Goal: Task Accomplishment & Management: Manage account settings

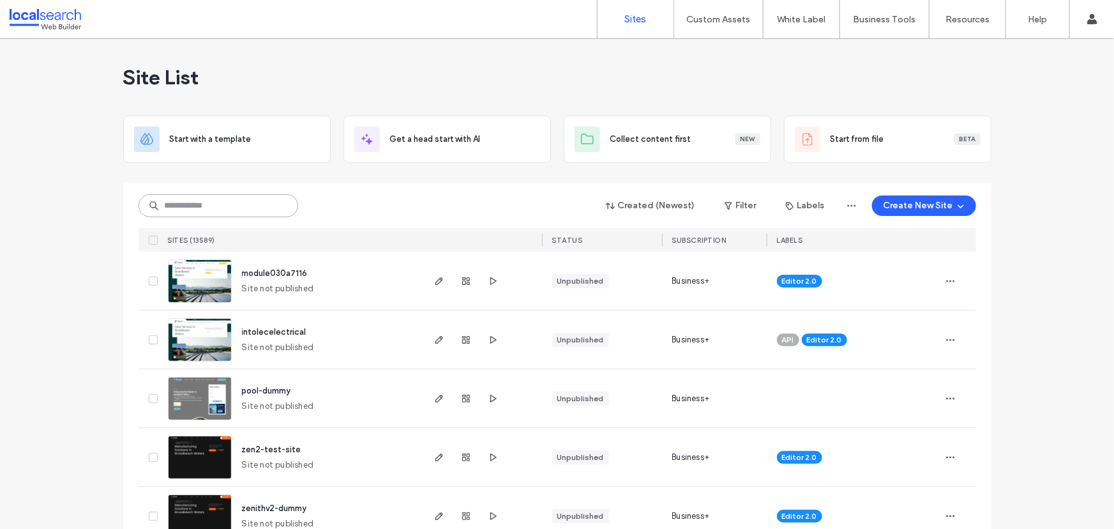
click at [213, 201] on input at bounding box center [219, 205] width 160 height 23
paste input "********"
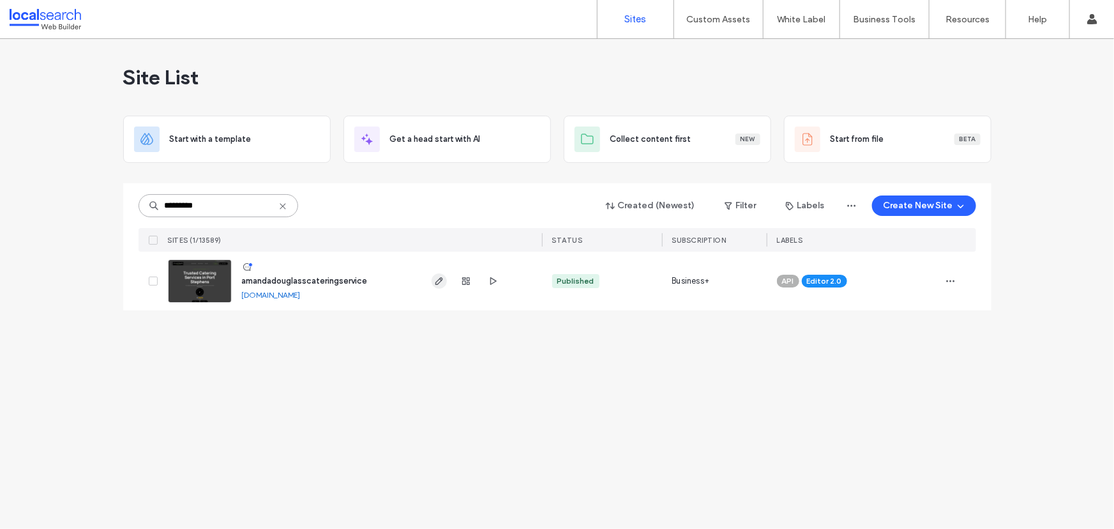
type input "********"
click at [441, 286] on span "button" at bounding box center [439, 280] width 15 height 15
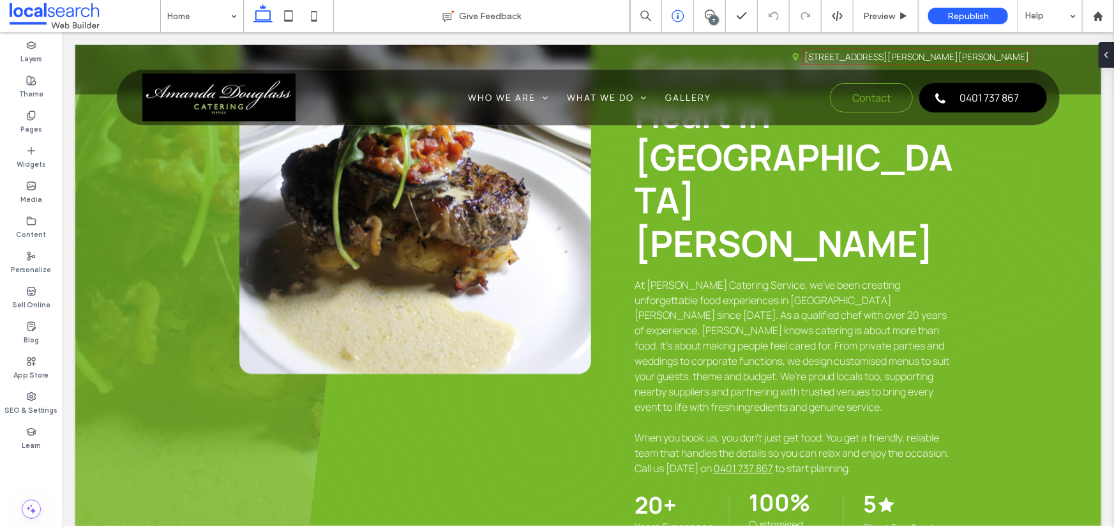
scroll to position [580, 0]
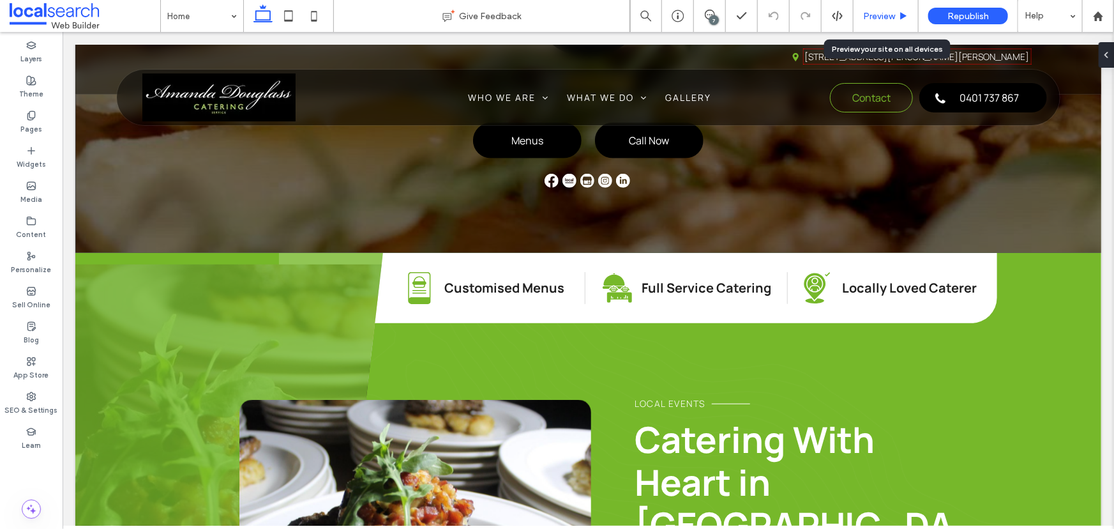
click at [886, 14] on span "Preview" at bounding box center [879, 16] width 32 height 11
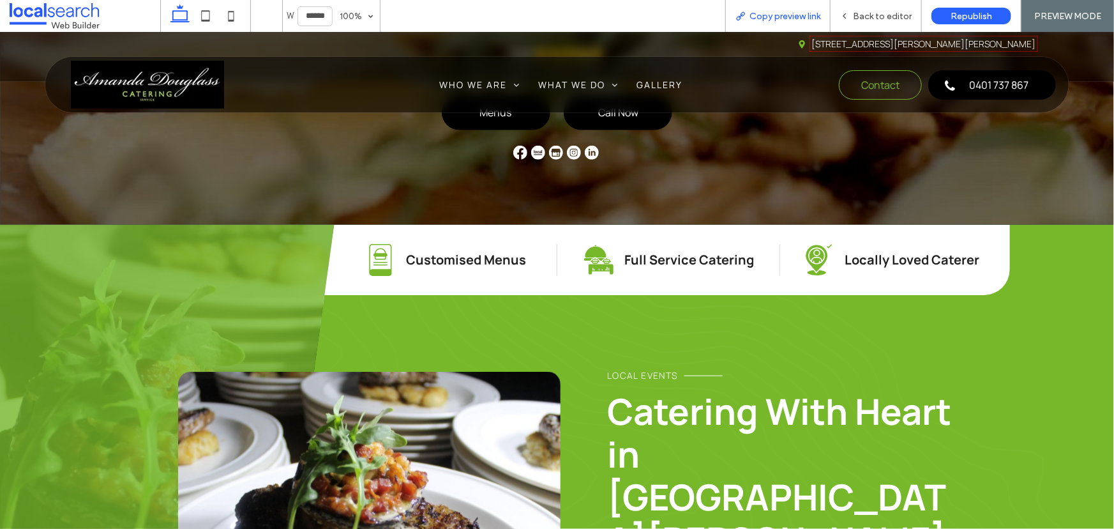
scroll to position [568, 0]
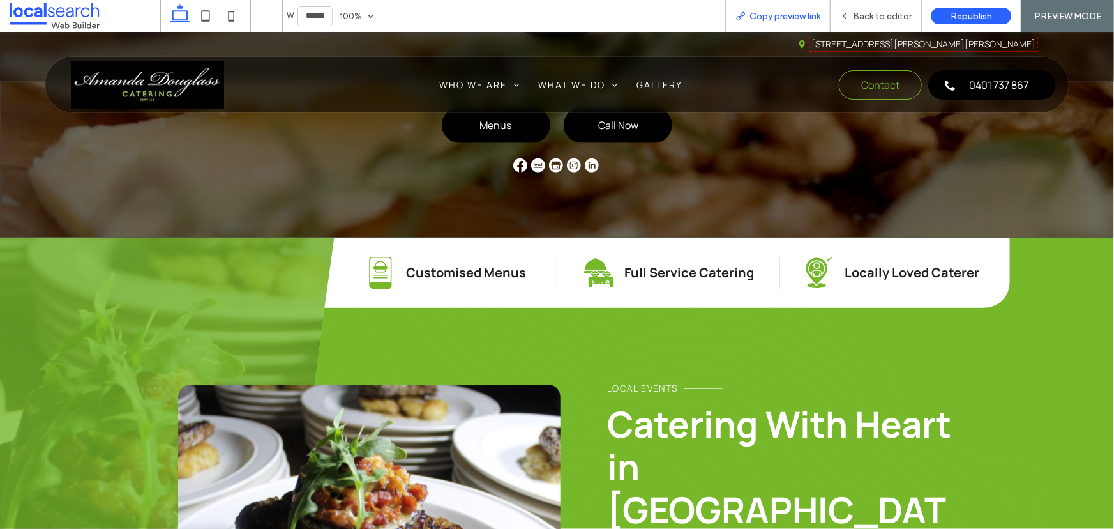
click at [806, 24] on div "Copy preview link" at bounding box center [777, 16] width 105 height 32
click at [806, 22] on div "Copy preview link" at bounding box center [777, 16] width 105 height 32
click at [803, 22] on div "Copy preview link" at bounding box center [777, 16] width 105 height 32
drag, startPoint x: 803, startPoint y: 22, endPoint x: 792, endPoint y: 22, distance: 10.9
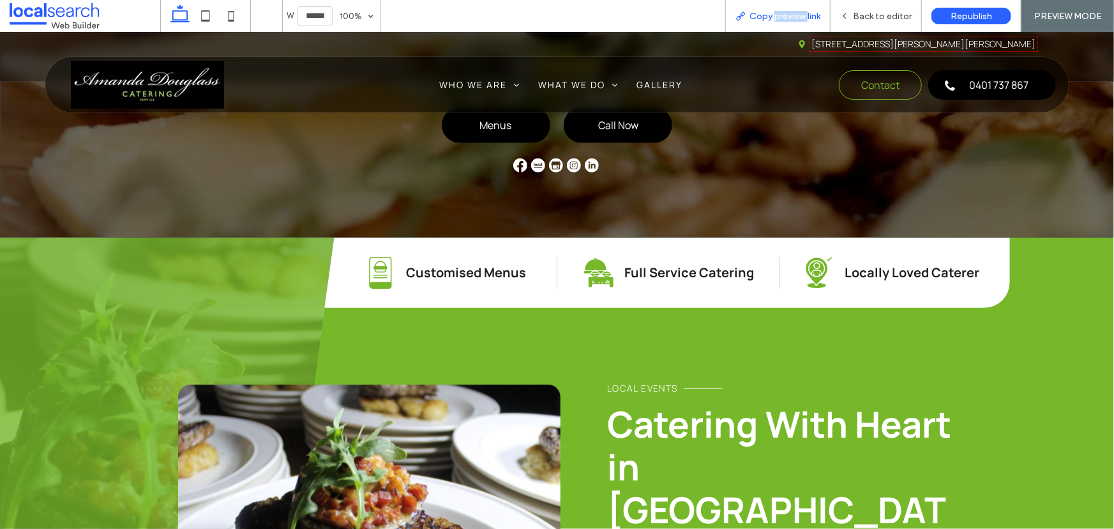
click at [799, 22] on div "Copy preview link" at bounding box center [777, 16] width 105 height 32
click at [792, 21] on div "Copy preview link" at bounding box center [777, 16] width 105 height 32
drag, startPoint x: 792, startPoint y: 21, endPoint x: 762, endPoint y: 19, distance: 29.5
click at [791, 20] on div "Copy preview link" at bounding box center [777, 16] width 105 height 32
click at [761, 18] on span "Copy preview link" at bounding box center [785, 16] width 71 height 11
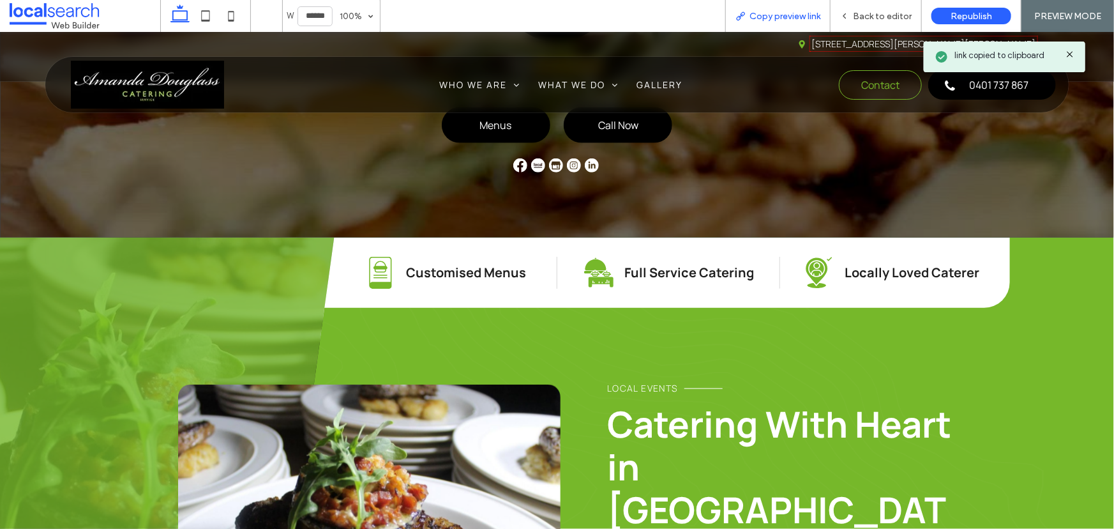
click at [766, 15] on span "Copy preview link" at bounding box center [785, 16] width 71 height 11
drag, startPoint x: 766, startPoint y: 15, endPoint x: 634, endPoint y: 2, distance: 132.9
click at [762, 14] on span "Copy preview link" at bounding box center [785, 16] width 71 height 11
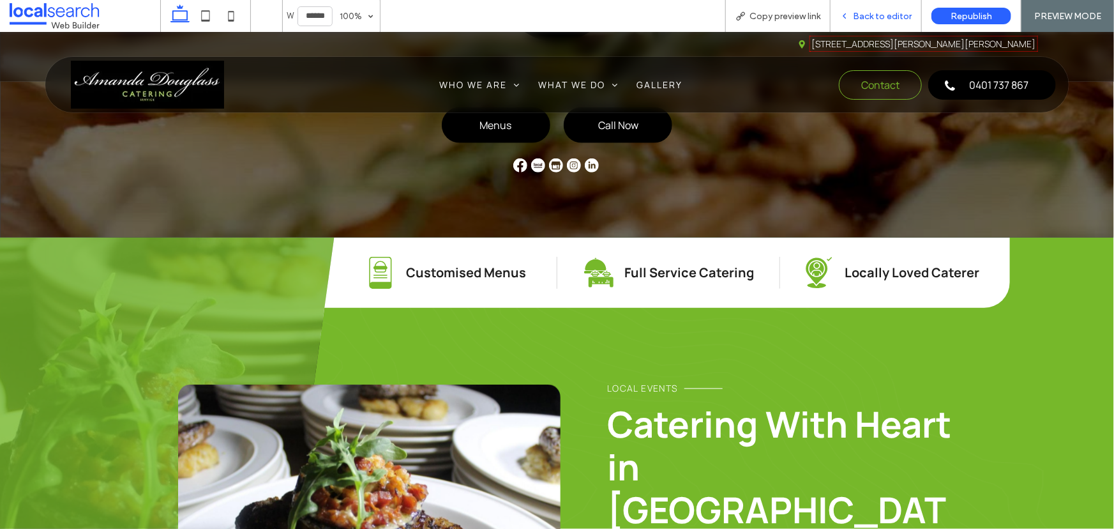
click at [852, 15] on div "Back to editor" at bounding box center [876, 16] width 91 height 11
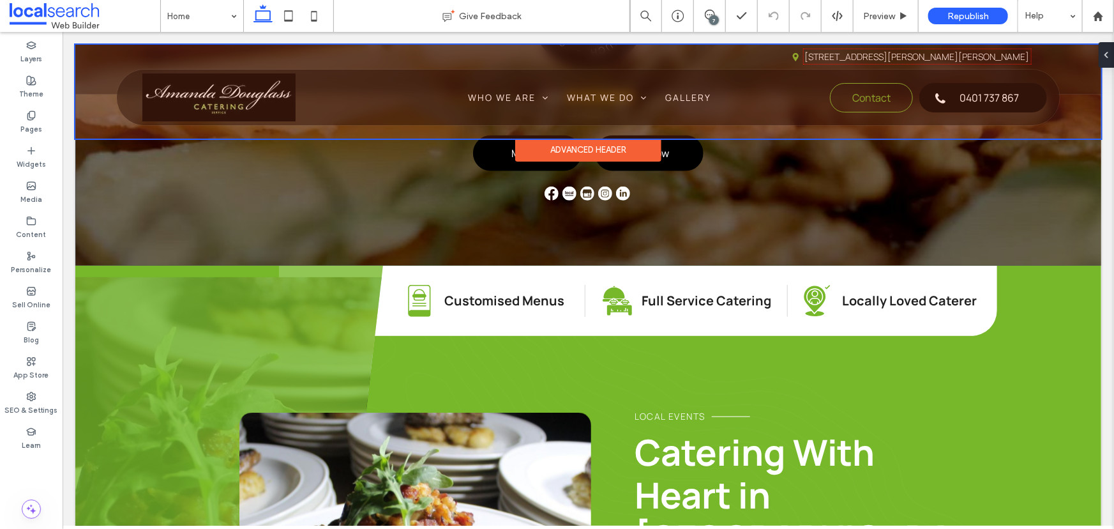
scroll to position [580, 0]
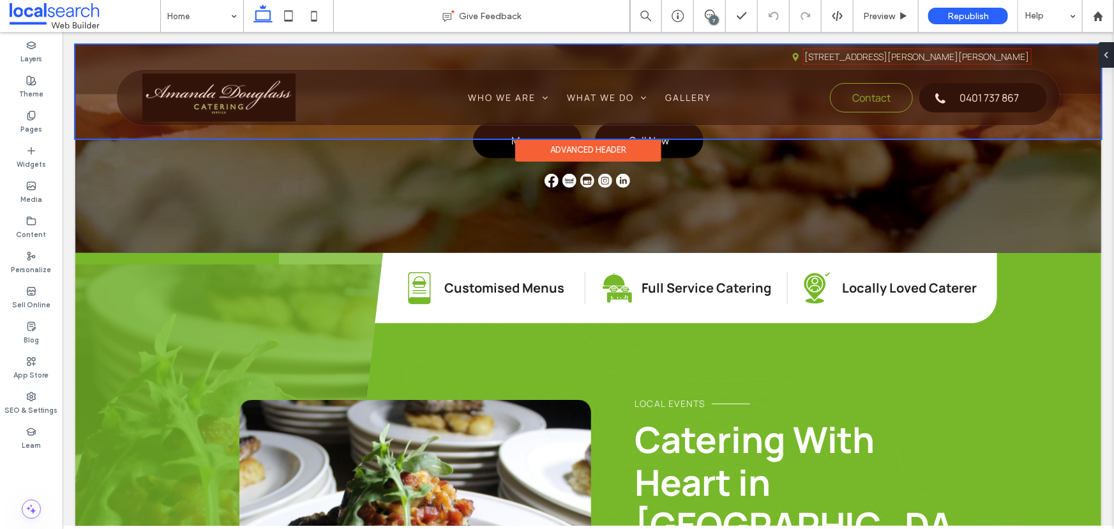
click at [934, 86] on div at bounding box center [588, 91] width 1026 height 94
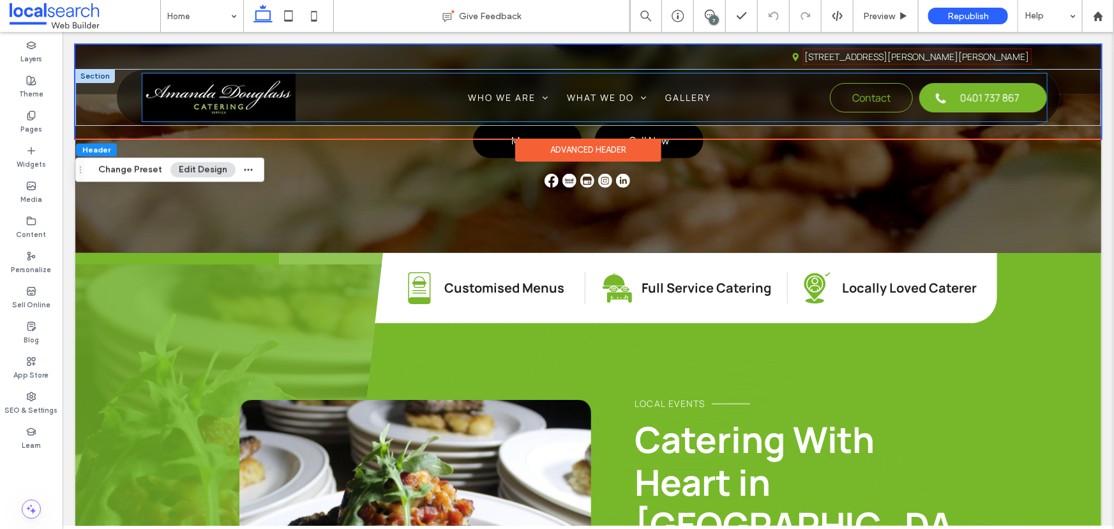
click at [934, 86] on link "0401 737 867" at bounding box center [983, 96] width 128 height 29
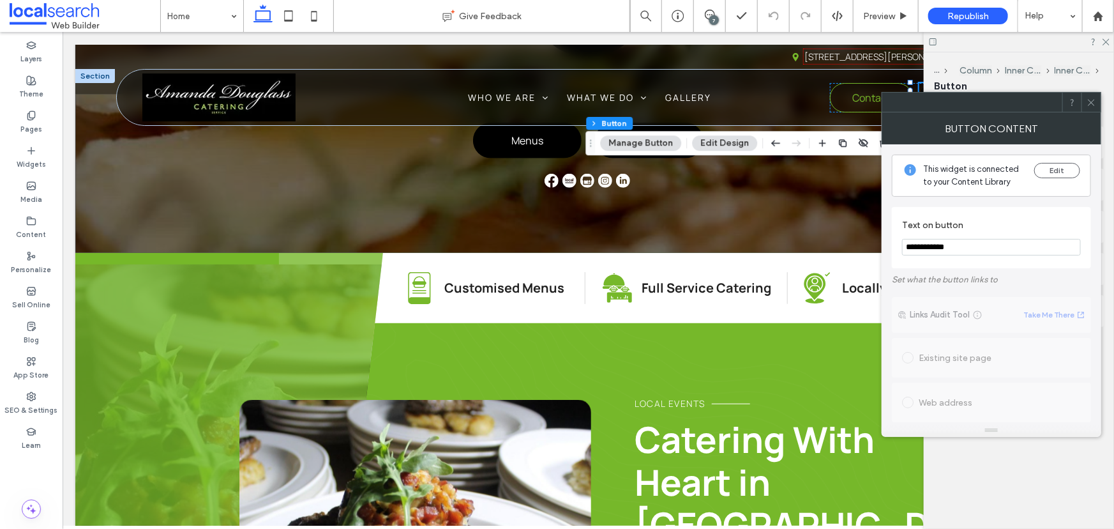
click at [1090, 98] on icon at bounding box center [1092, 103] width 10 height 10
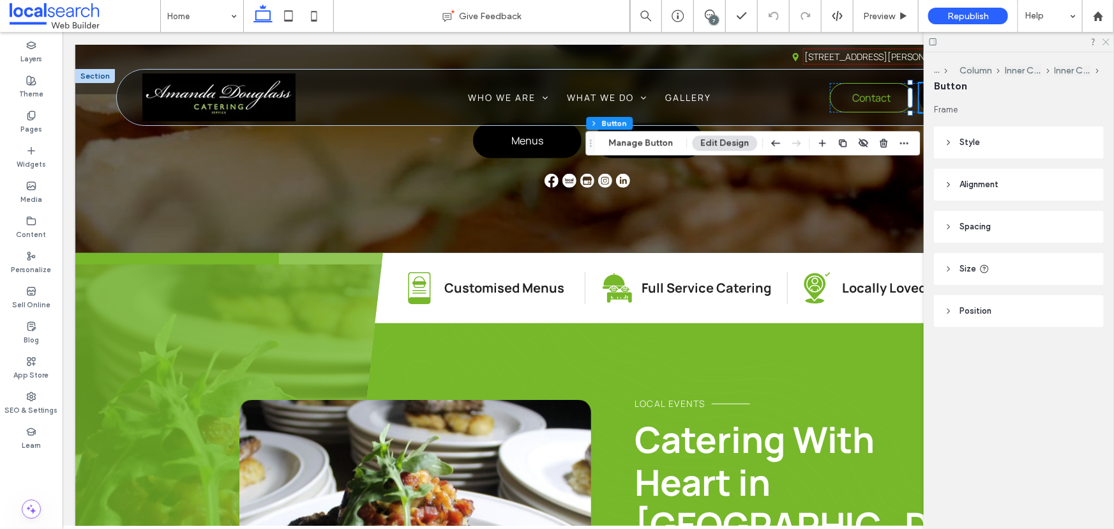
click at [1101, 37] on icon at bounding box center [1105, 41] width 8 height 8
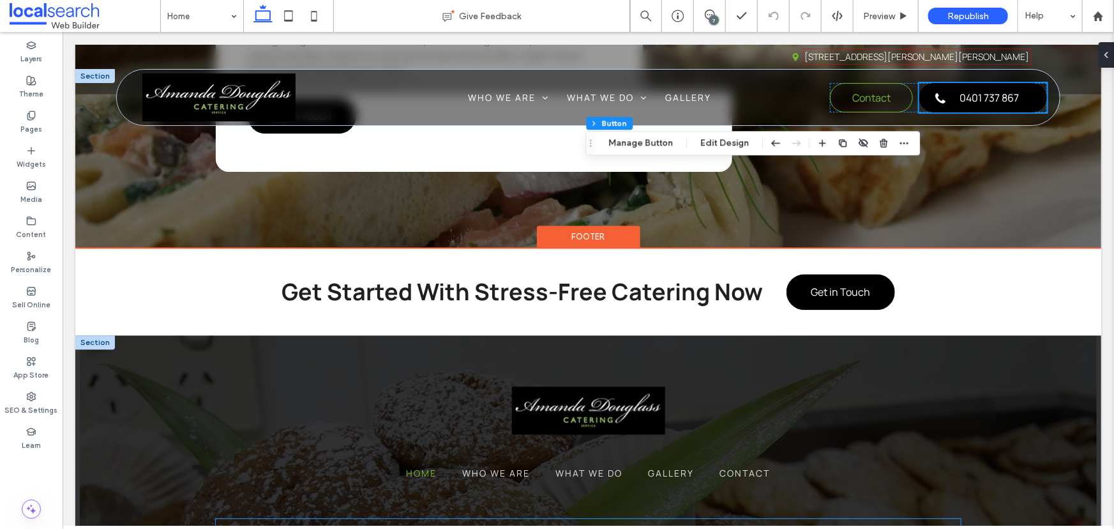
scroll to position [3755, 0]
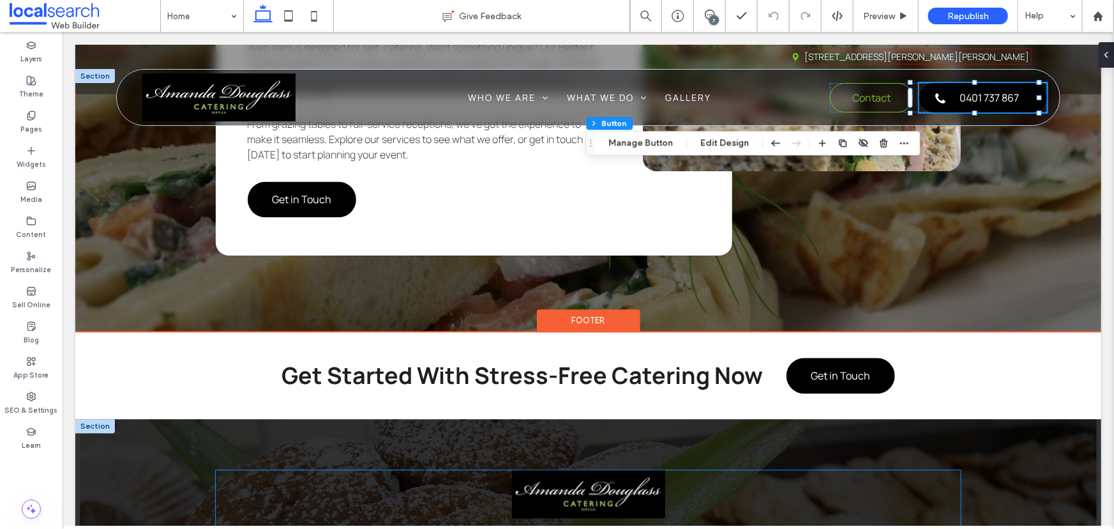
click at [561, 469] on img at bounding box center [587, 493] width 153 height 48
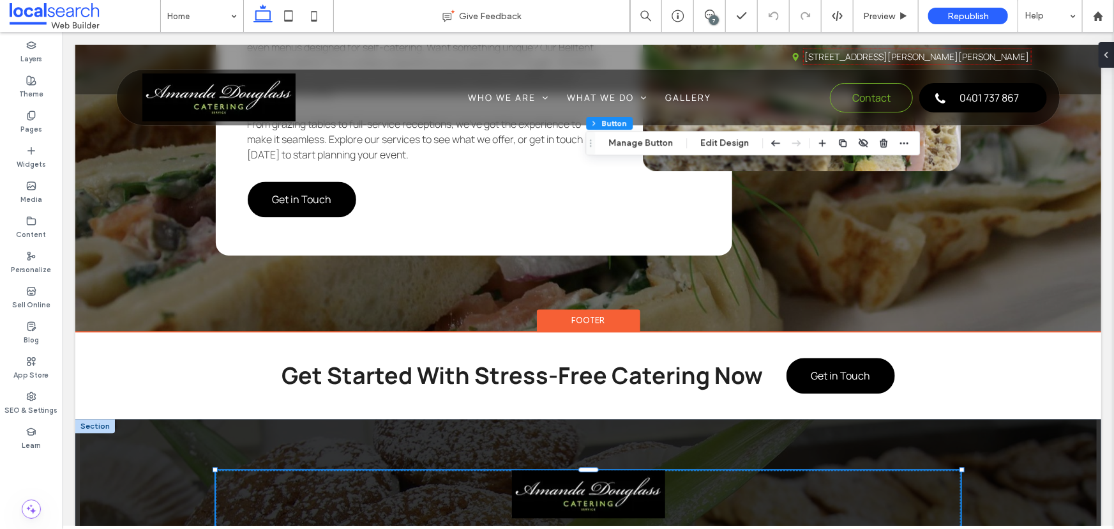
click at [561, 469] on img at bounding box center [587, 493] width 153 height 48
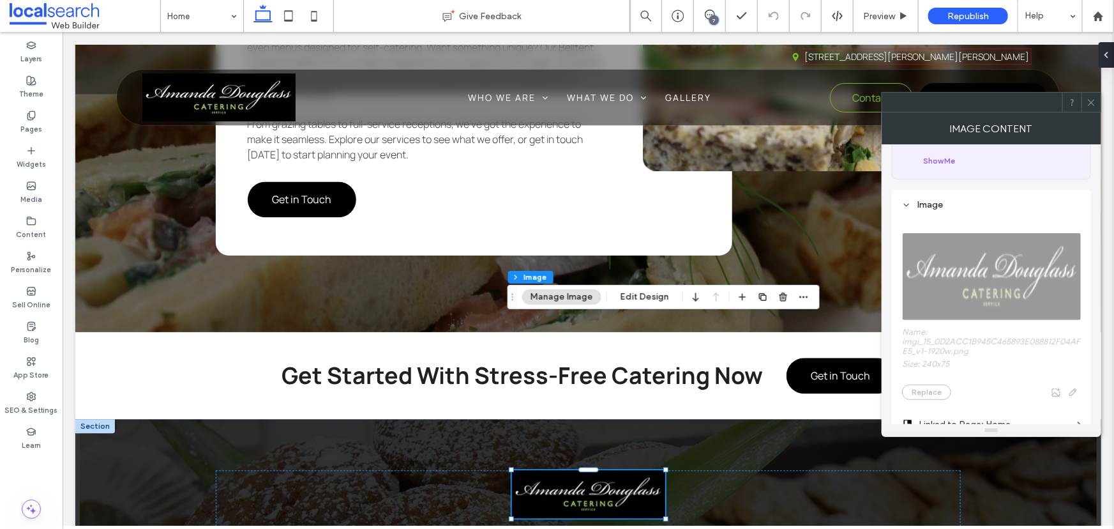
scroll to position [348, 0]
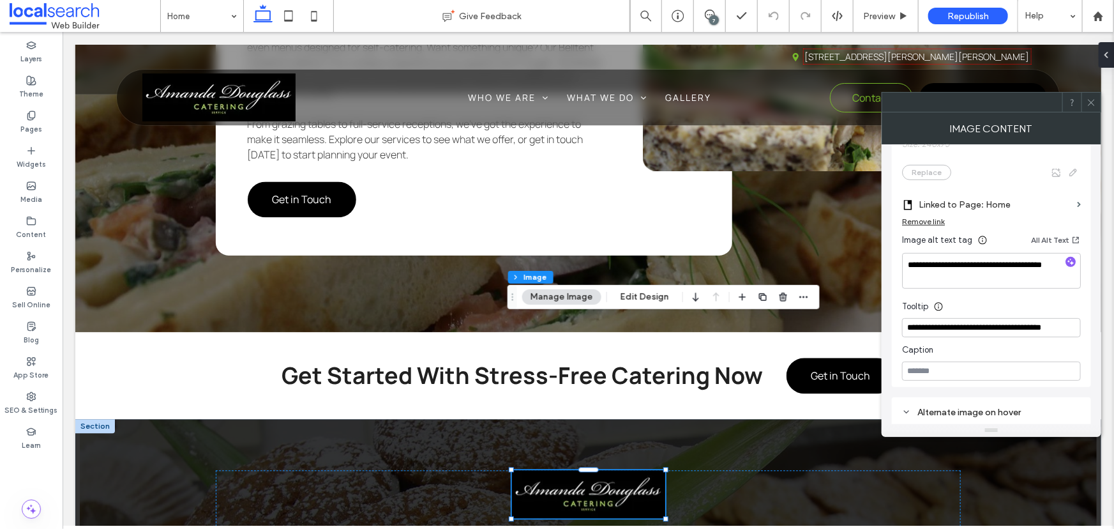
click at [1092, 105] on icon at bounding box center [1092, 103] width 10 height 10
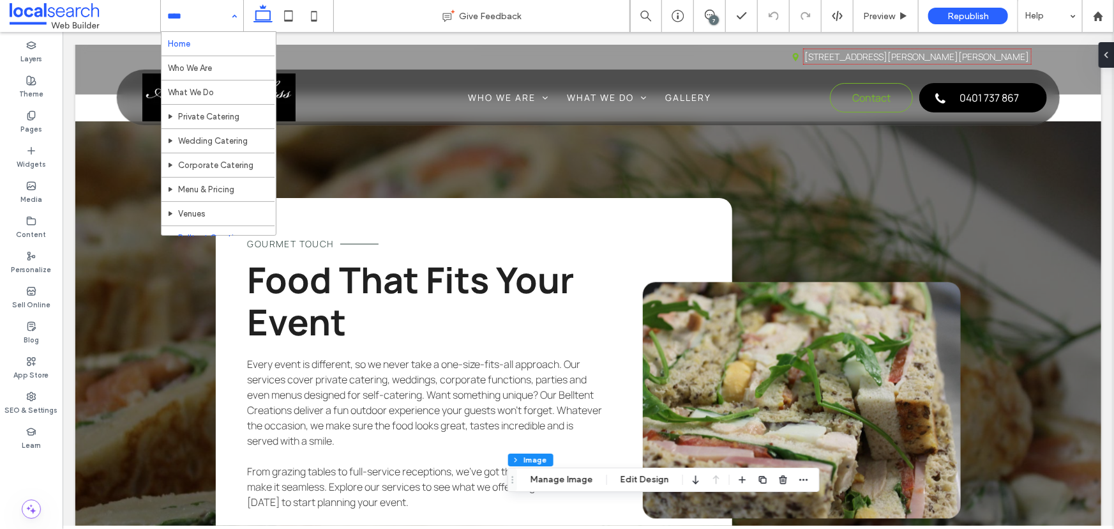
scroll to position [70, 0]
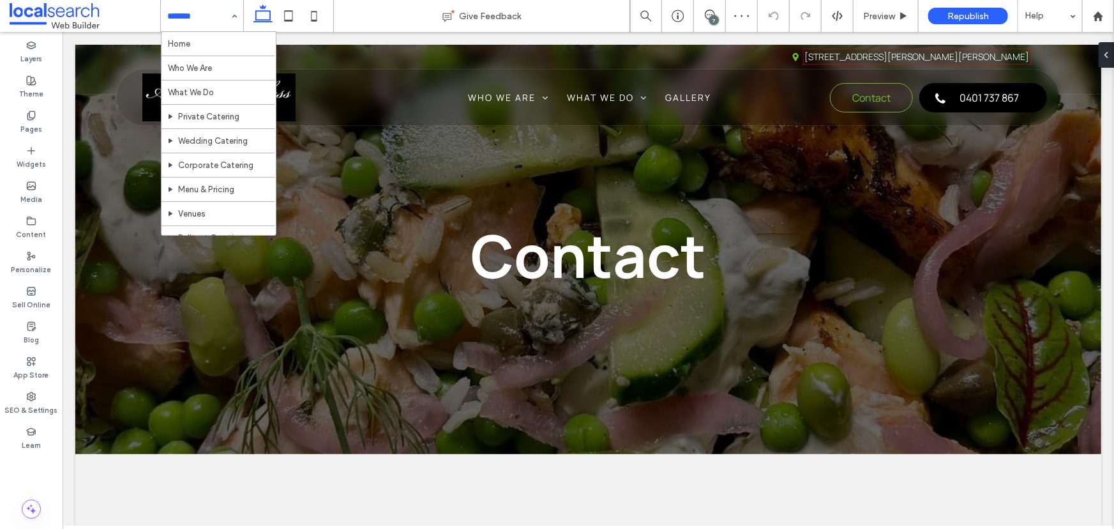
click at [241, 6] on div "Home Who We Are What We Do Private Catering Wedding Catering Corporate Catering…" at bounding box center [202, 16] width 82 height 32
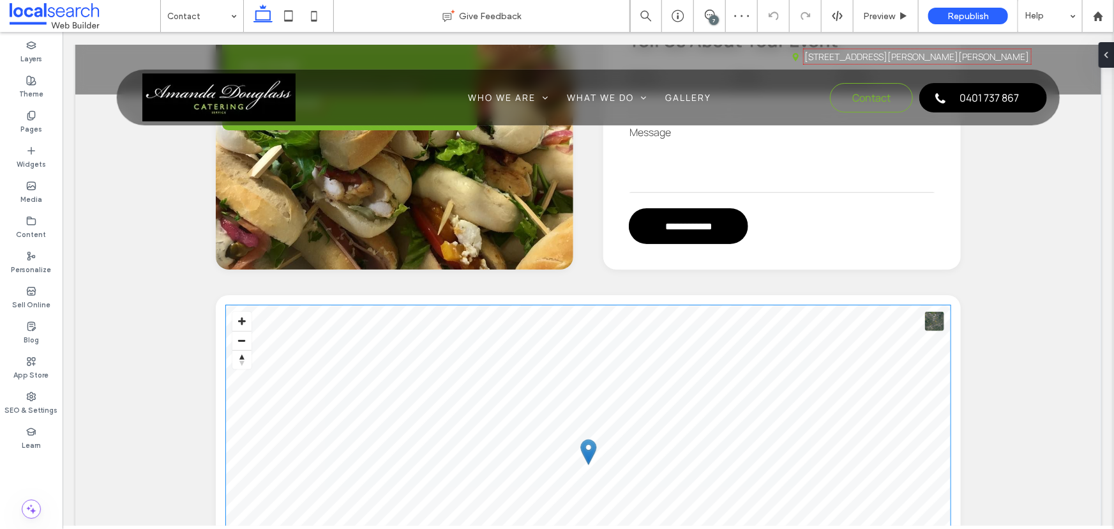
scroll to position [464, 0]
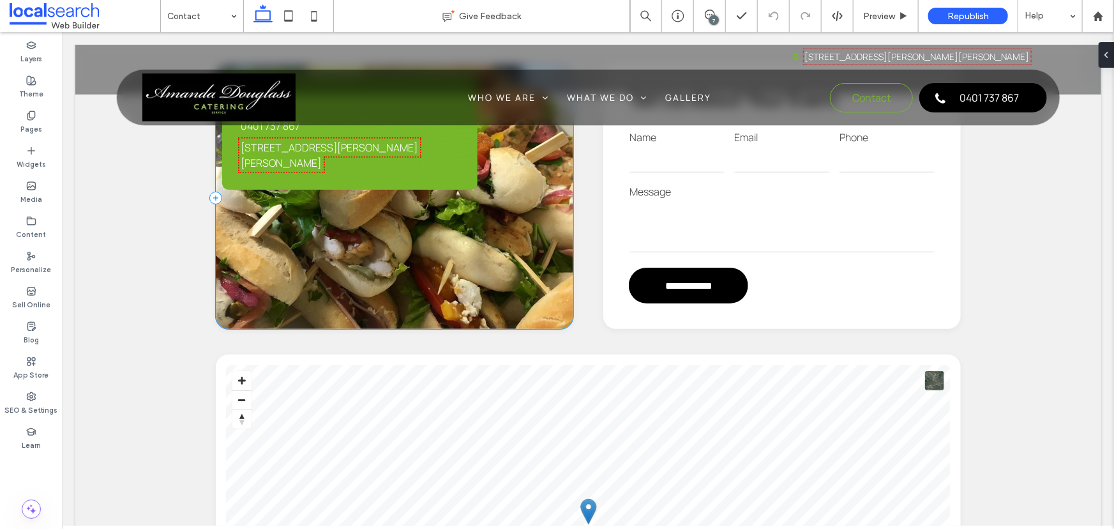
click at [404, 245] on div "Contact [PHONE_NUMBER] [STREET_ADDRESS][PERSON_NAME][PERSON_NAME]" at bounding box center [394, 197] width 358 height 262
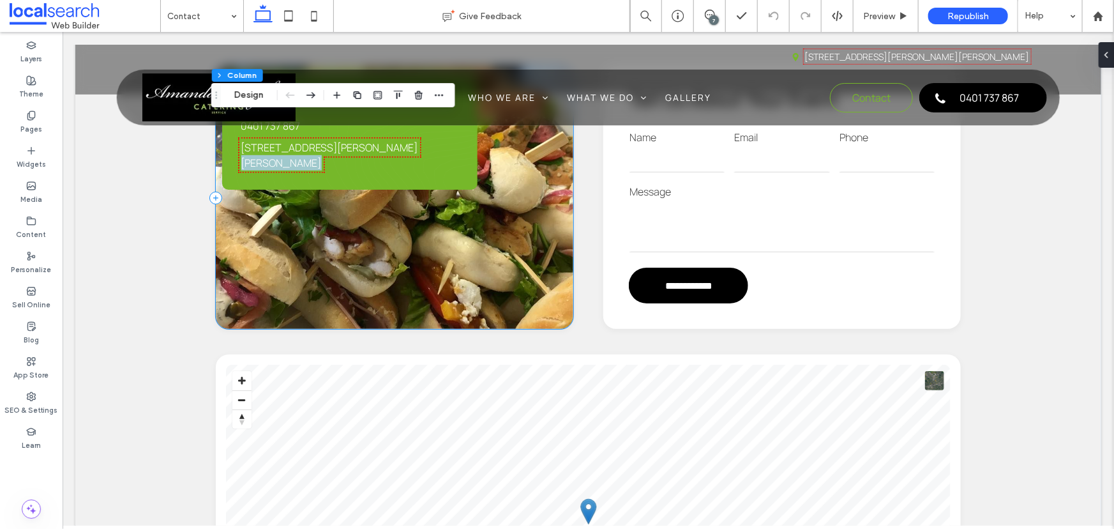
click at [404, 245] on div "Contact [PHONE_NUMBER] [STREET_ADDRESS][PERSON_NAME][PERSON_NAME]" at bounding box center [394, 197] width 358 height 262
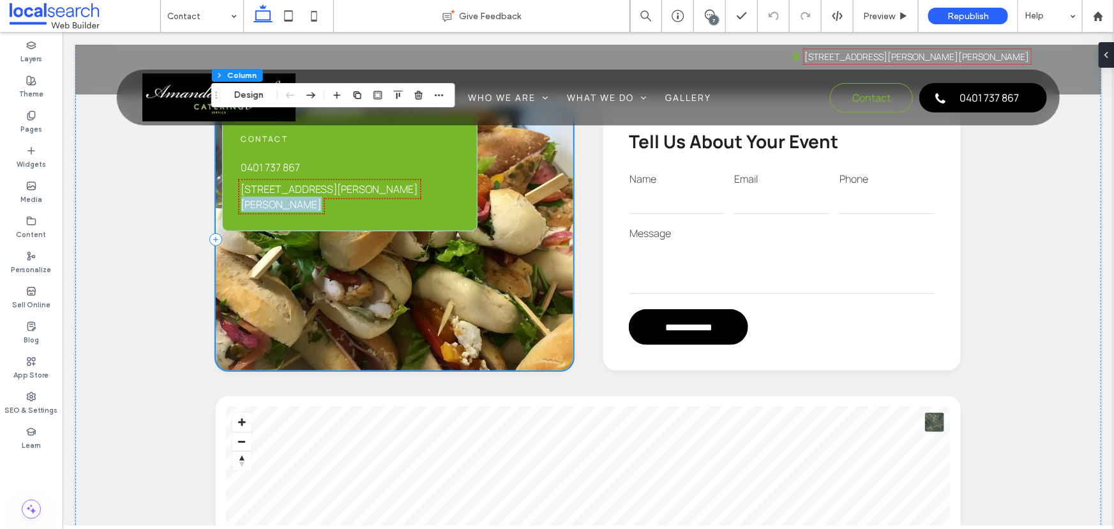
scroll to position [406, 0]
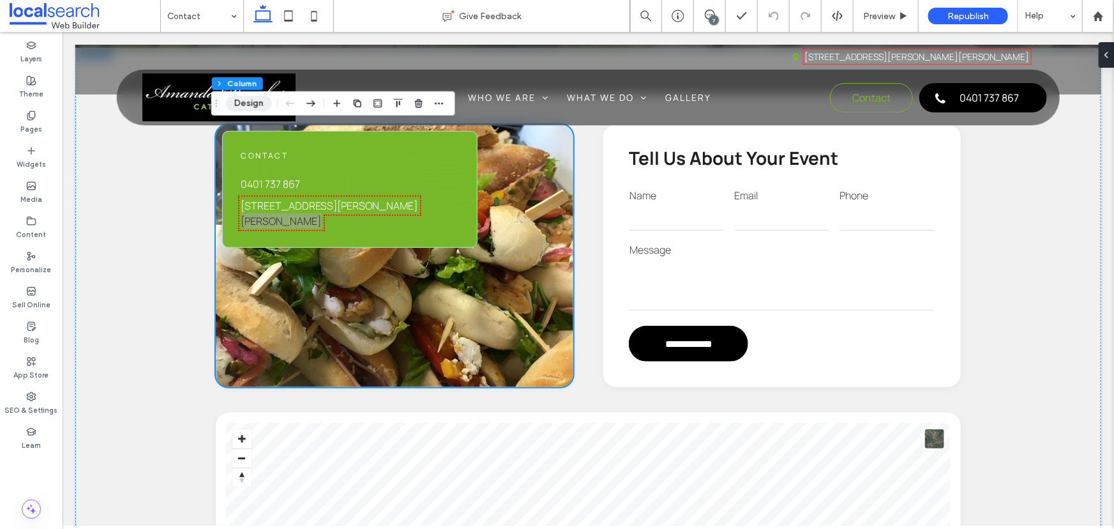
click at [236, 98] on button "Design" at bounding box center [249, 103] width 46 height 15
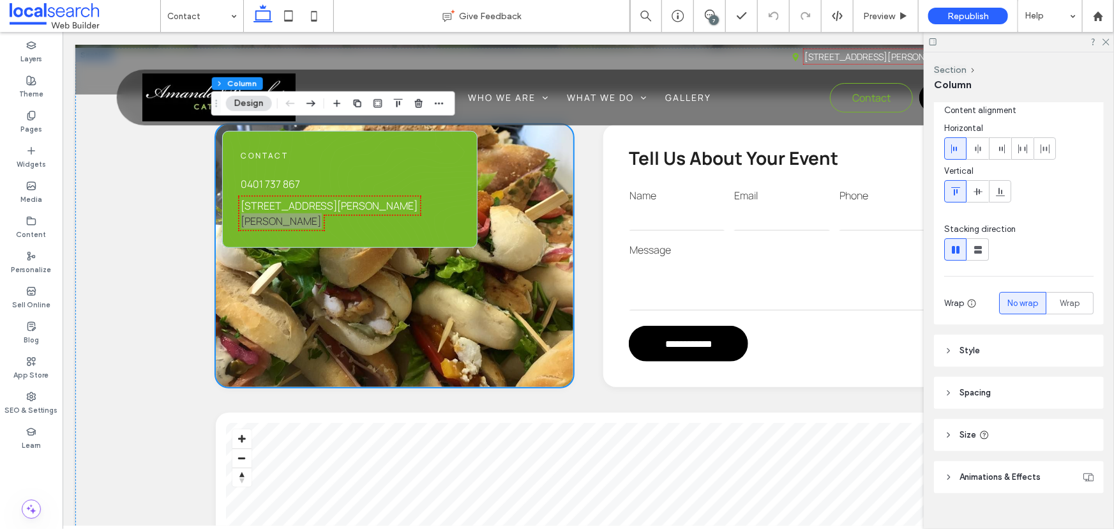
scroll to position [55, 0]
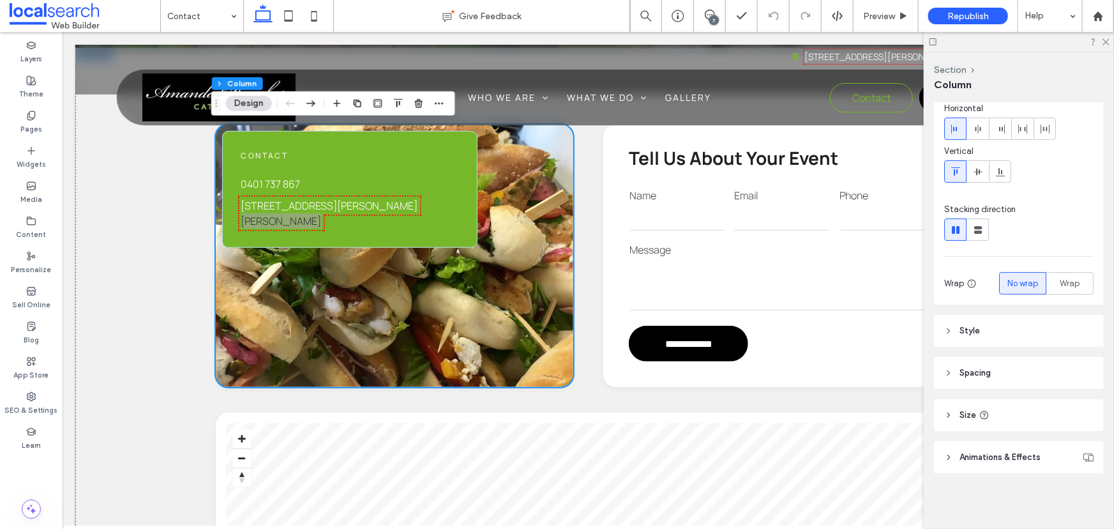
click at [1106, 47] on div at bounding box center [1019, 42] width 190 height 20
click at [1104, 41] on icon at bounding box center [1105, 41] width 8 height 8
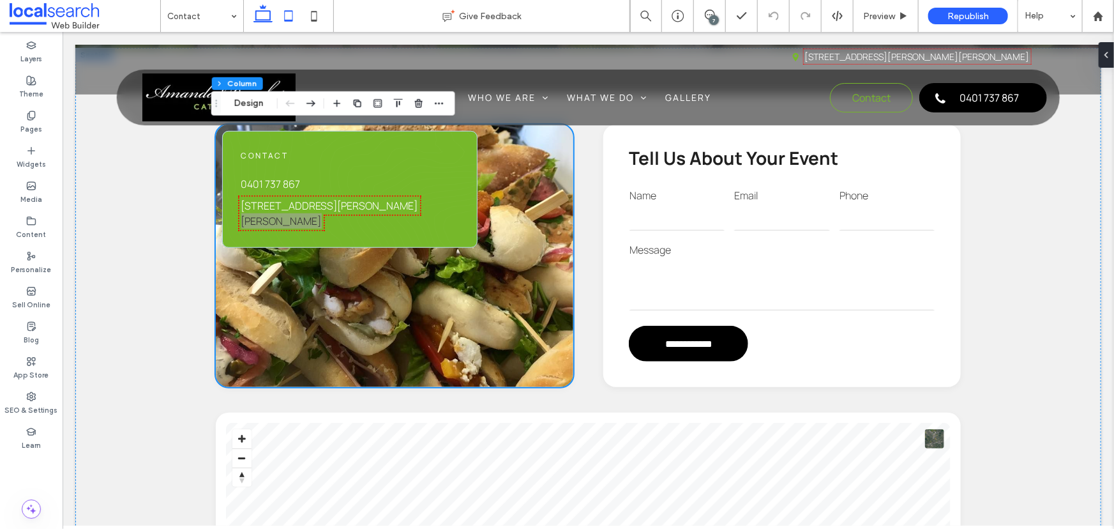
click at [284, 19] on icon at bounding box center [289, 16] width 26 height 26
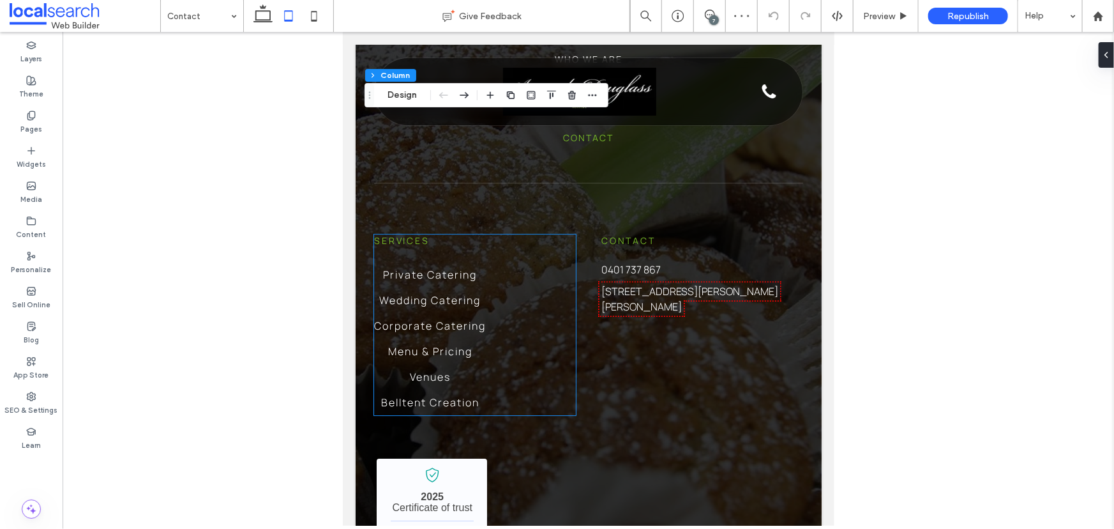
scroll to position [1840, 0]
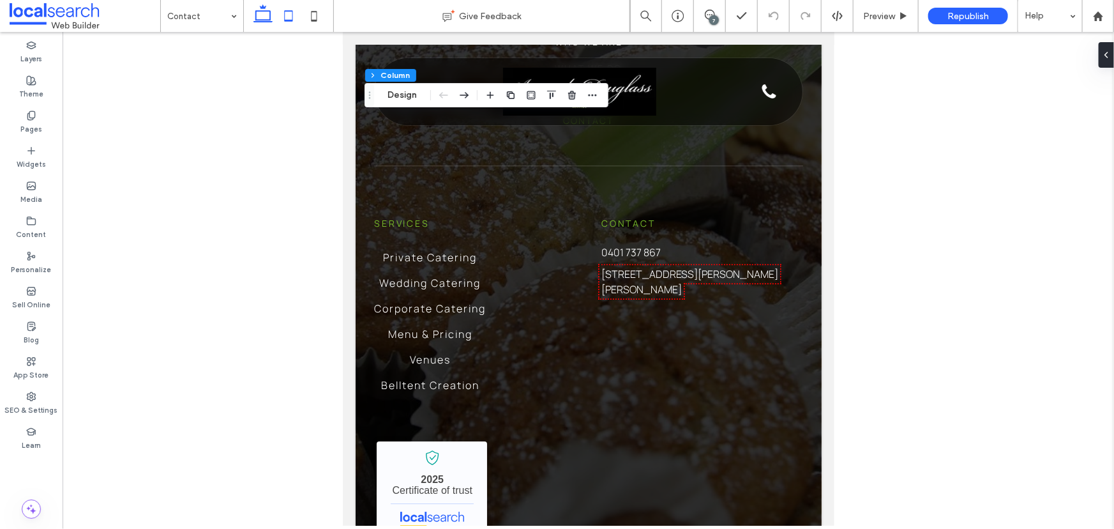
click at [262, 13] on icon at bounding box center [263, 16] width 26 height 26
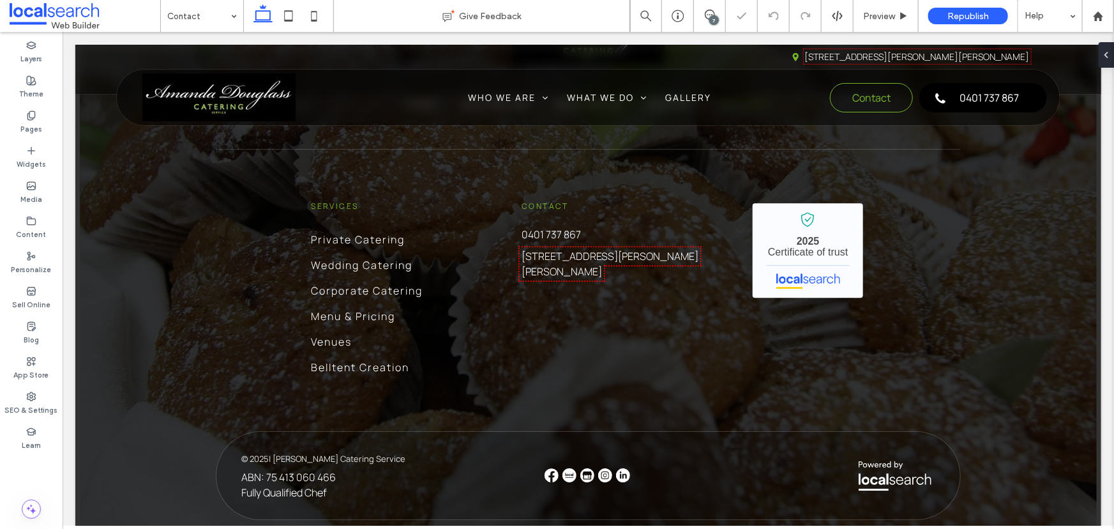
scroll to position [1683, 0]
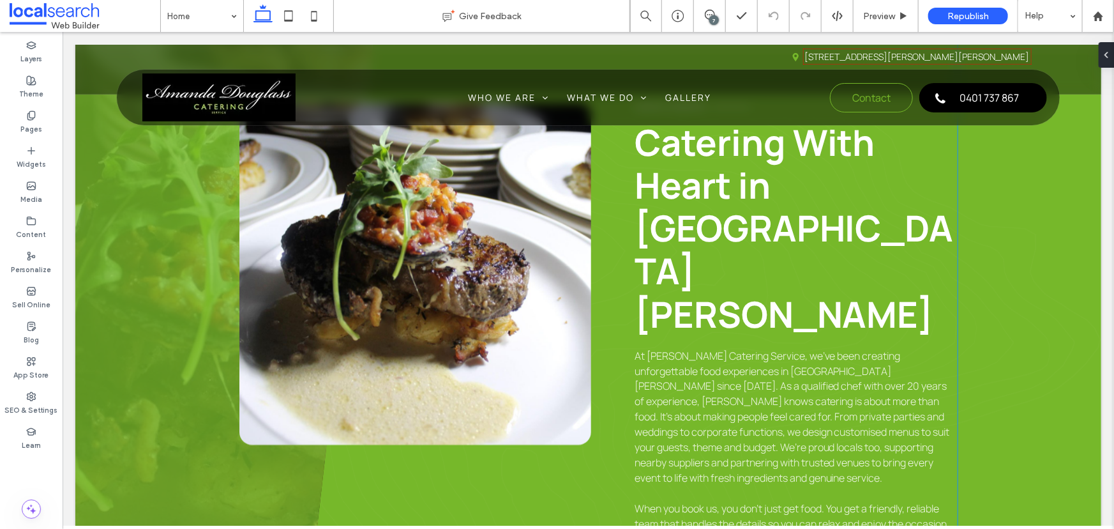
scroll to position [812, 0]
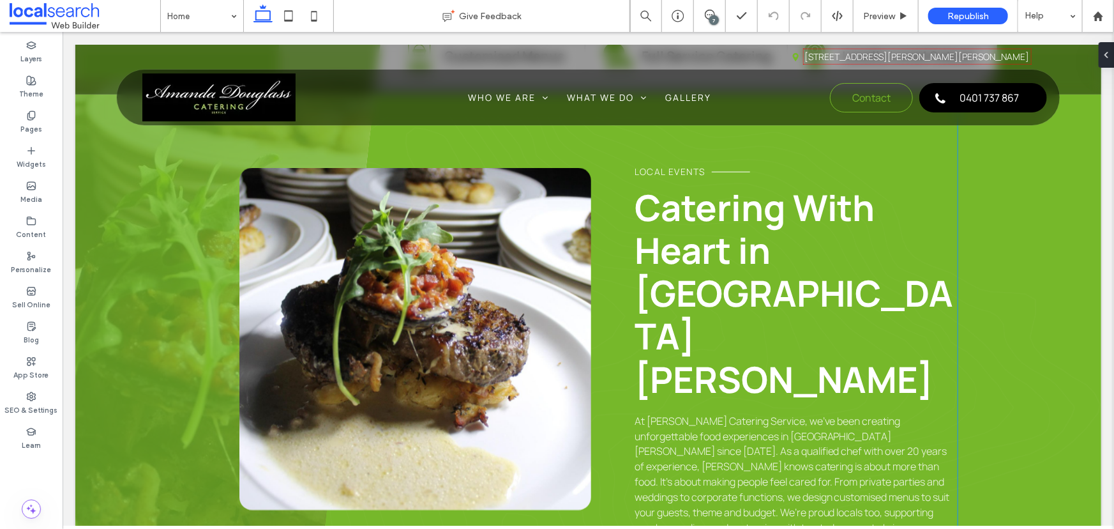
click at [487, 268] on link at bounding box center [415, 338] width 352 height 342
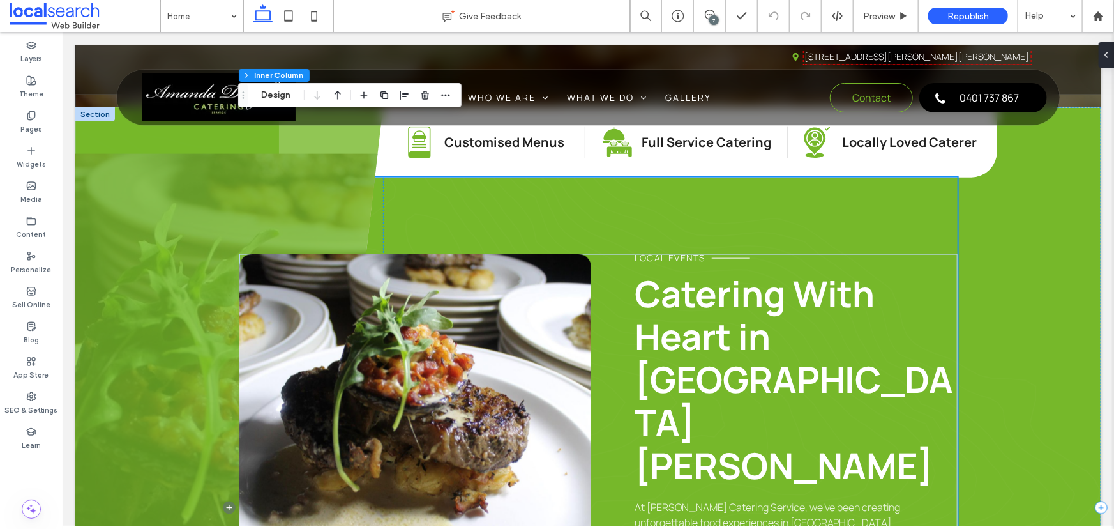
scroll to position [696, 0]
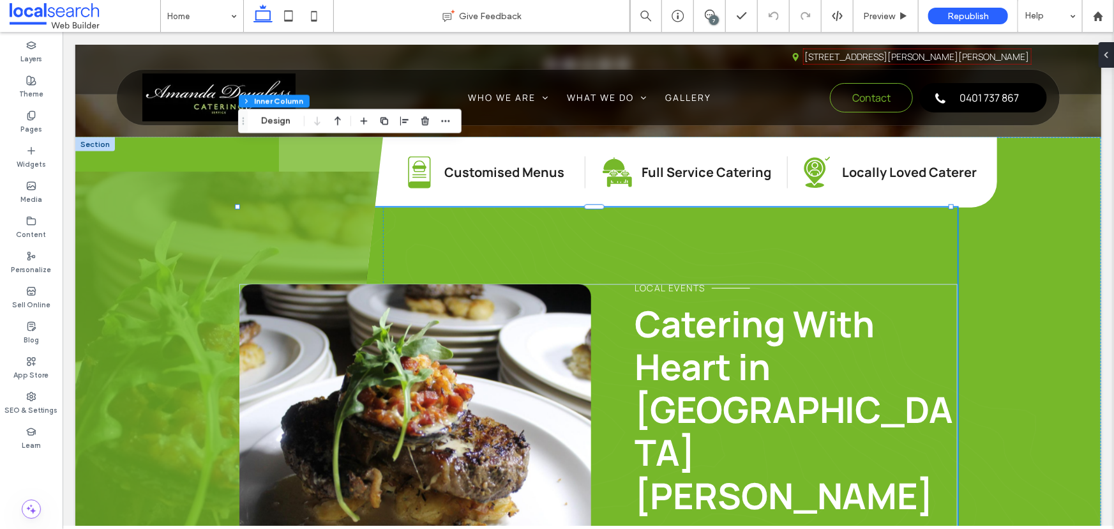
click at [568, 284] on link at bounding box center [415, 455] width 352 height 342
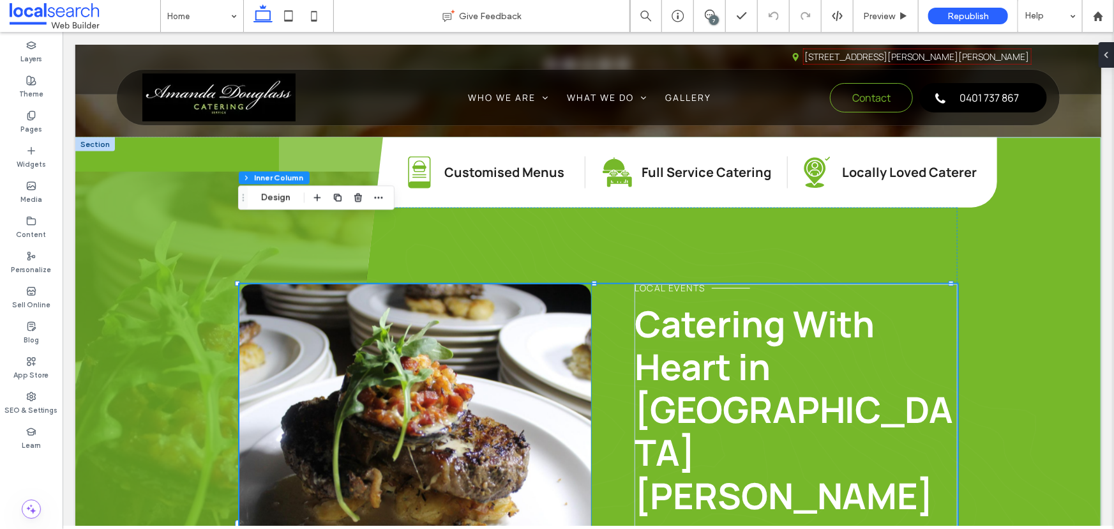
click at [536, 284] on link at bounding box center [415, 455] width 352 height 342
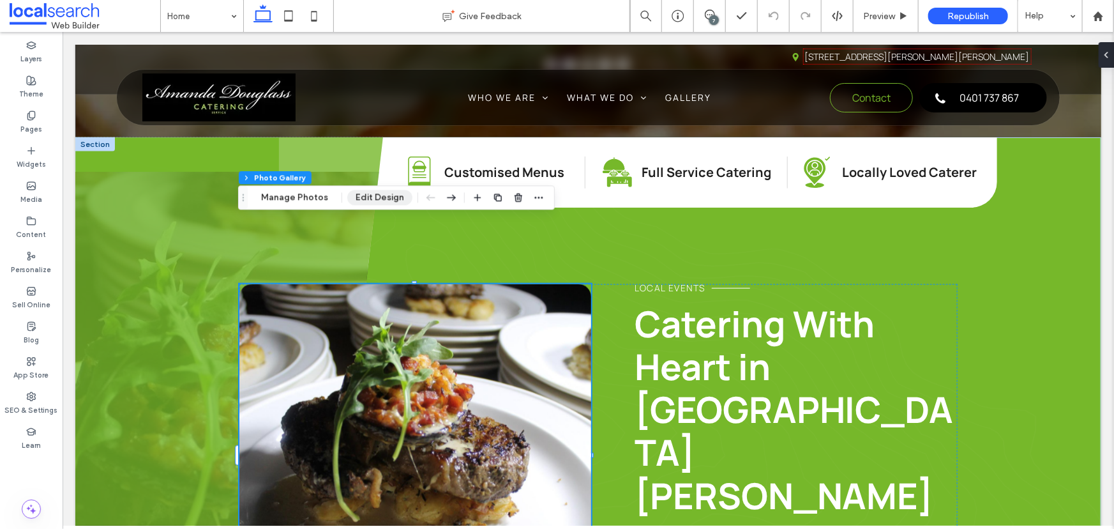
click at [370, 192] on button "Edit Design" at bounding box center [379, 197] width 65 height 15
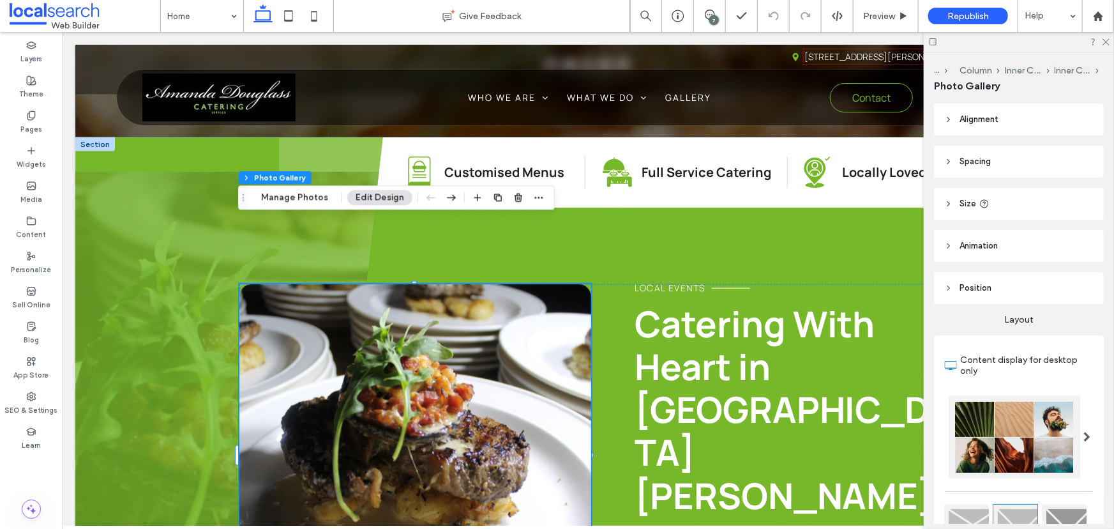
click at [990, 128] on header "Alignment" at bounding box center [1019, 119] width 170 height 32
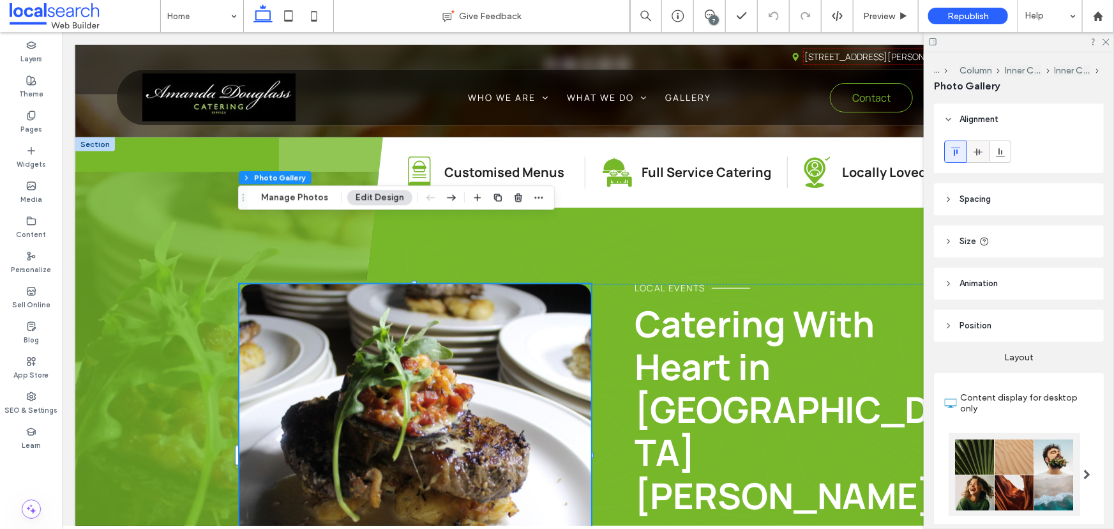
click at [976, 148] on use at bounding box center [977, 151] width 9 height 7
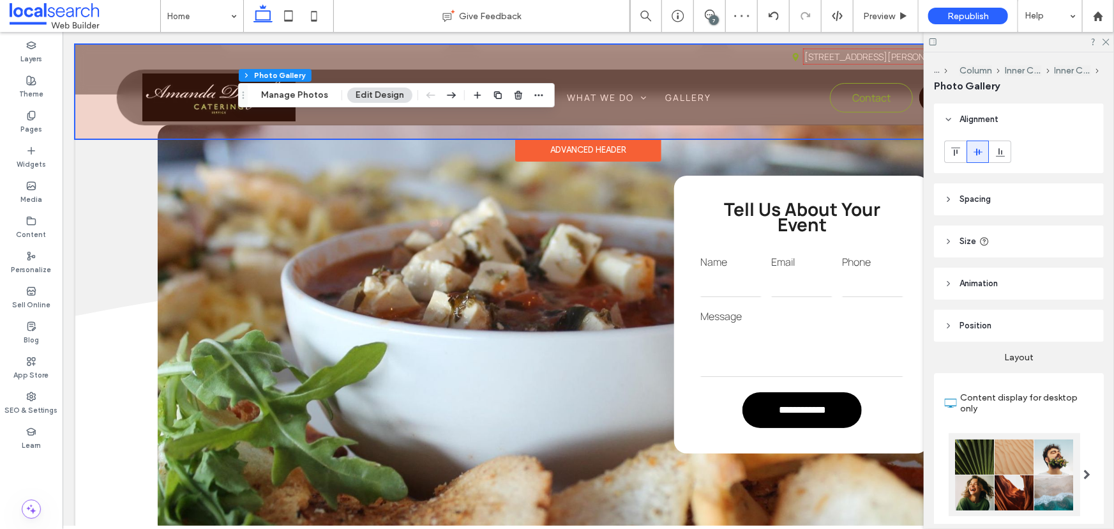
scroll to position [2670, 0]
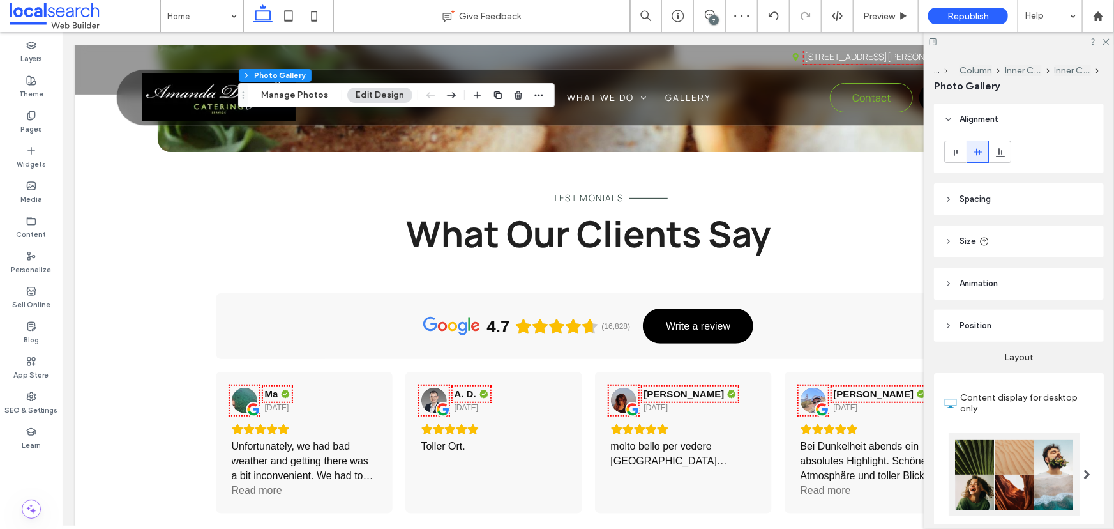
drag, startPoint x: 226, startPoint y: 38, endPoint x: 265, endPoint y: 53, distance: 41.9
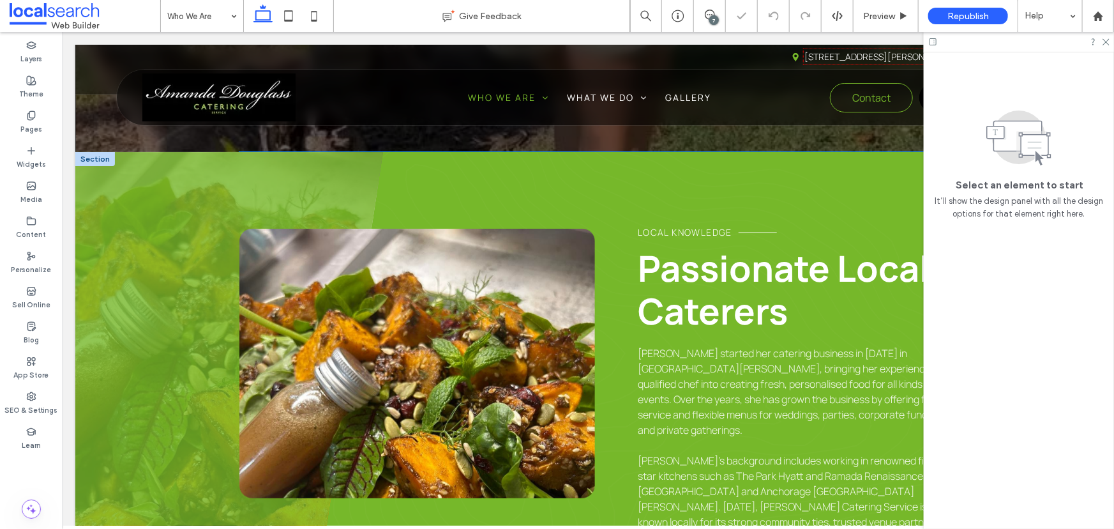
scroll to position [290, 0]
click at [442, 200] on div "Local knowledge Passionate Local Caterers [PERSON_NAME] started her catering bu…" at bounding box center [598, 457] width 718 height 612
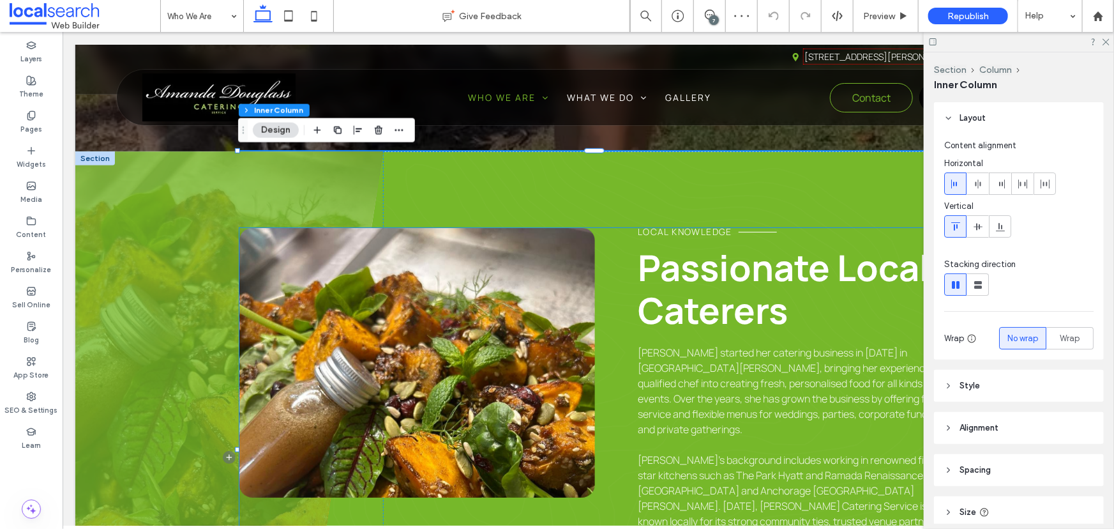
click at [416, 228] on link at bounding box center [417, 361] width 356 height 269
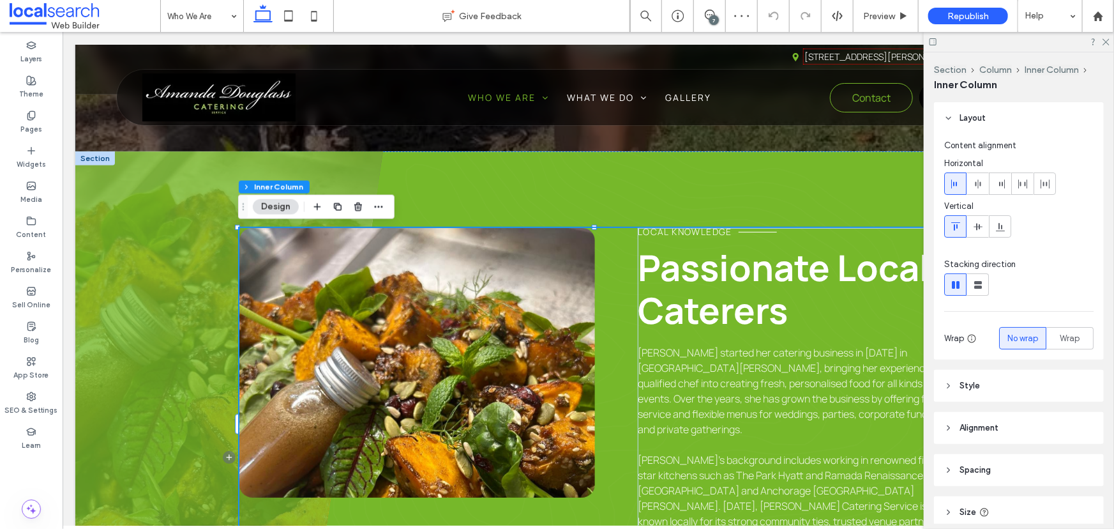
click at [523, 276] on link at bounding box center [417, 361] width 356 height 269
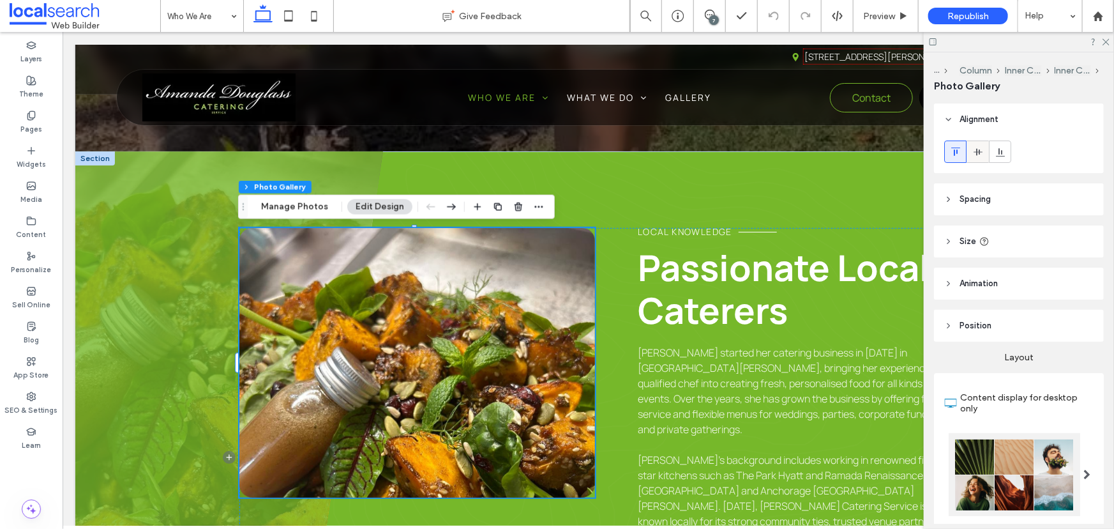
click at [983, 149] on div at bounding box center [977, 151] width 21 height 21
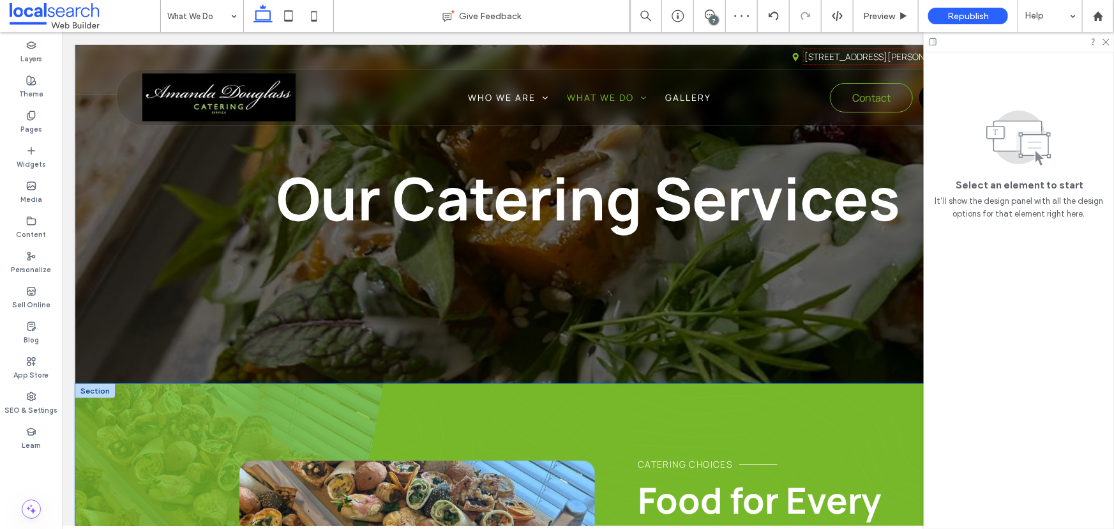
scroll to position [348, 0]
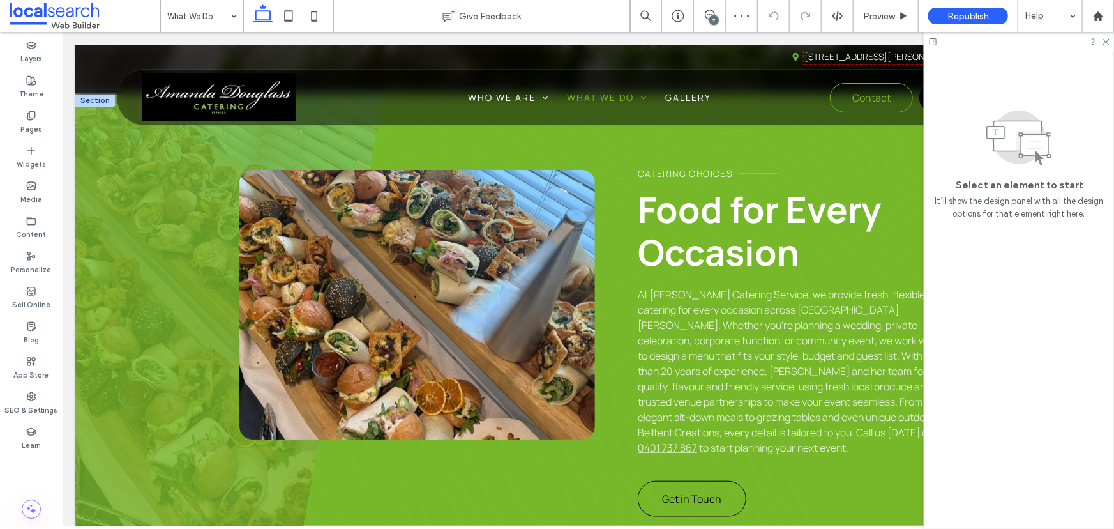
click at [522, 259] on link at bounding box center [417, 303] width 356 height 269
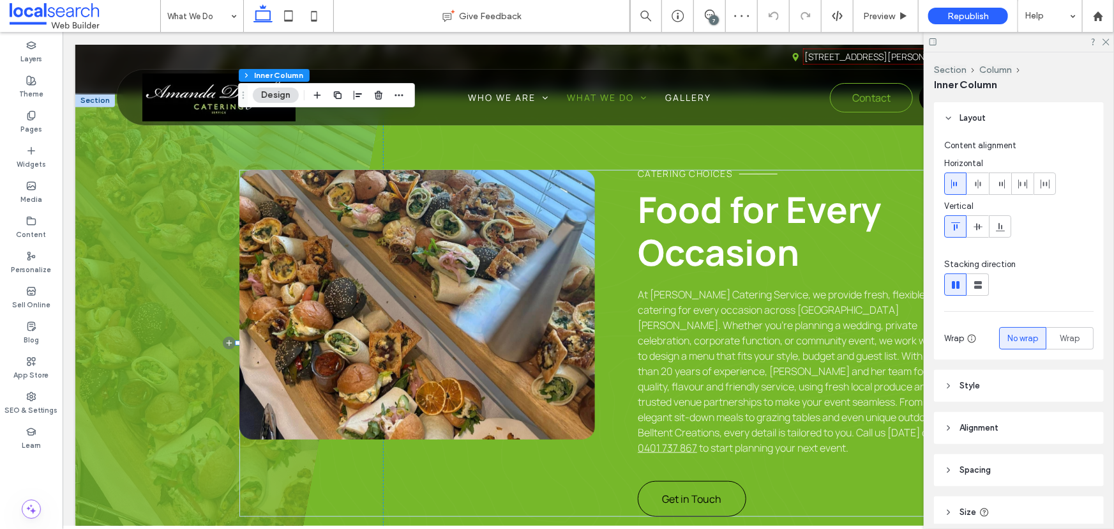
click at [559, 249] on link at bounding box center [417, 303] width 356 height 269
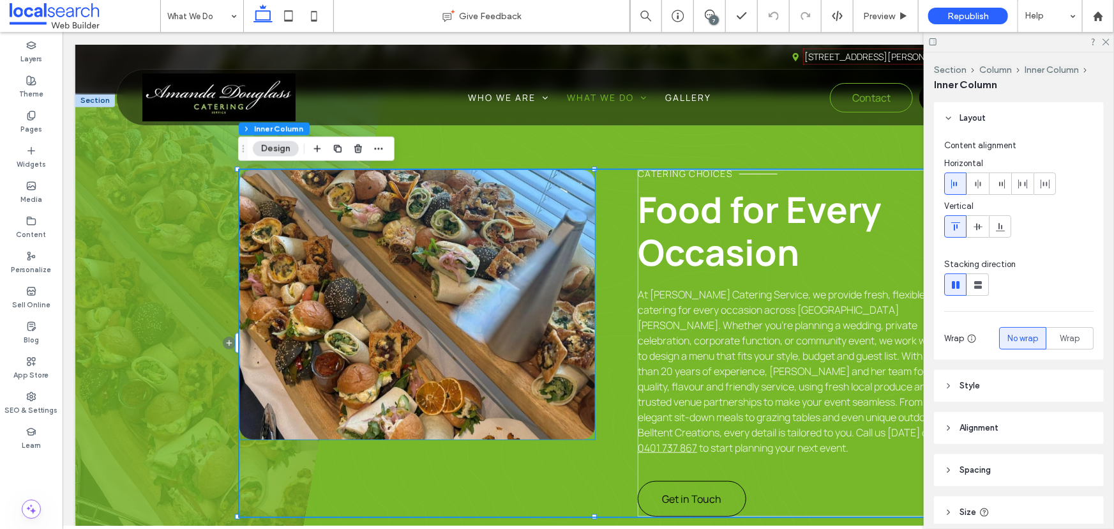
click at [549, 224] on link at bounding box center [417, 303] width 356 height 269
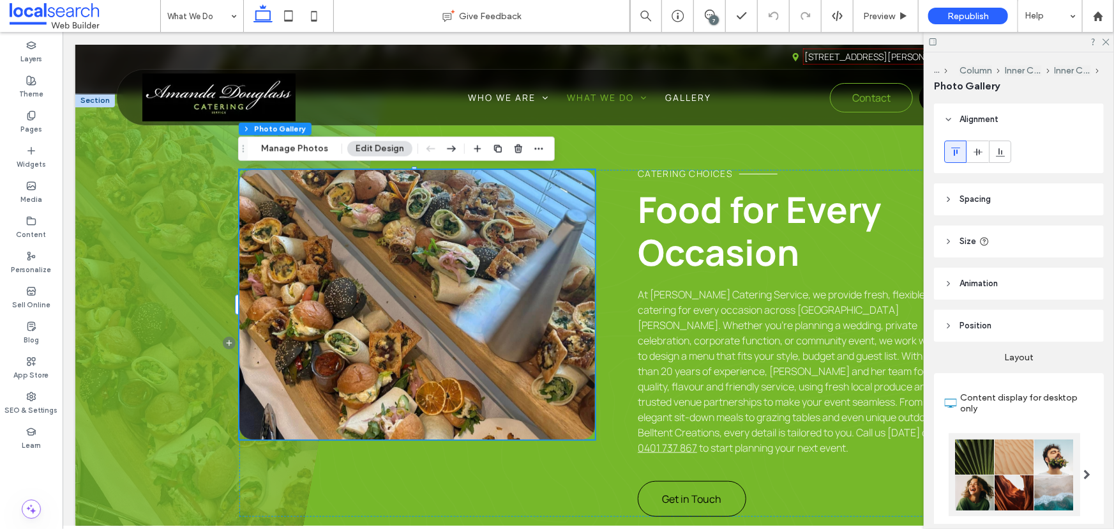
click at [973, 163] on div at bounding box center [1019, 154] width 170 height 38
click at [981, 149] on icon at bounding box center [978, 152] width 10 height 10
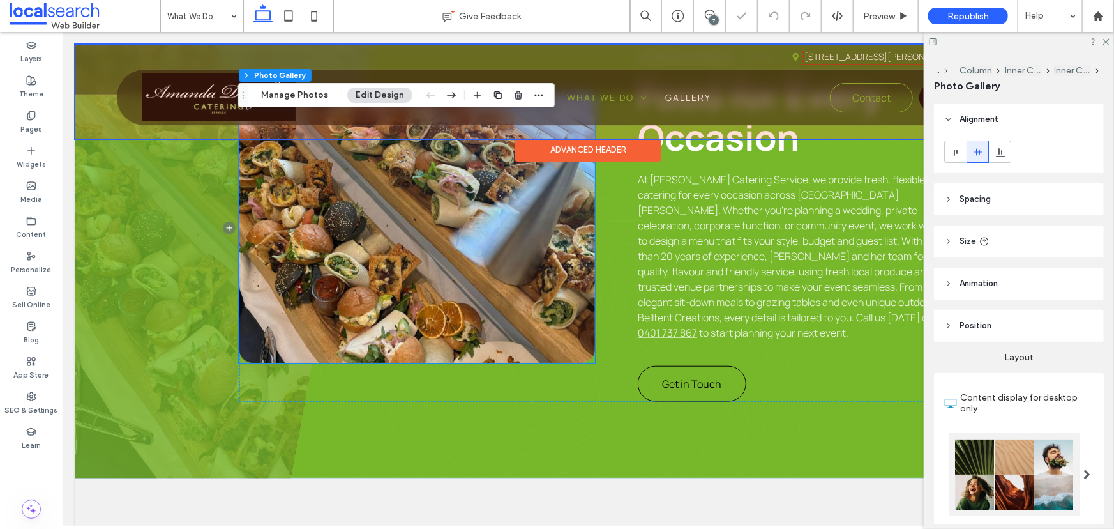
scroll to position [464, 0]
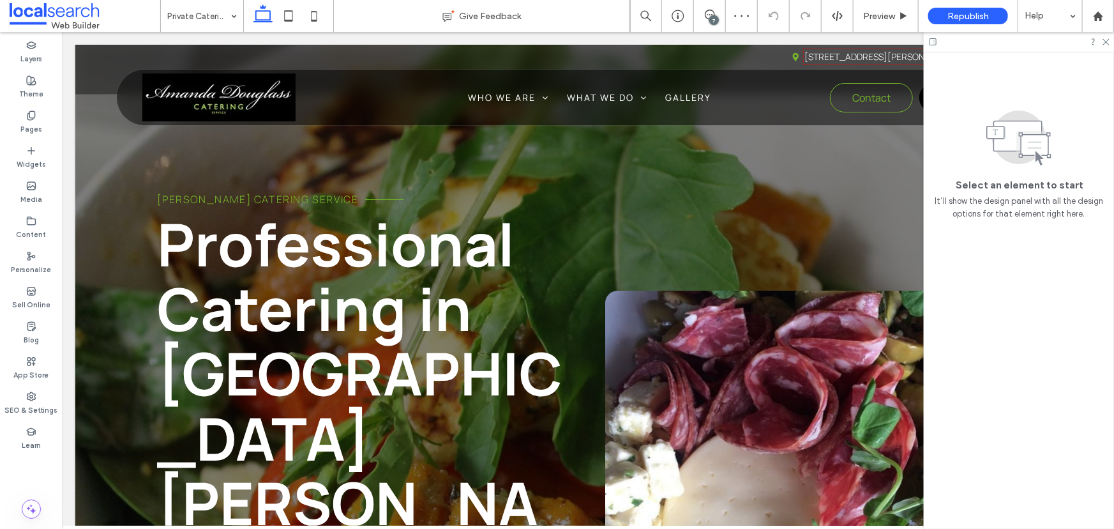
scroll to position [522, 0]
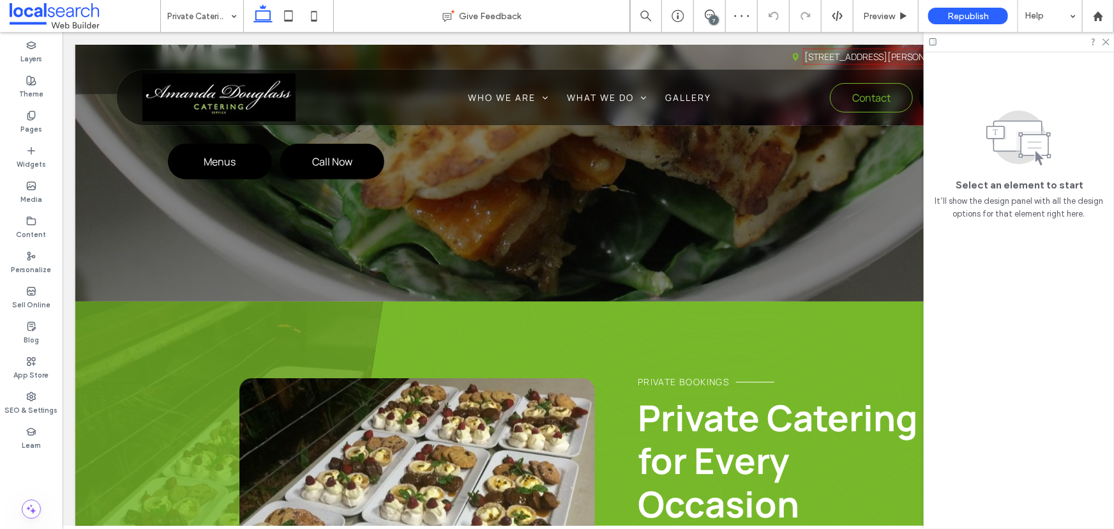
click at [521, 377] on link at bounding box center [417, 511] width 356 height 269
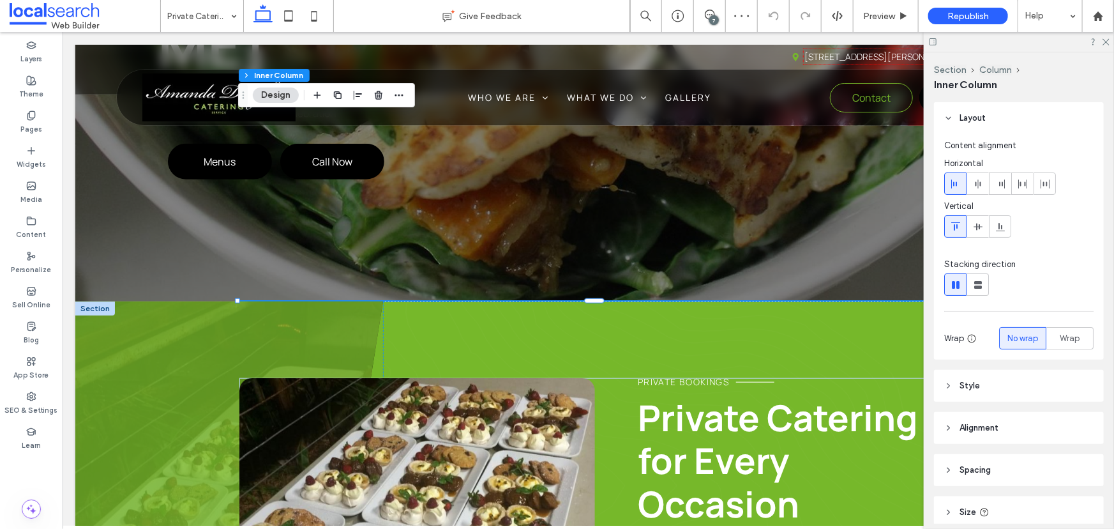
click at [443, 377] on link at bounding box center [417, 511] width 356 height 269
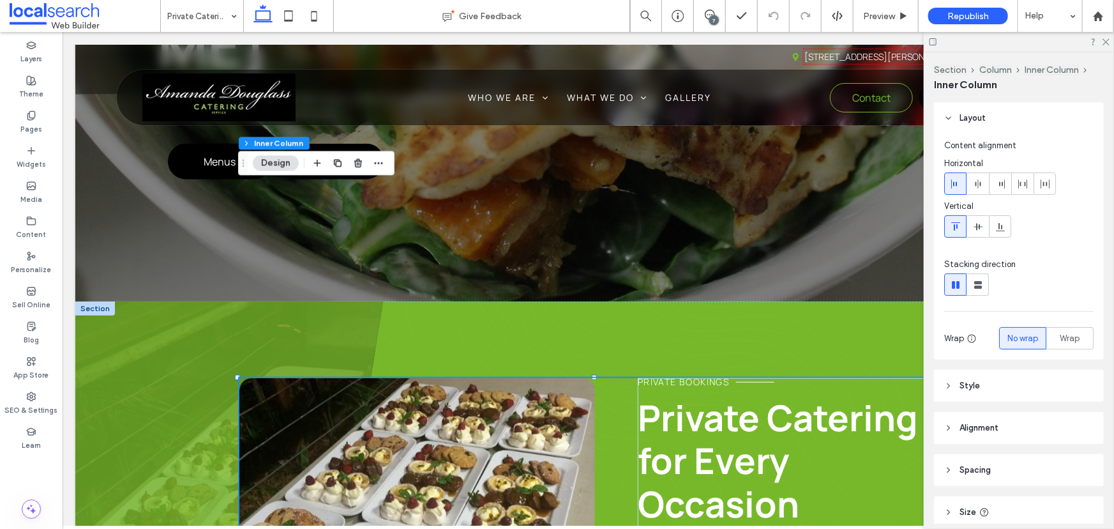
click at [506, 377] on link at bounding box center [417, 511] width 356 height 269
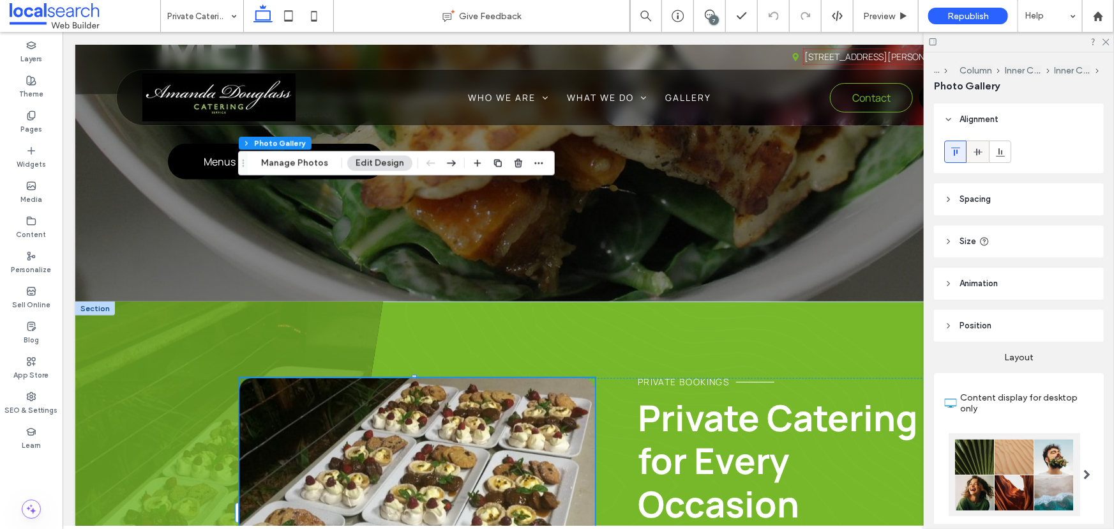
click at [983, 157] on div at bounding box center [977, 151] width 21 height 21
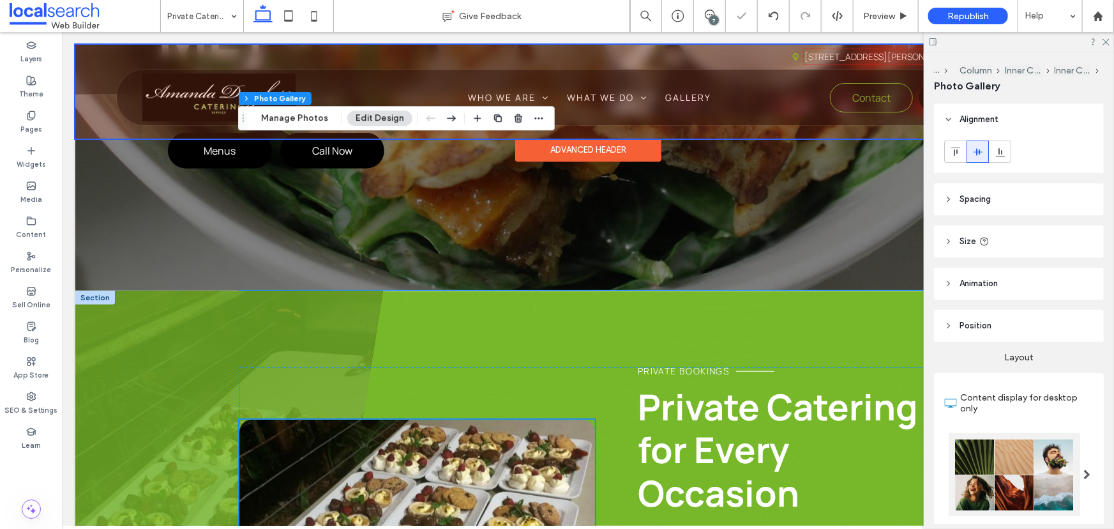
scroll to position [464, 0]
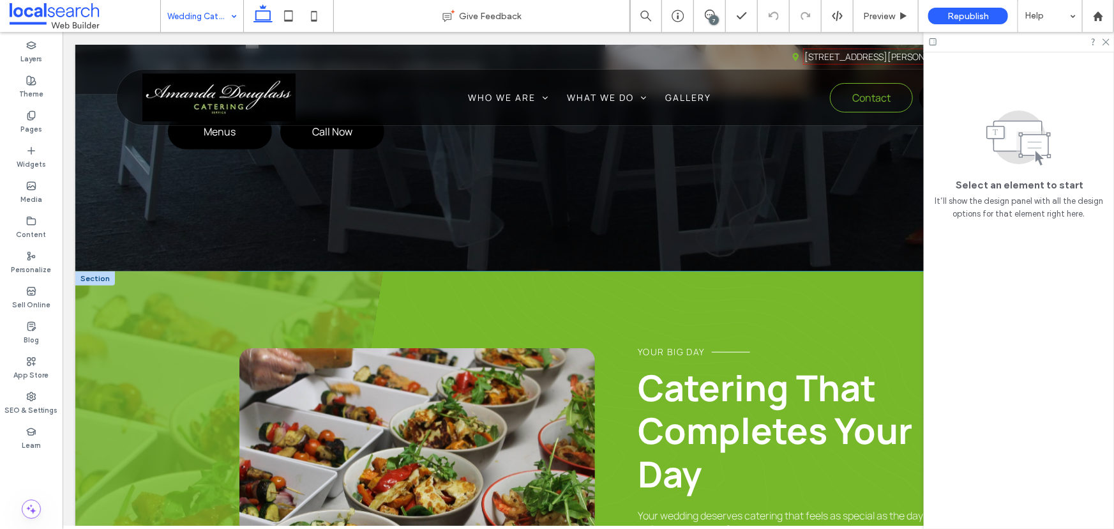
scroll to position [580, 0]
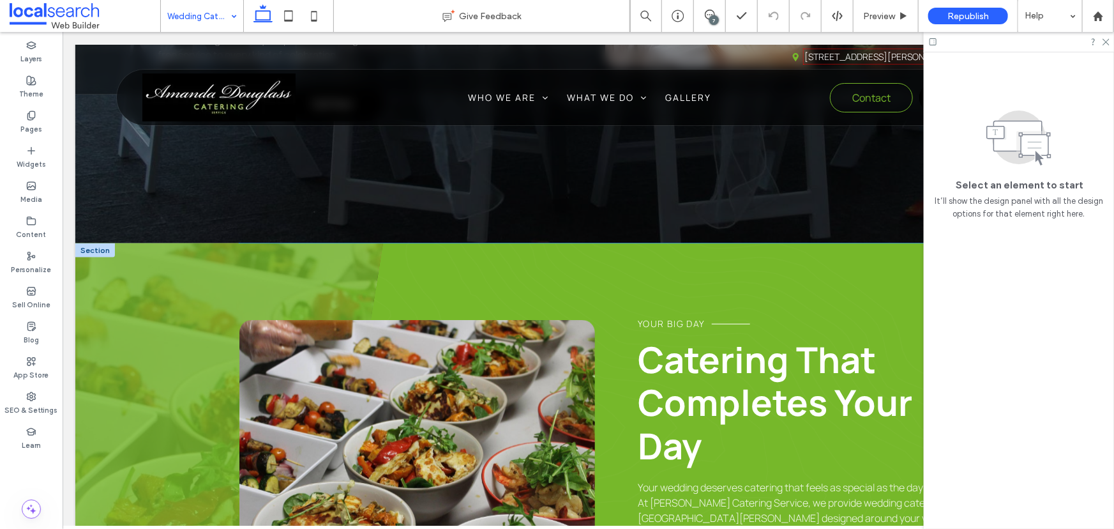
click at [491, 319] on link at bounding box center [417, 453] width 356 height 269
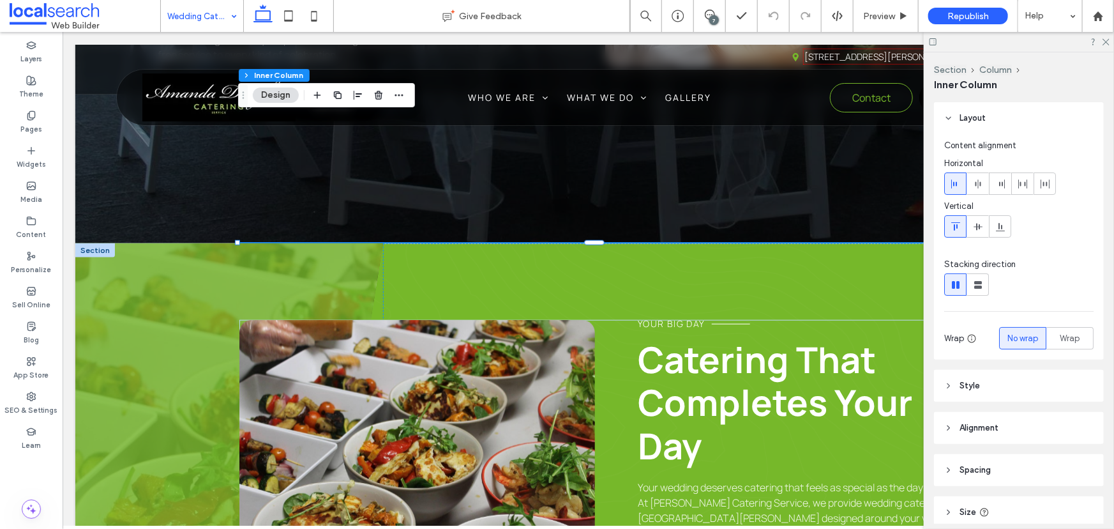
click at [482, 319] on link at bounding box center [417, 453] width 356 height 269
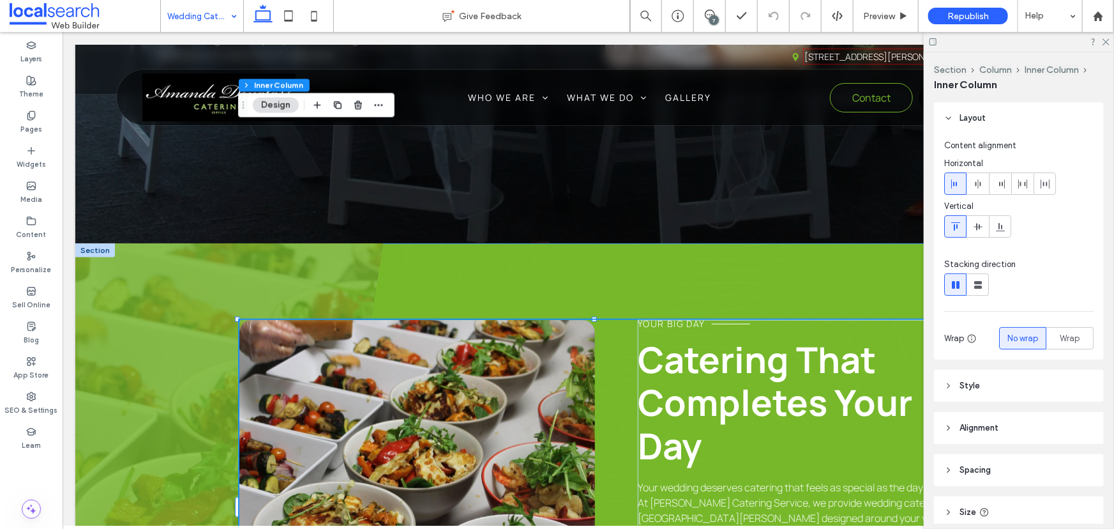
click at [499, 319] on link at bounding box center [417, 453] width 356 height 269
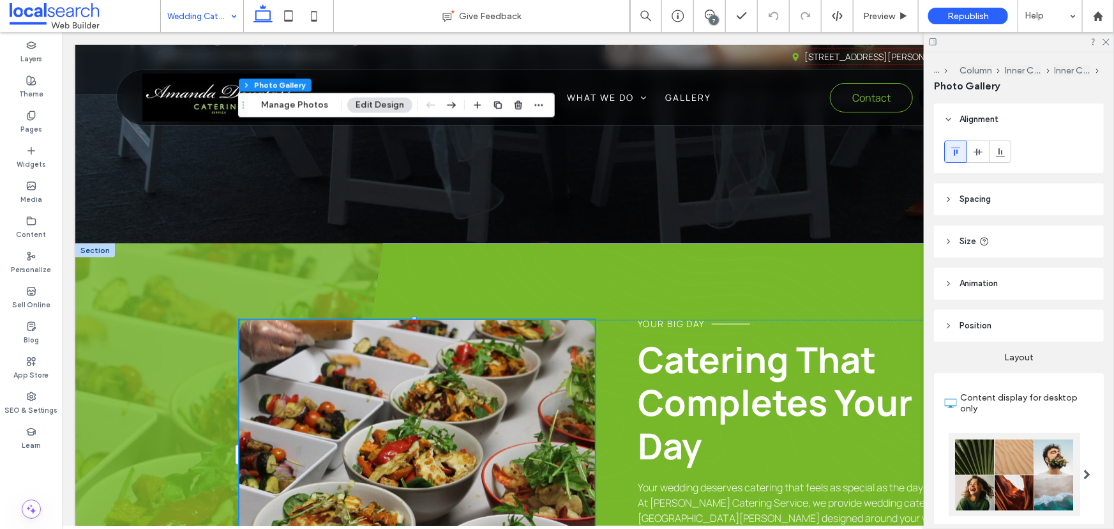
click at [978, 157] on span at bounding box center [978, 151] width 10 height 21
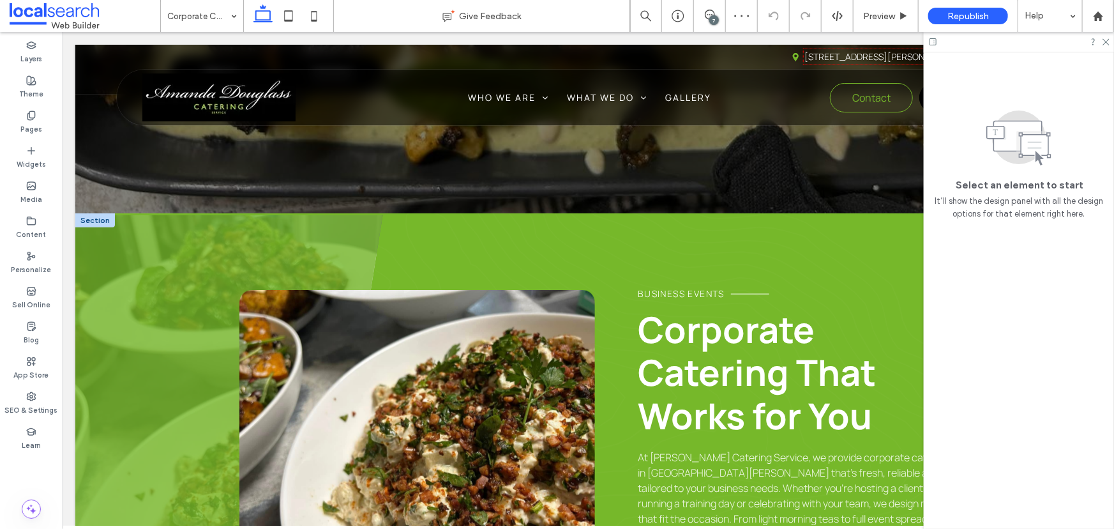
scroll to position [522, 0]
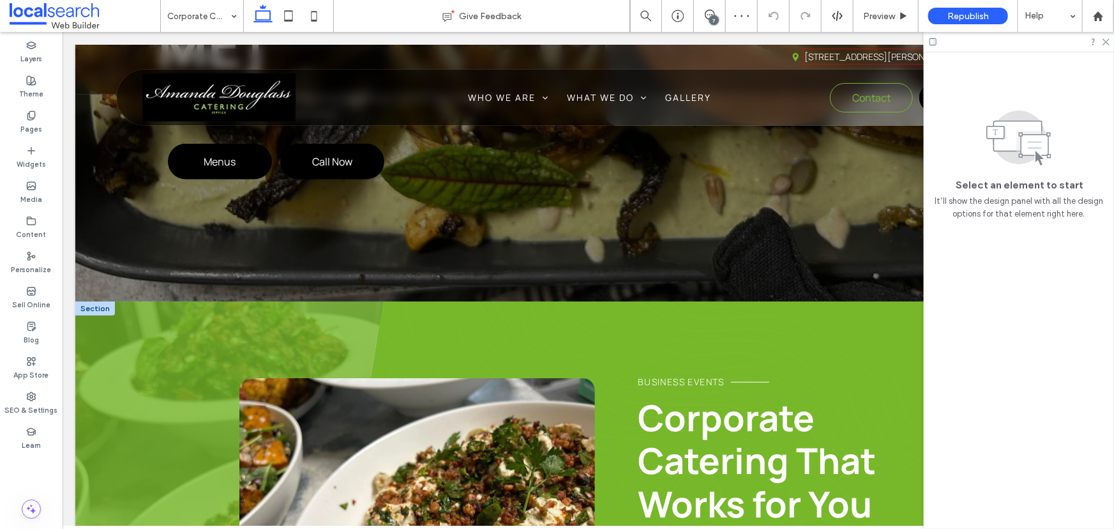
click at [493, 377] on link at bounding box center [417, 511] width 356 height 269
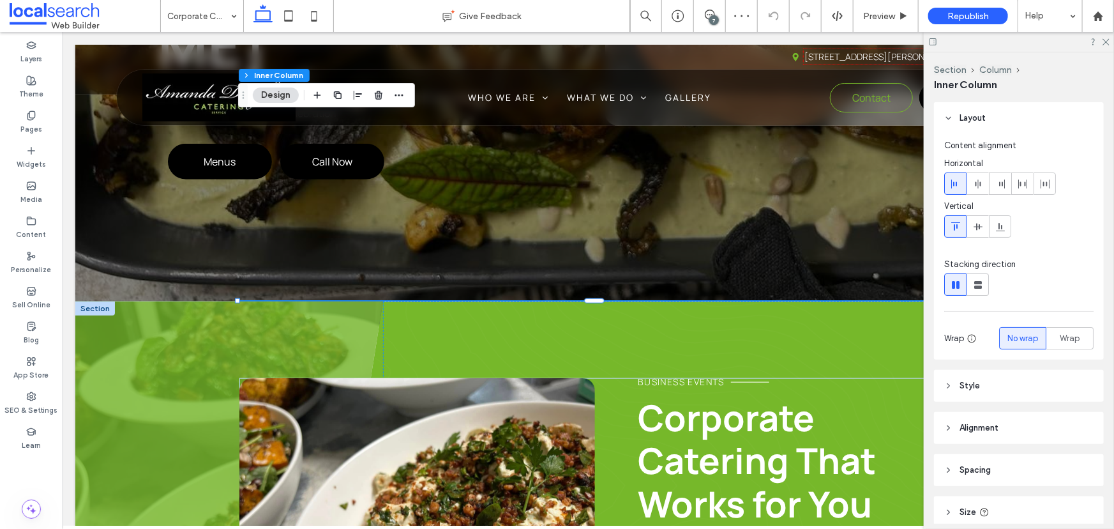
click at [486, 377] on link at bounding box center [417, 511] width 356 height 269
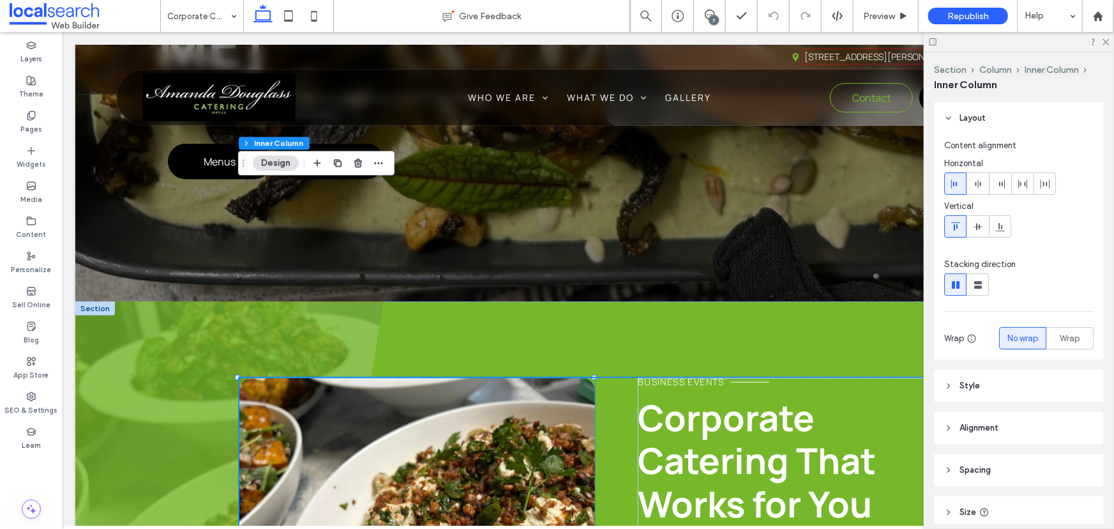
click at [474, 377] on link at bounding box center [417, 511] width 356 height 269
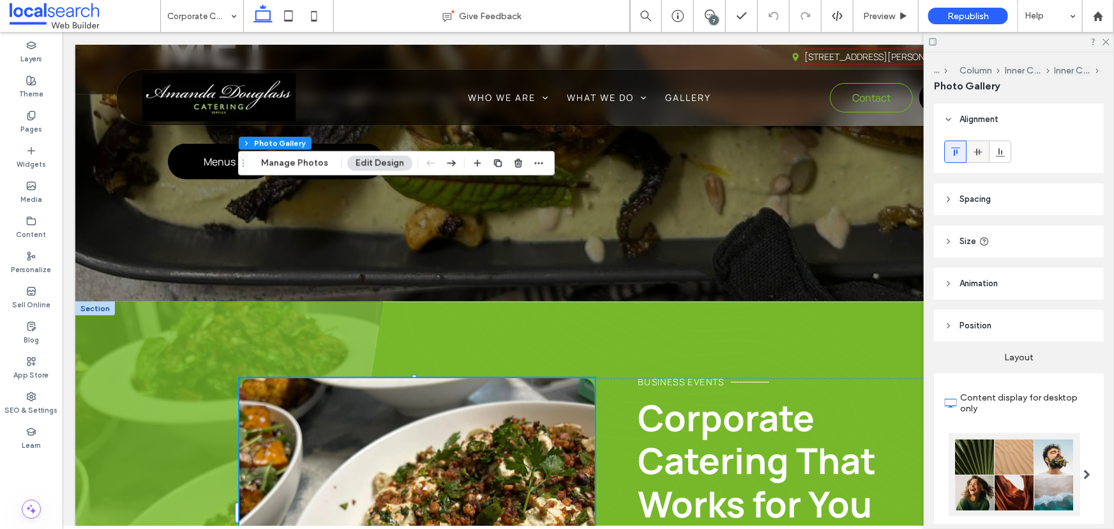
click at [983, 158] on div at bounding box center [977, 151] width 21 height 21
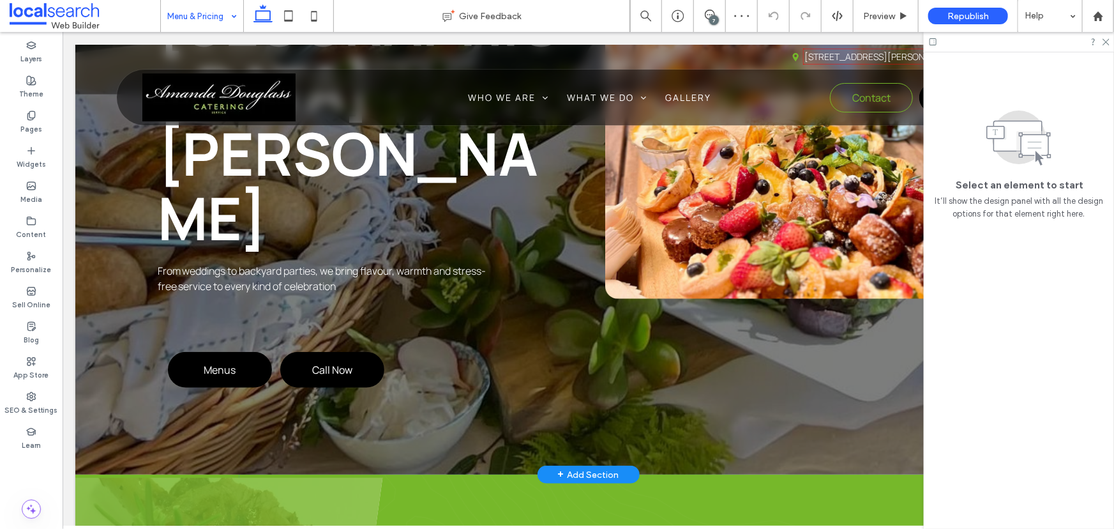
scroll to position [580, 0]
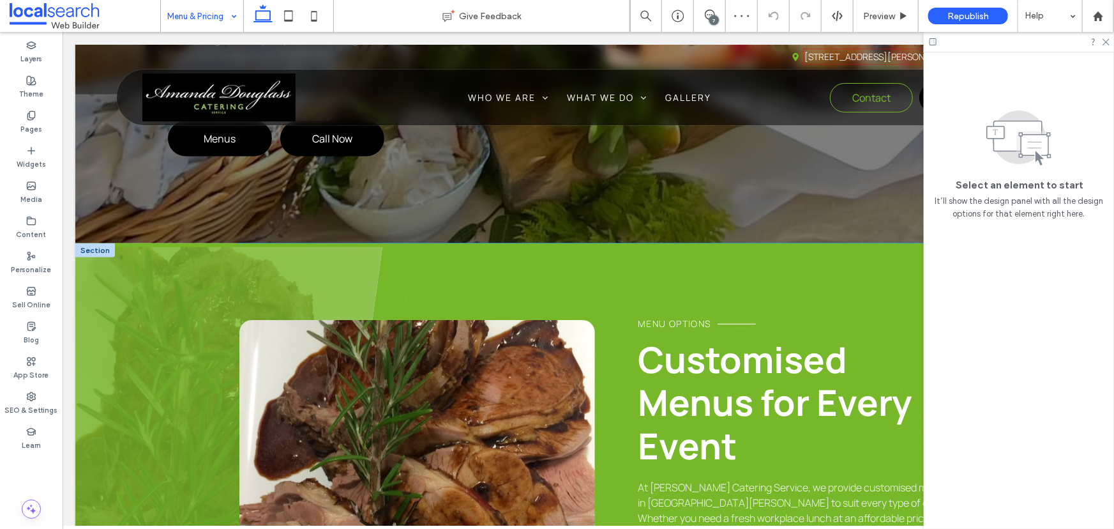
click at [472, 319] on link at bounding box center [417, 453] width 356 height 269
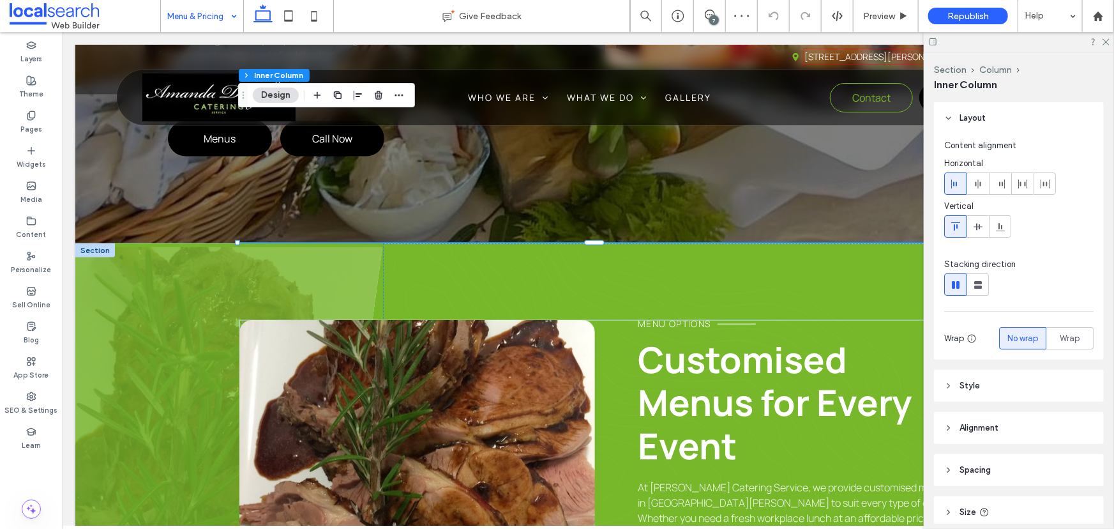
click at [468, 319] on link at bounding box center [417, 453] width 356 height 269
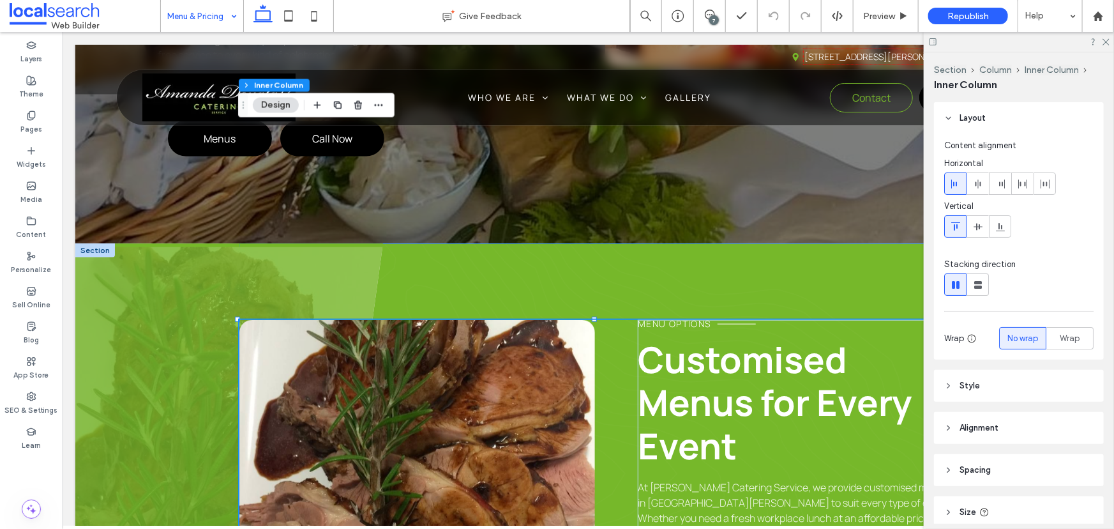
click at [493, 319] on link at bounding box center [417, 453] width 356 height 269
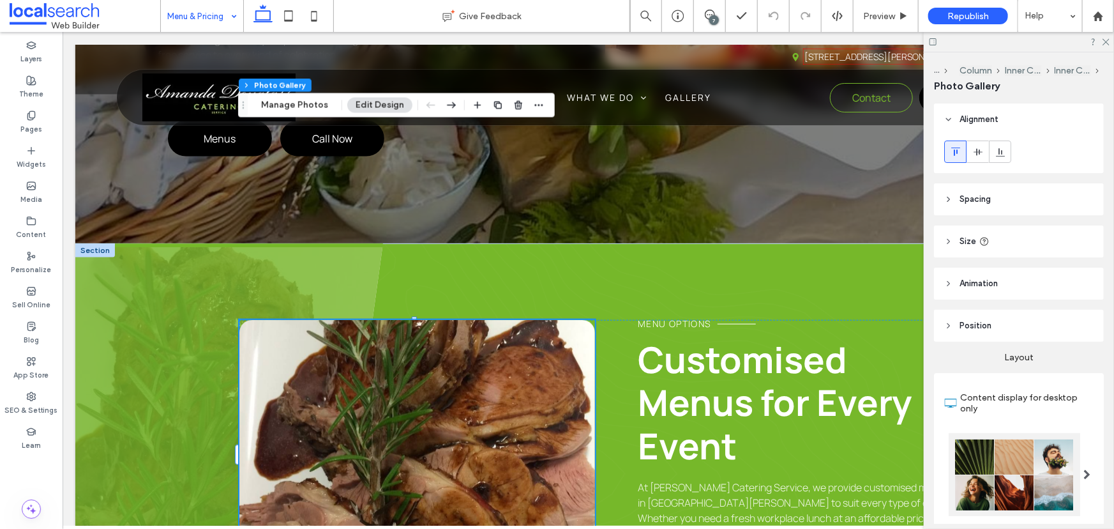
click at [975, 163] on div at bounding box center [1019, 154] width 170 height 38
click at [975, 157] on span at bounding box center [978, 151] width 10 height 21
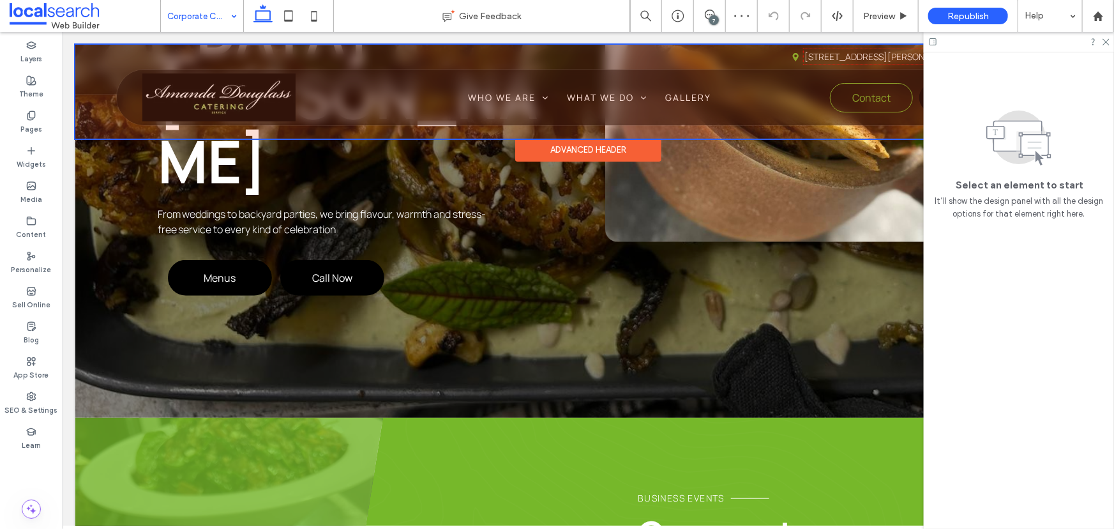
scroll to position [696, 0]
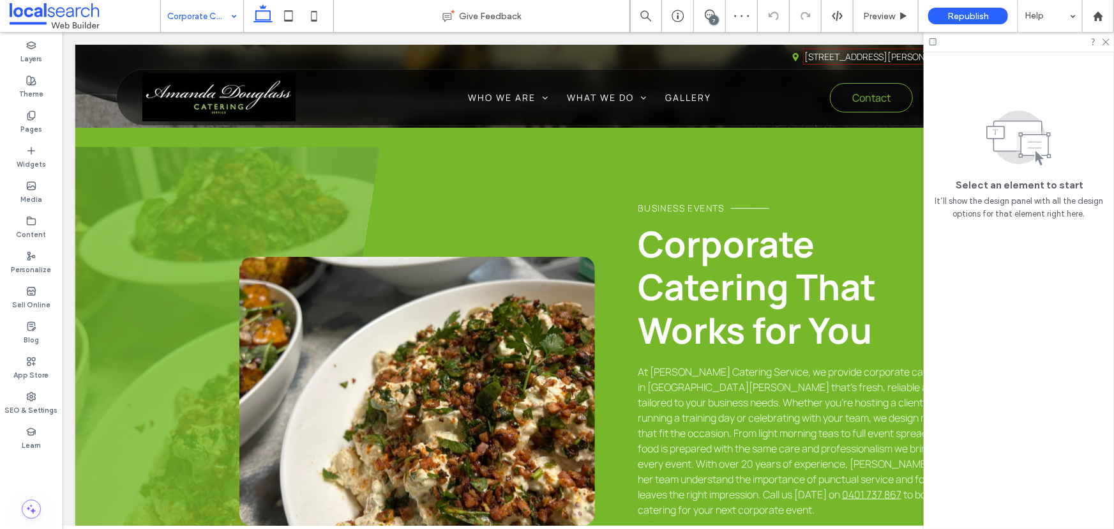
click at [208, 13] on input at bounding box center [198, 16] width 63 height 32
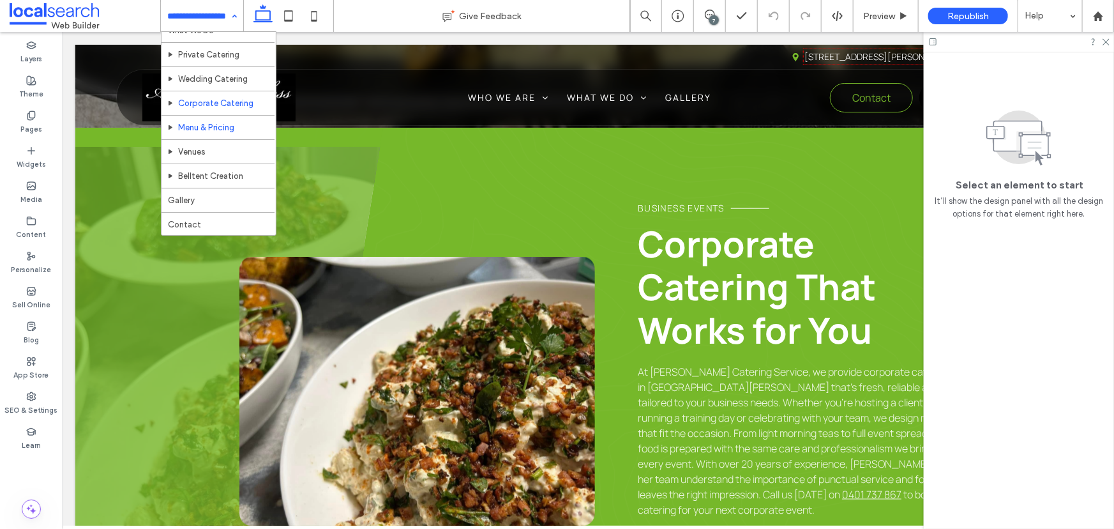
scroll to position [70, 0]
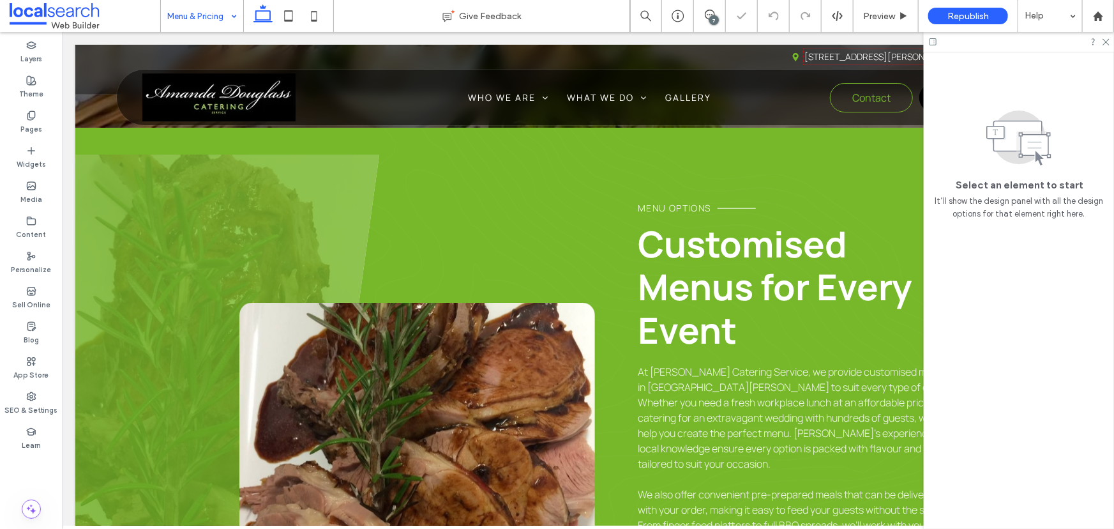
scroll to position [696, 0]
click at [186, 14] on input at bounding box center [198, 16] width 63 height 32
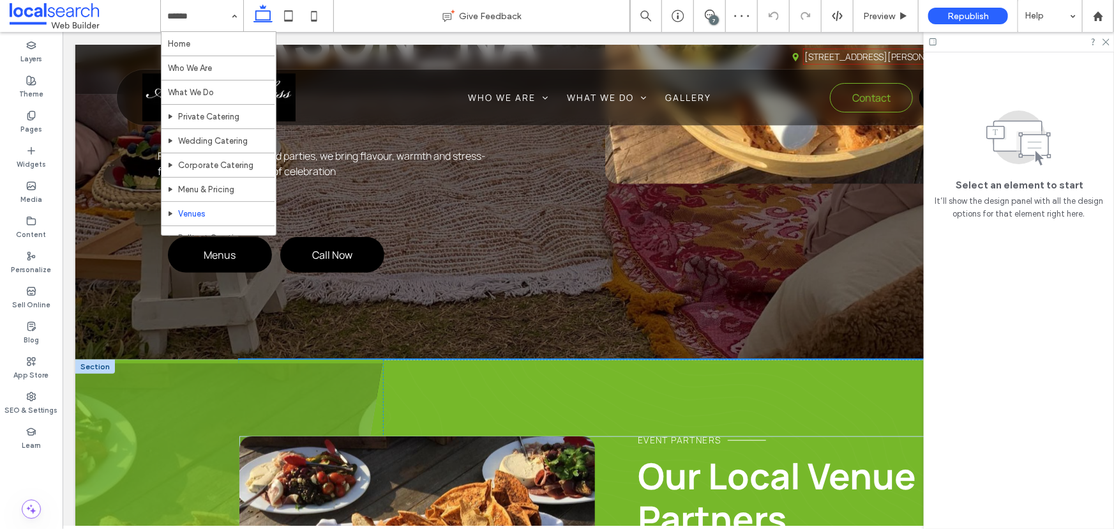
scroll to position [580, 0]
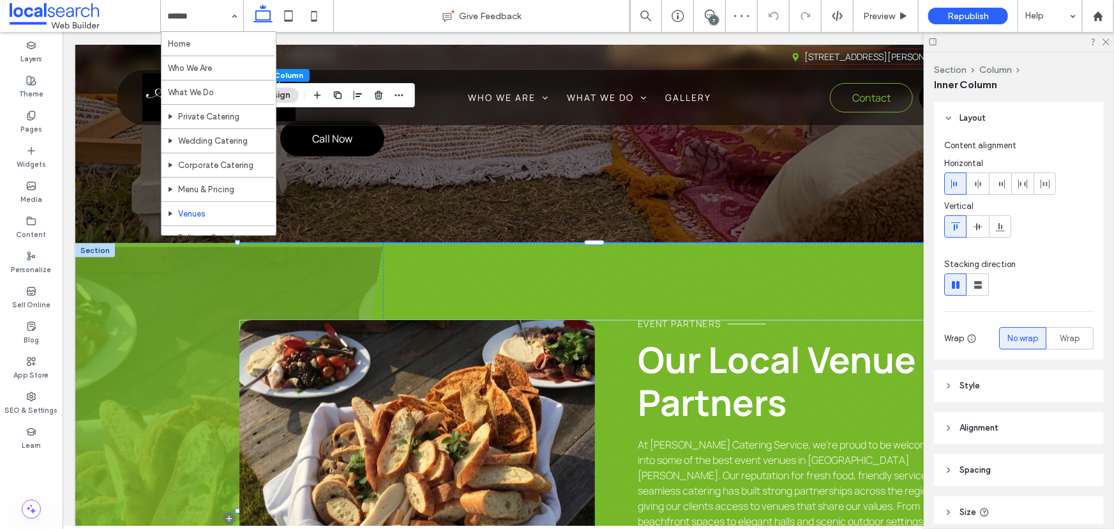
click at [508, 319] on link at bounding box center [417, 453] width 356 height 269
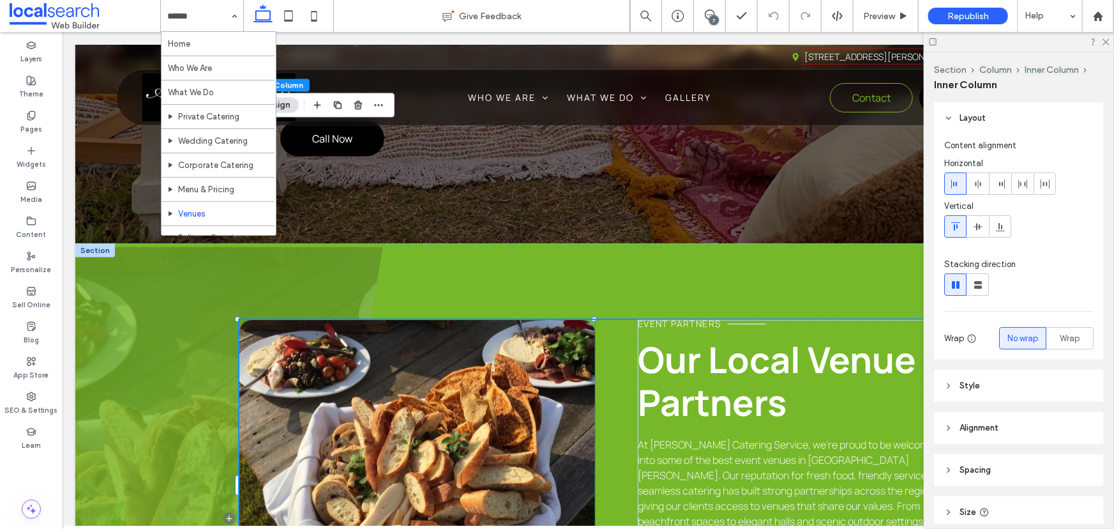
click at [510, 319] on link at bounding box center [417, 453] width 356 height 269
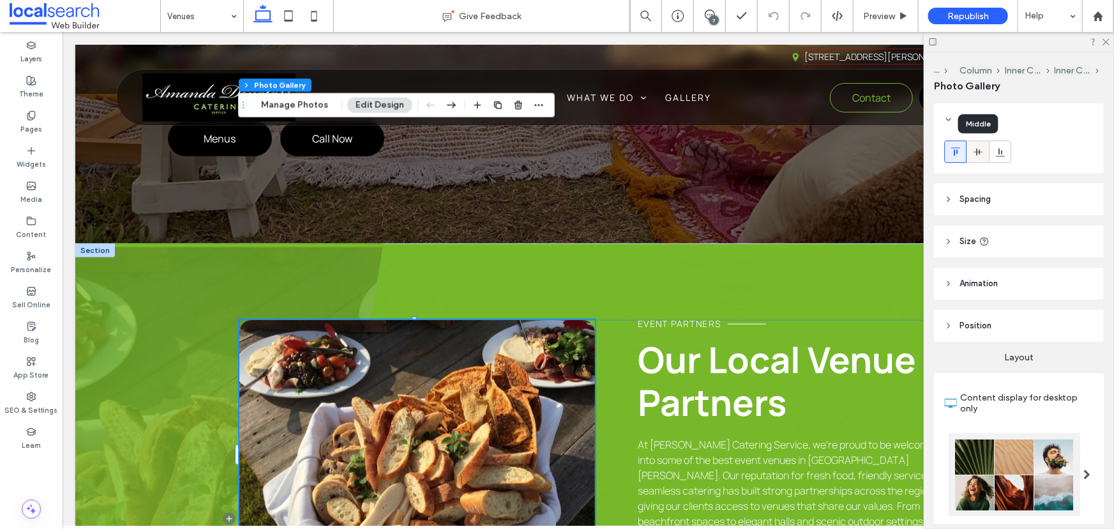
click at [976, 147] on icon at bounding box center [978, 152] width 10 height 10
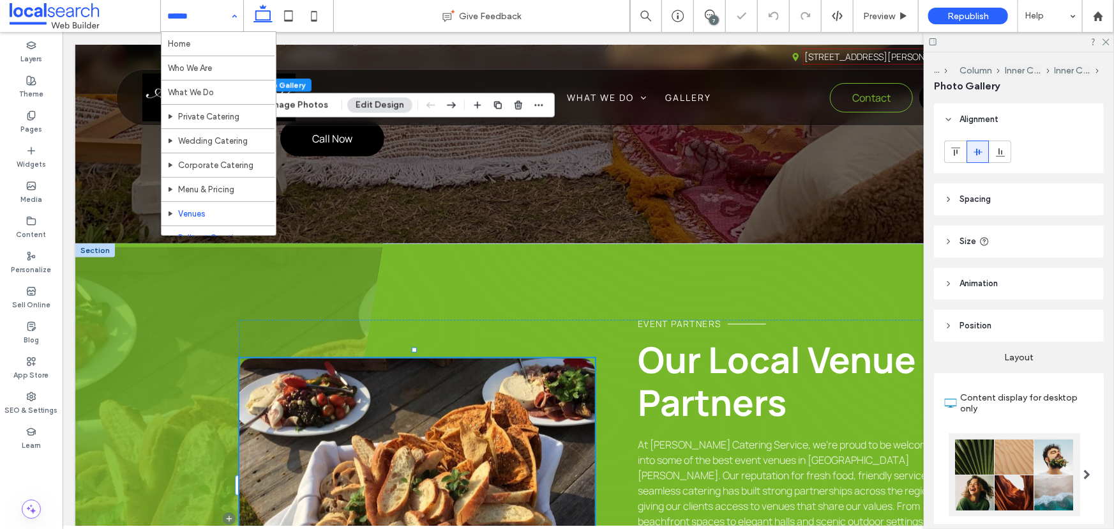
scroll to position [70, 0]
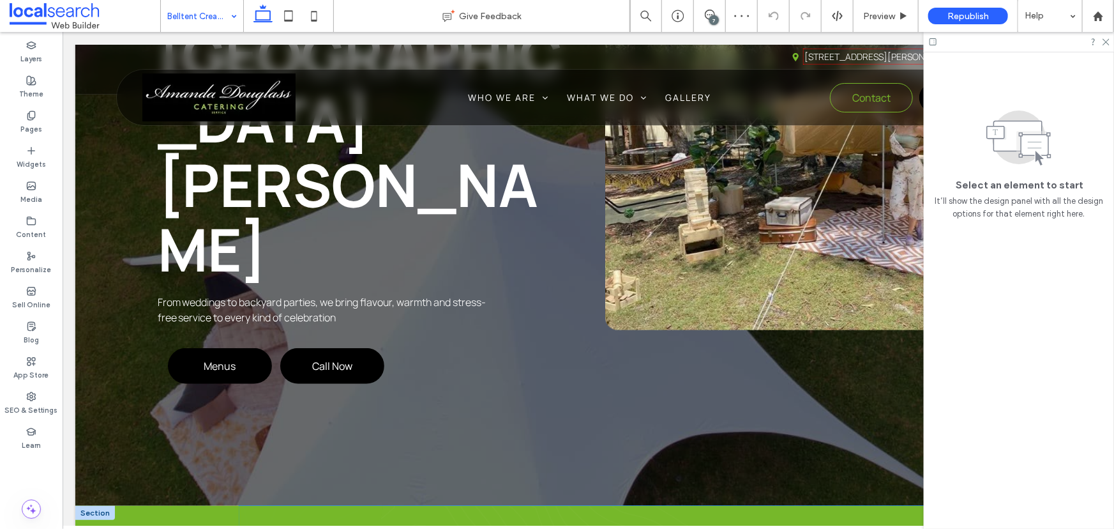
scroll to position [522, 0]
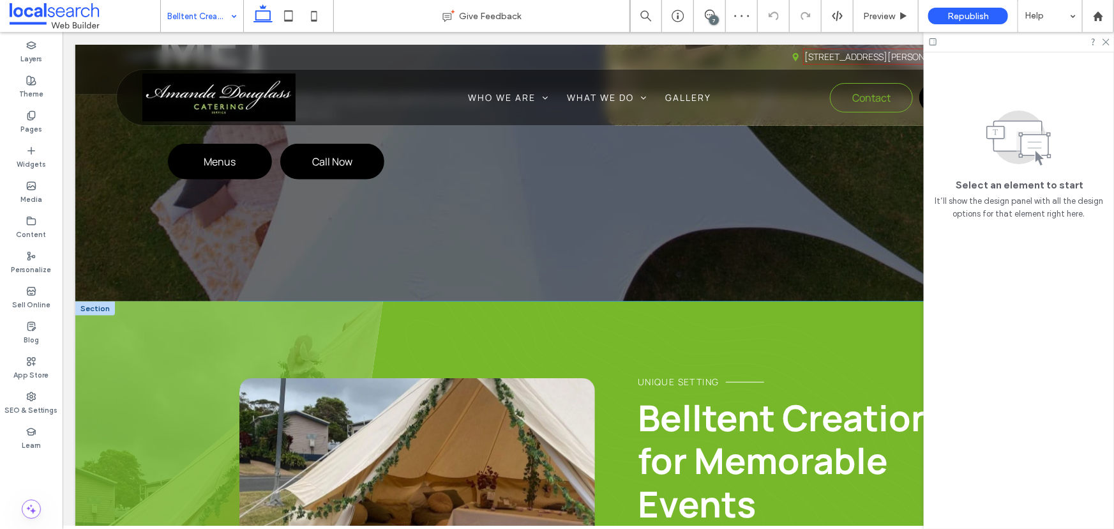
click at [457, 377] on link at bounding box center [417, 511] width 356 height 269
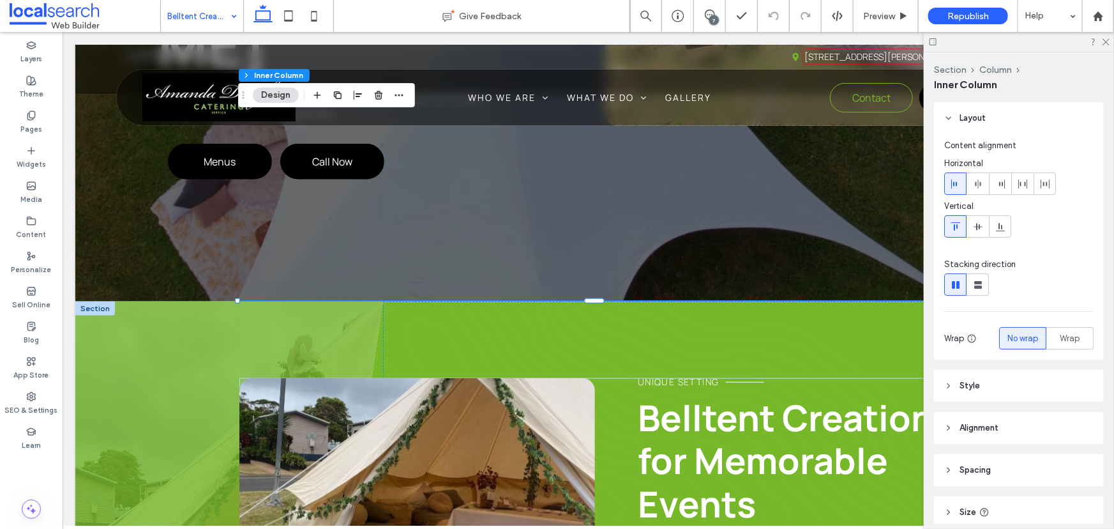
click at [392, 377] on link at bounding box center [417, 511] width 356 height 269
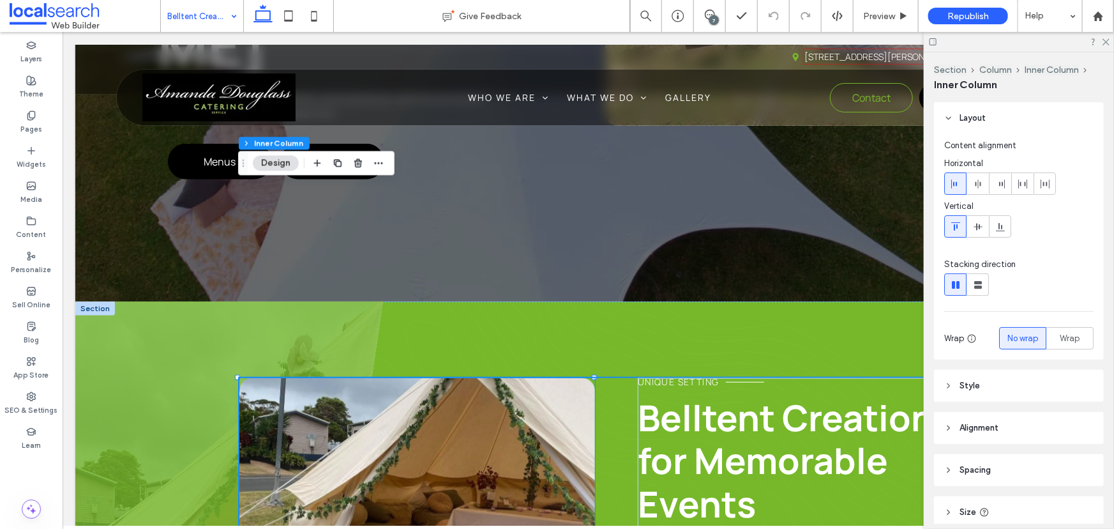
click at [357, 377] on link at bounding box center [417, 511] width 356 height 269
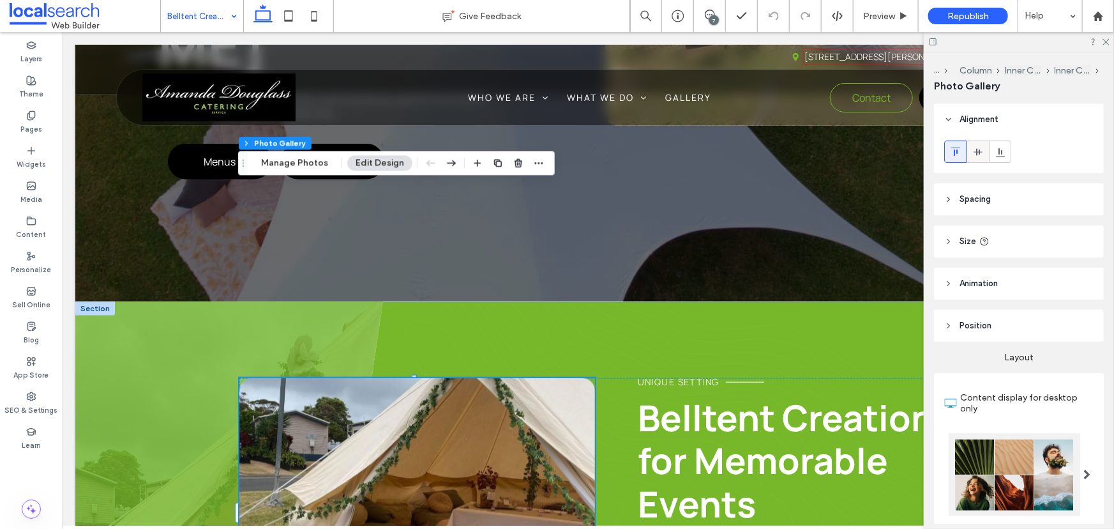
click at [973, 142] on div at bounding box center [977, 151] width 21 height 21
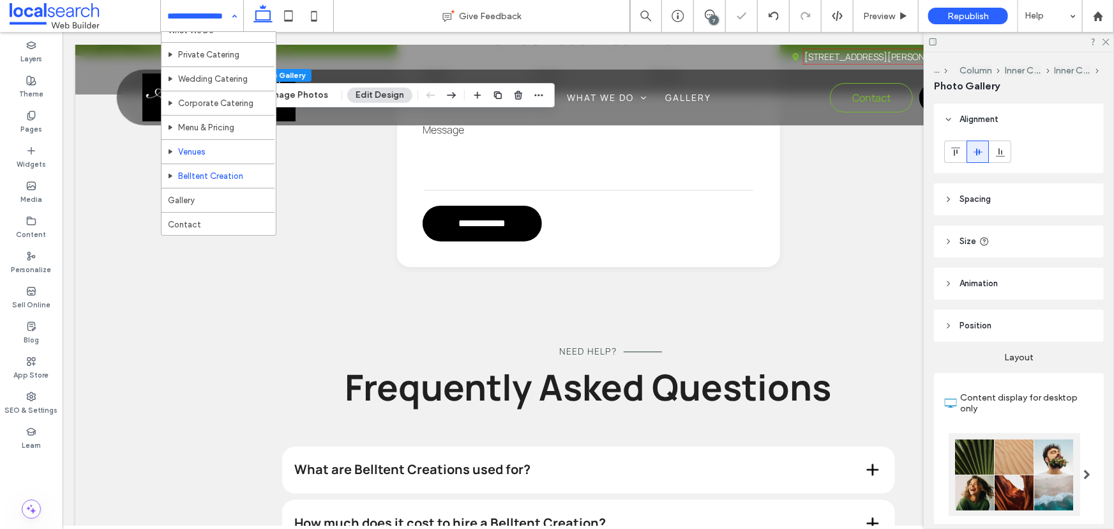
scroll to position [70, 0]
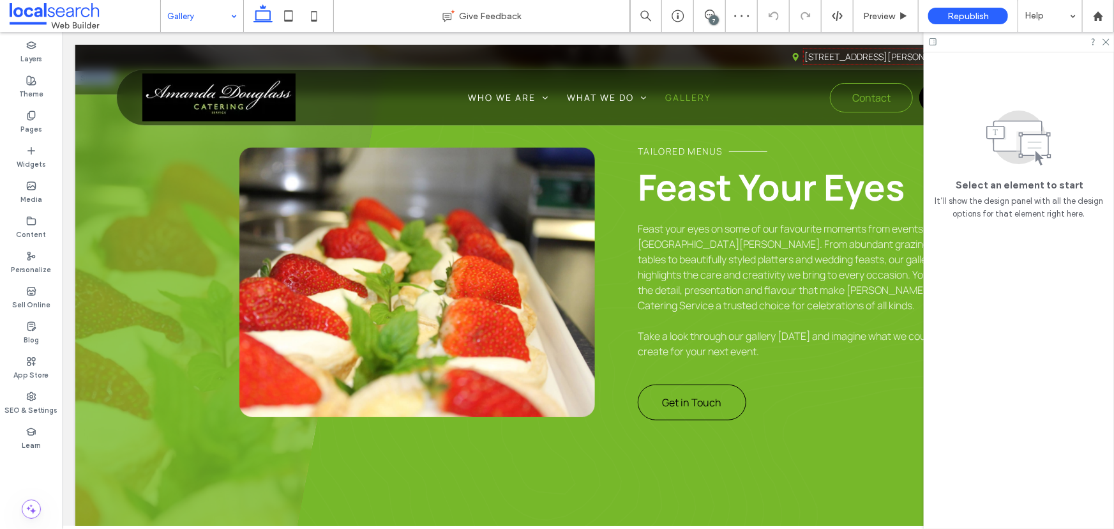
scroll to position [406, 0]
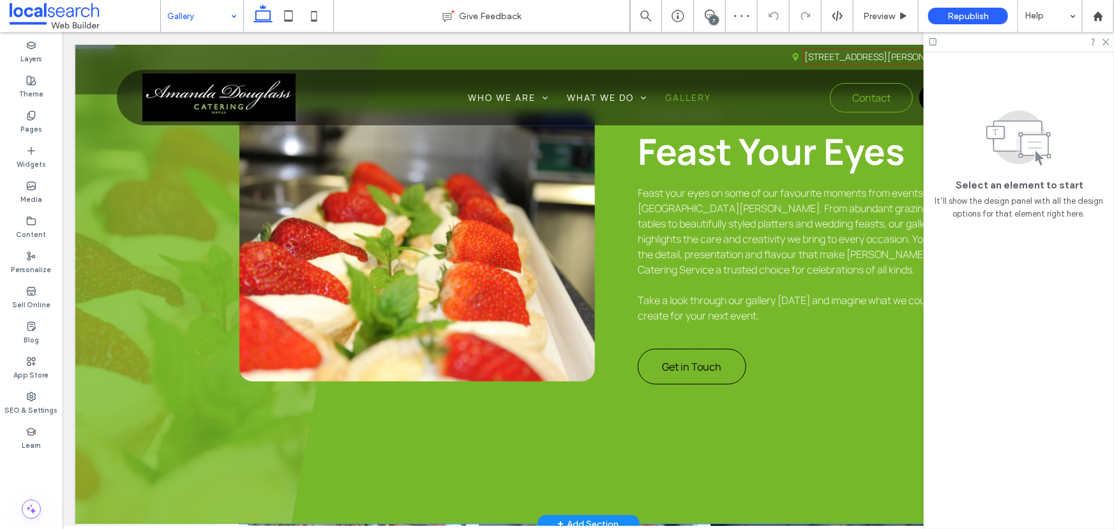
click at [497, 253] on link at bounding box center [417, 245] width 356 height 269
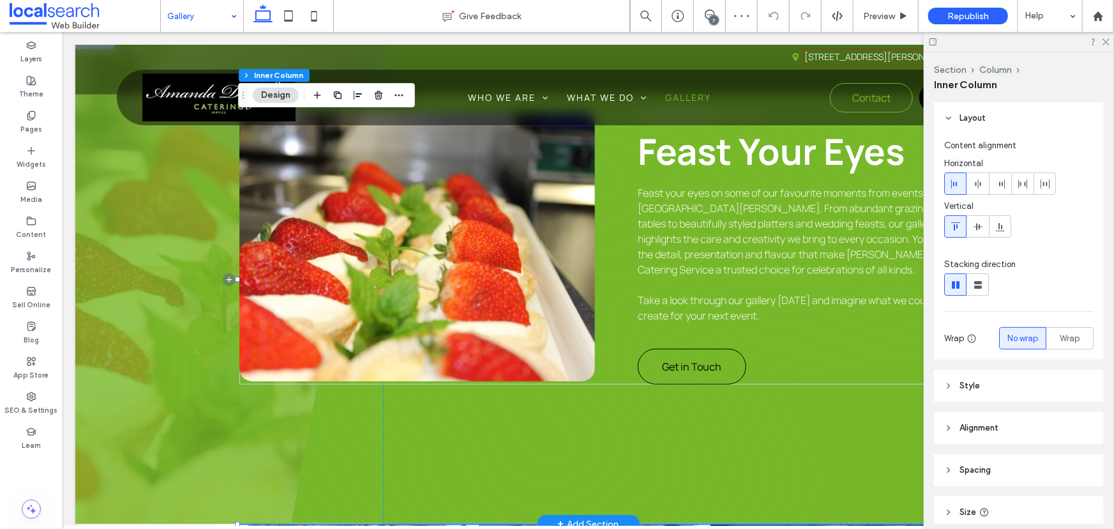
click at [384, 239] on link at bounding box center [417, 245] width 356 height 269
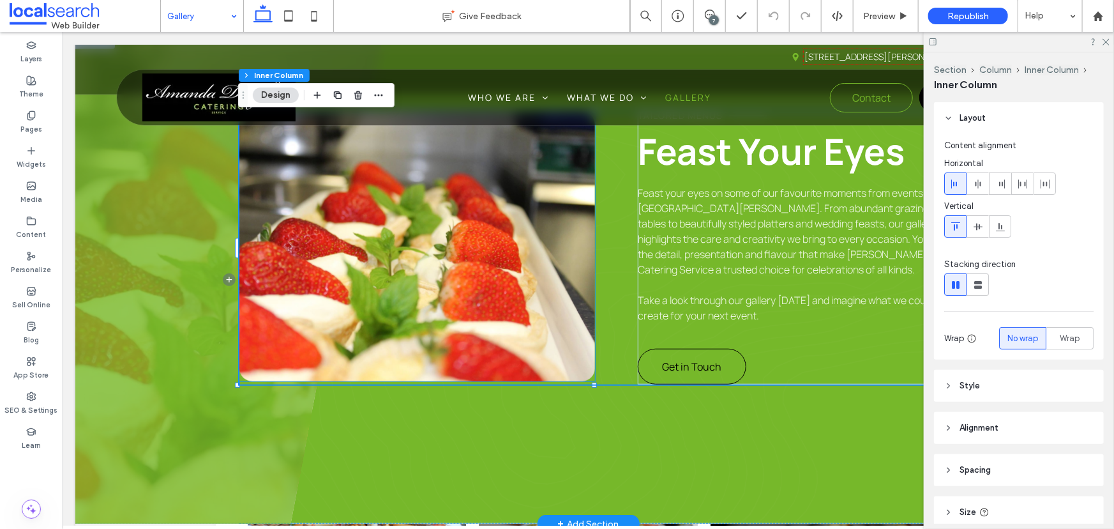
click at [442, 219] on link at bounding box center [417, 245] width 356 height 269
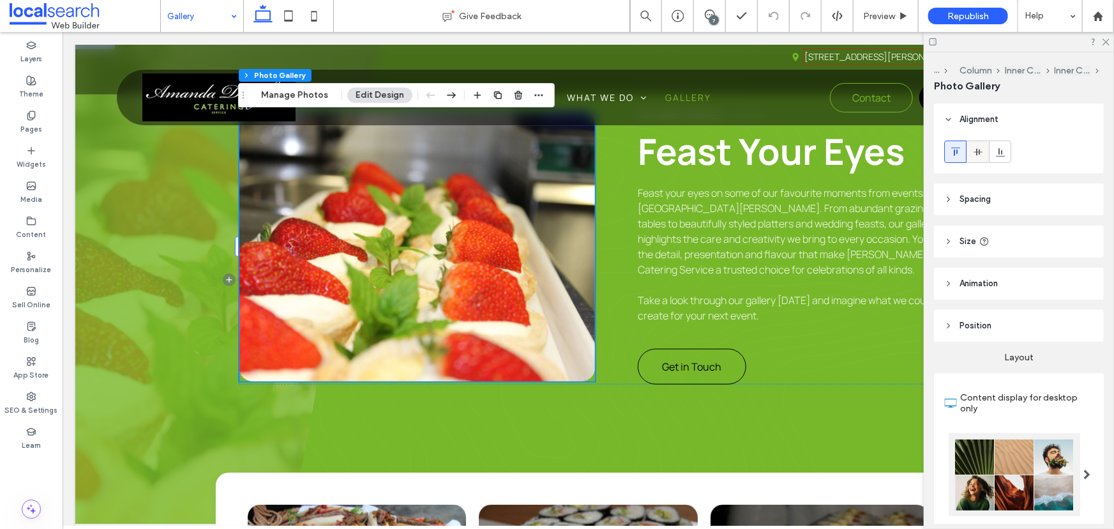
click at [968, 155] on div at bounding box center [977, 151] width 21 height 21
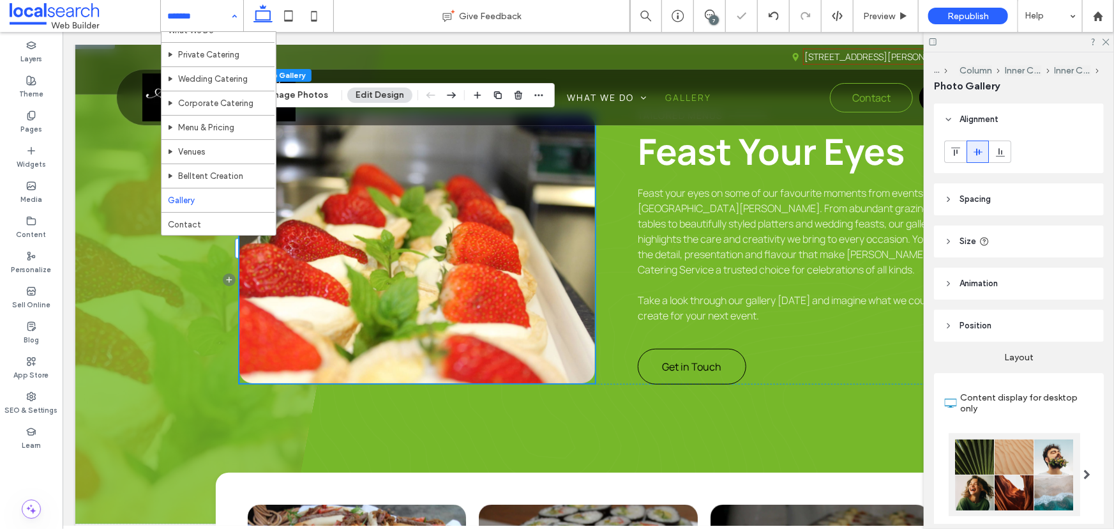
scroll to position [70, 0]
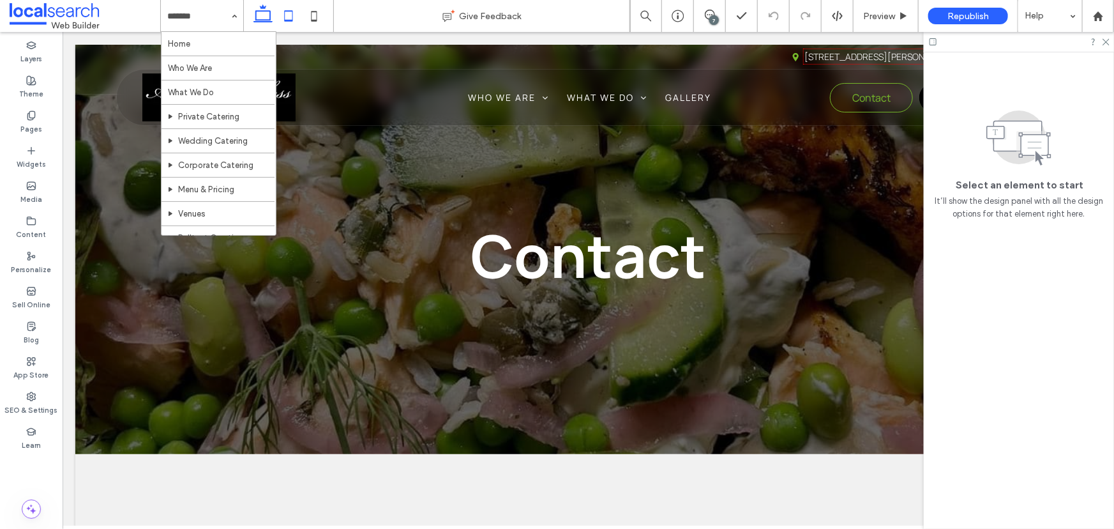
click at [284, 17] on icon at bounding box center [289, 16] width 26 height 26
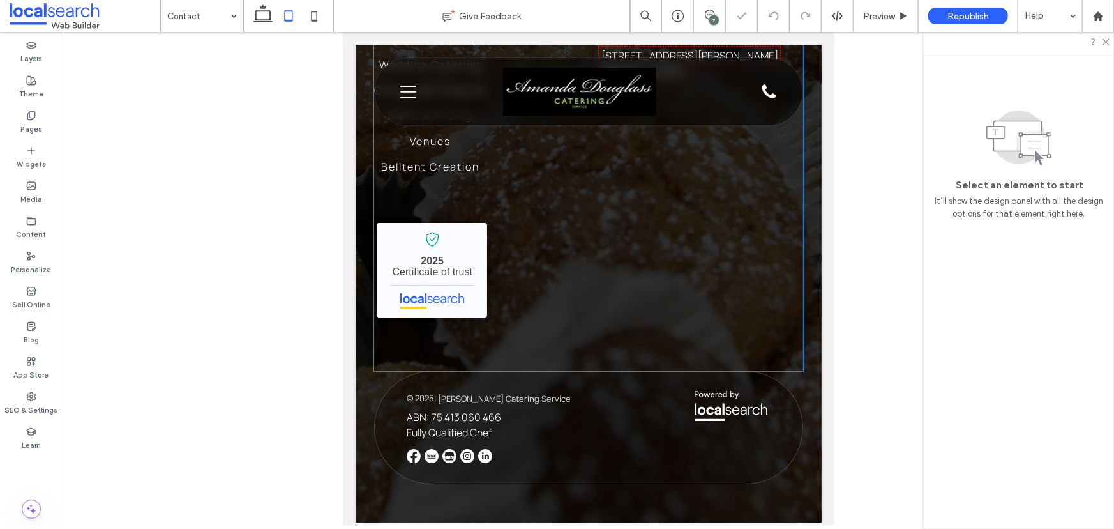
scroll to position [1898, 0]
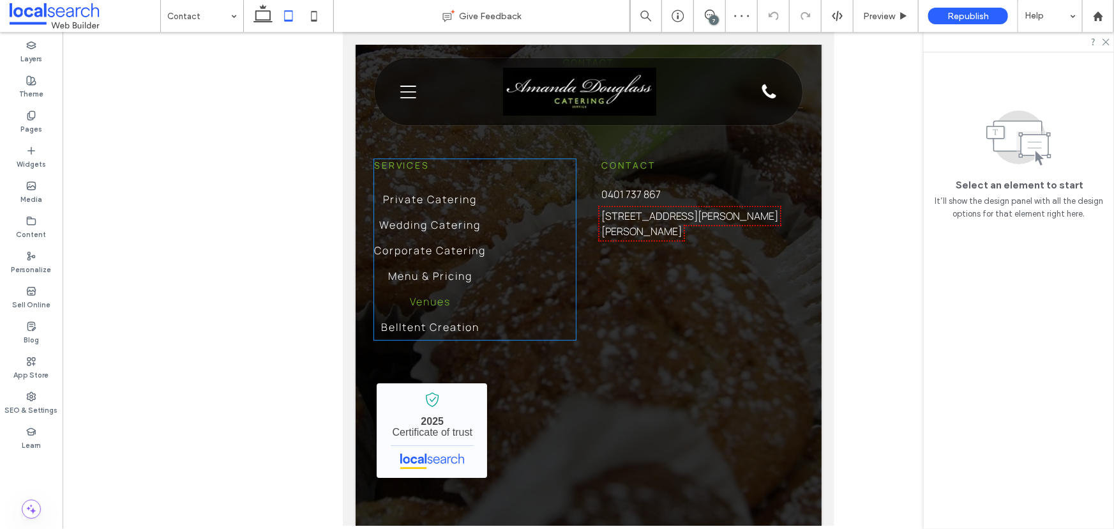
click at [417, 304] on link "Venues" at bounding box center [429, 301] width 41 height 26
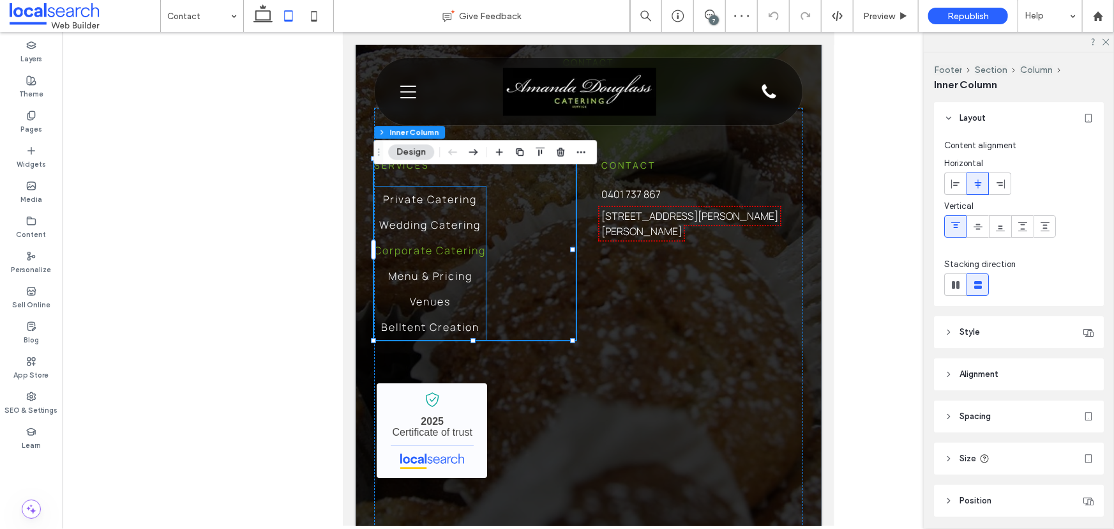
click at [427, 257] on span "Corporate Catering" at bounding box center [430, 249] width 112 height 15
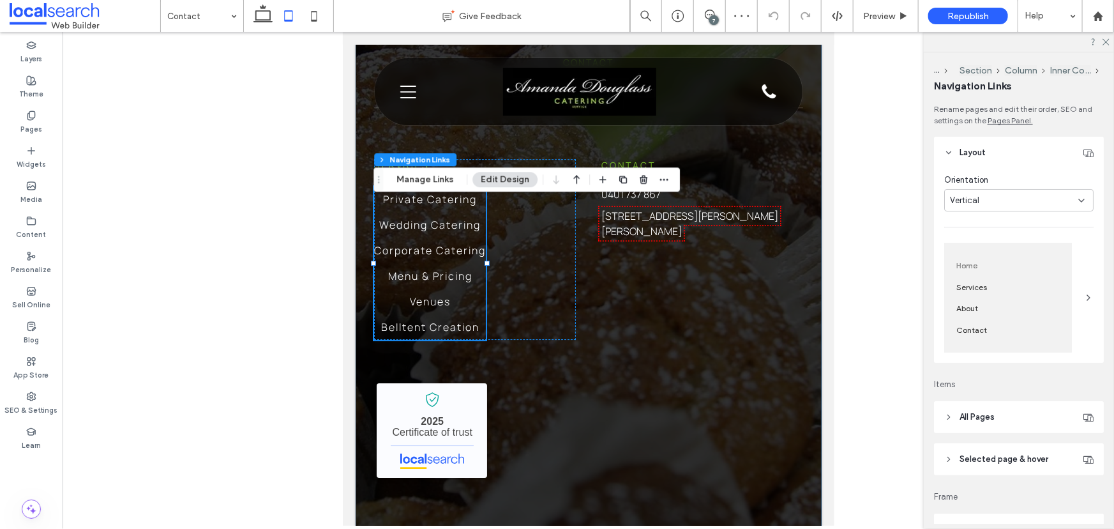
type input "***"
type input "****"
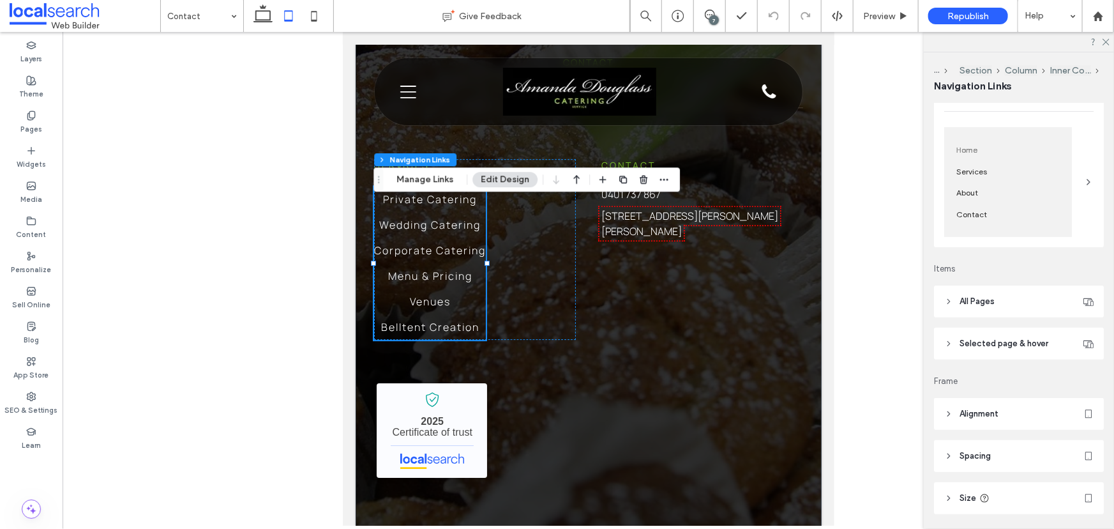
click at [998, 303] on header "All Pages" at bounding box center [1019, 301] width 170 height 32
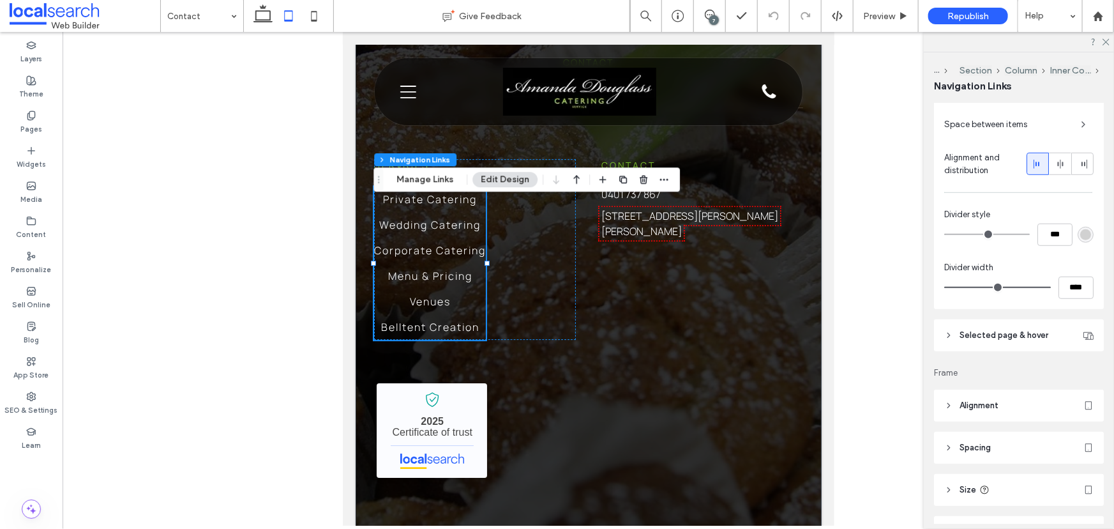
scroll to position [482, 0]
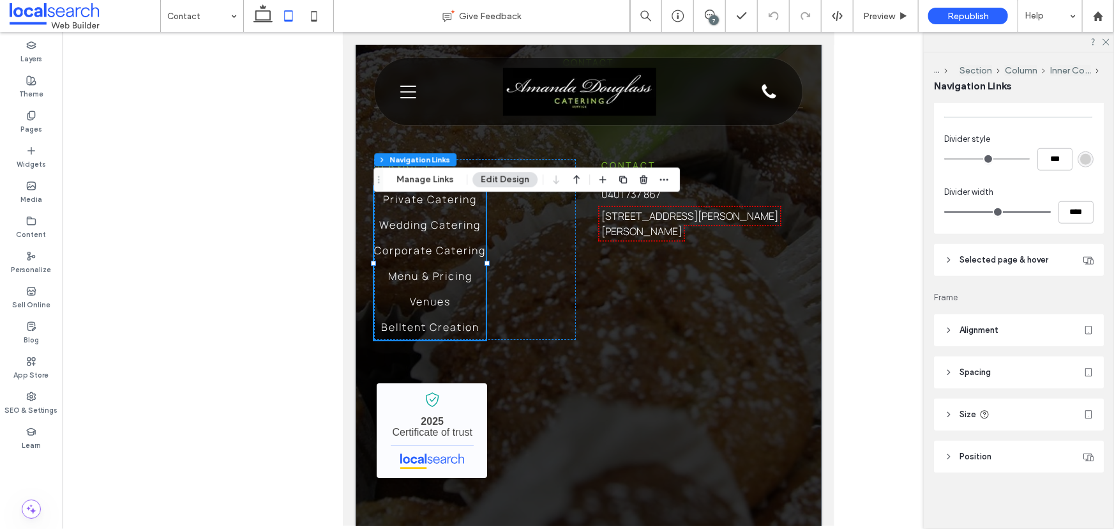
click at [1002, 325] on header "Alignment" at bounding box center [1019, 330] width 170 height 32
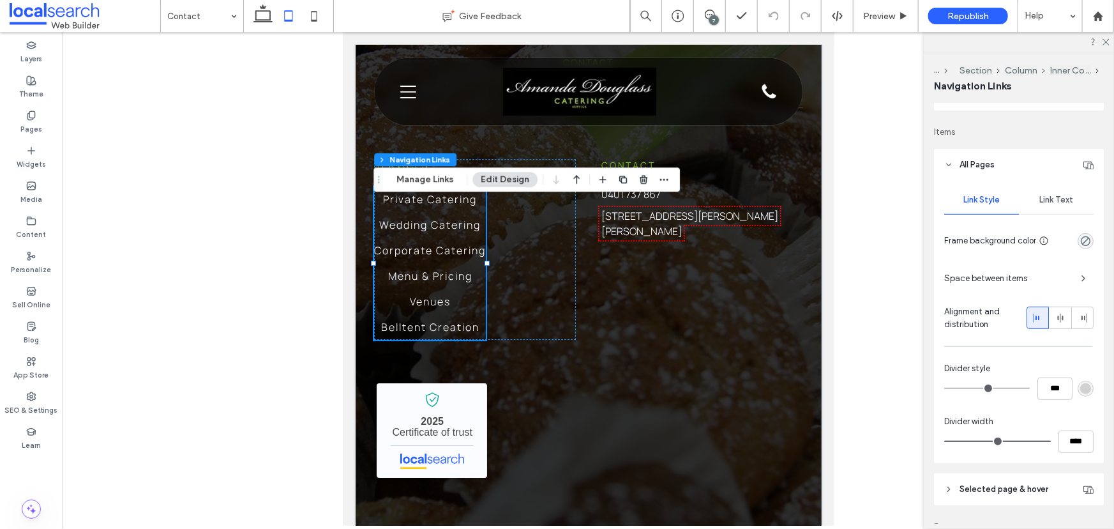
scroll to position [192, 0]
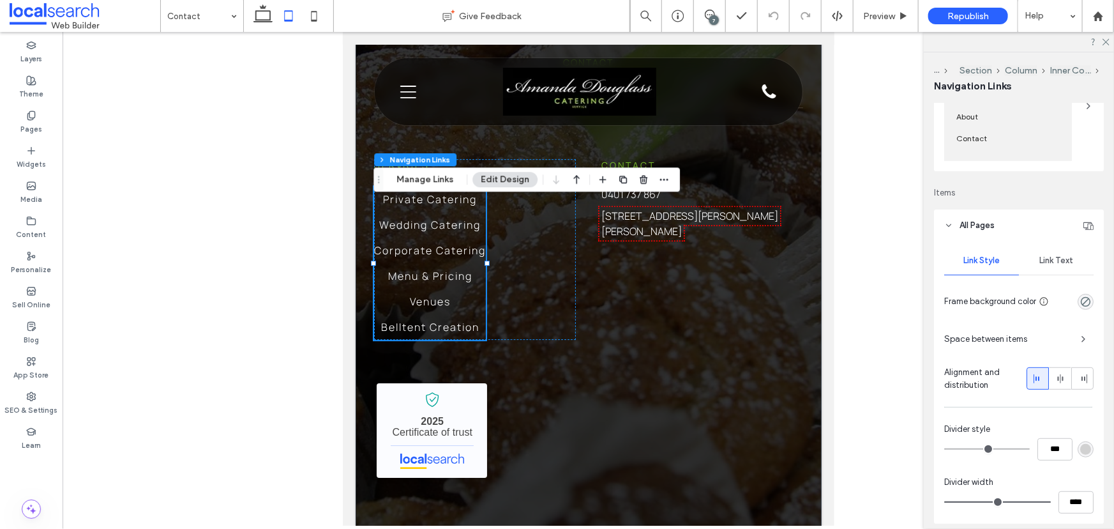
click at [1050, 366] on div "Alignment and distribution" at bounding box center [1018, 379] width 149 height 26
click at [1055, 371] on span at bounding box center [1060, 378] width 10 height 21
click at [1034, 379] on use at bounding box center [1037, 378] width 6 height 9
click at [1059, 381] on icon at bounding box center [1060, 379] width 10 height 10
click at [1082, 380] on use at bounding box center [1085, 378] width 6 height 9
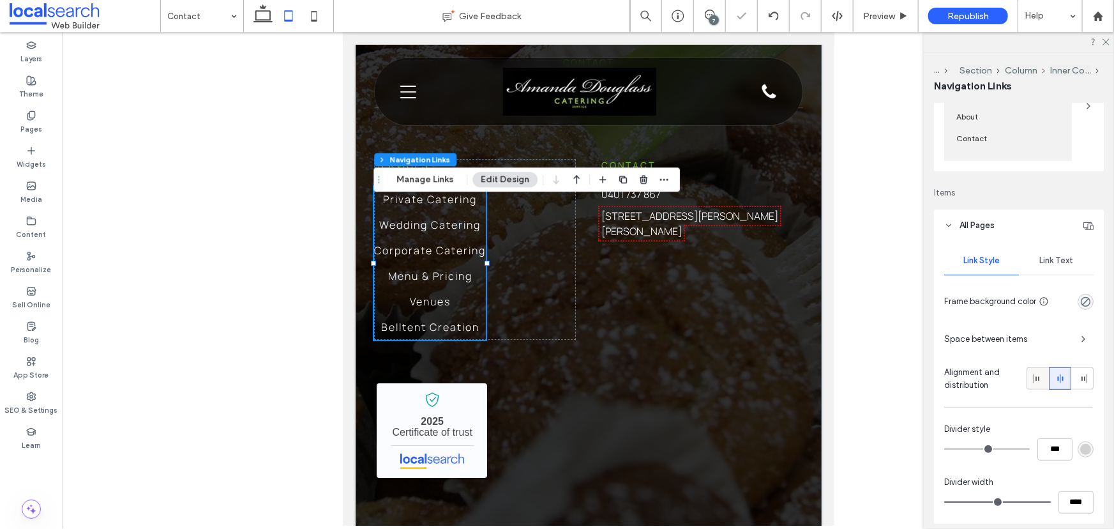
click at [1033, 377] on icon at bounding box center [1038, 379] width 10 height 10
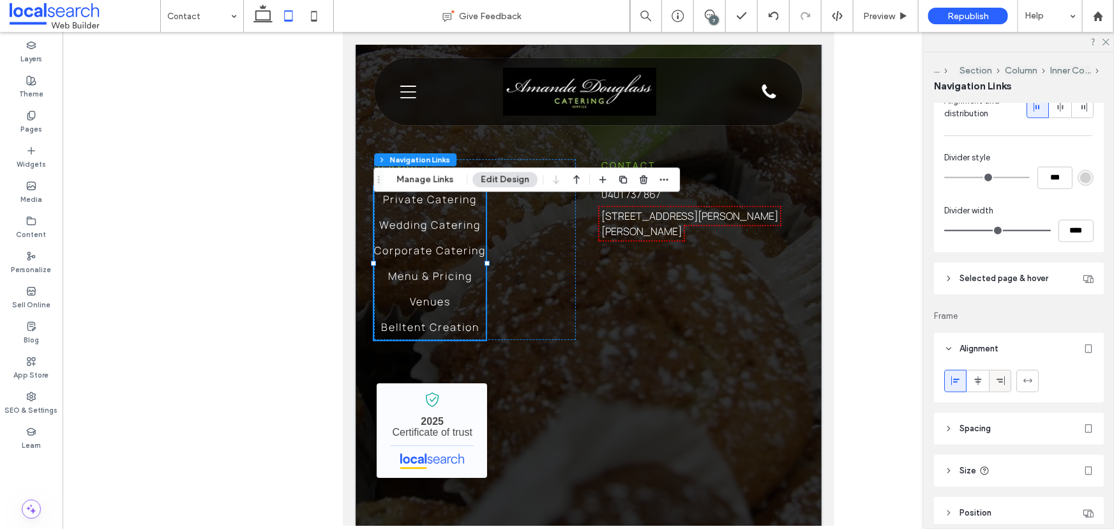
scroll to position [519, 0]
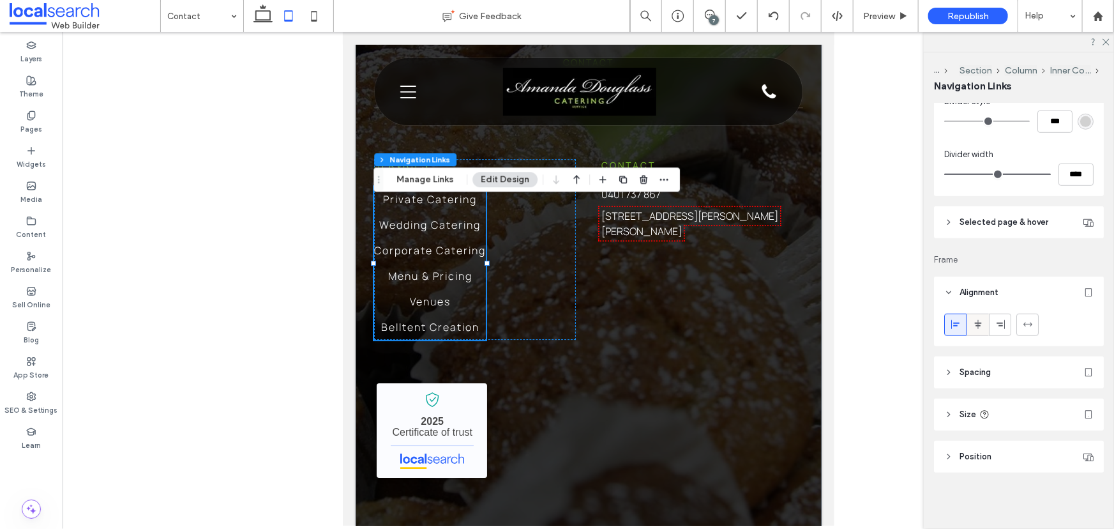
click at [986, 322] on div at bounding box center [977, 324] width 21 height 21
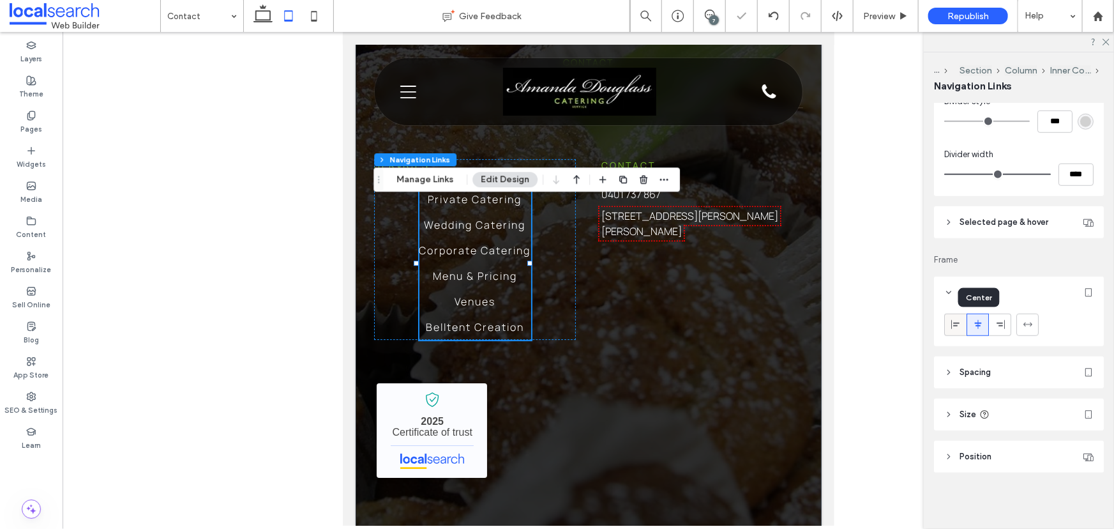
click at [962, 322] on div at bounding box center [955, 324] width 21 height 21
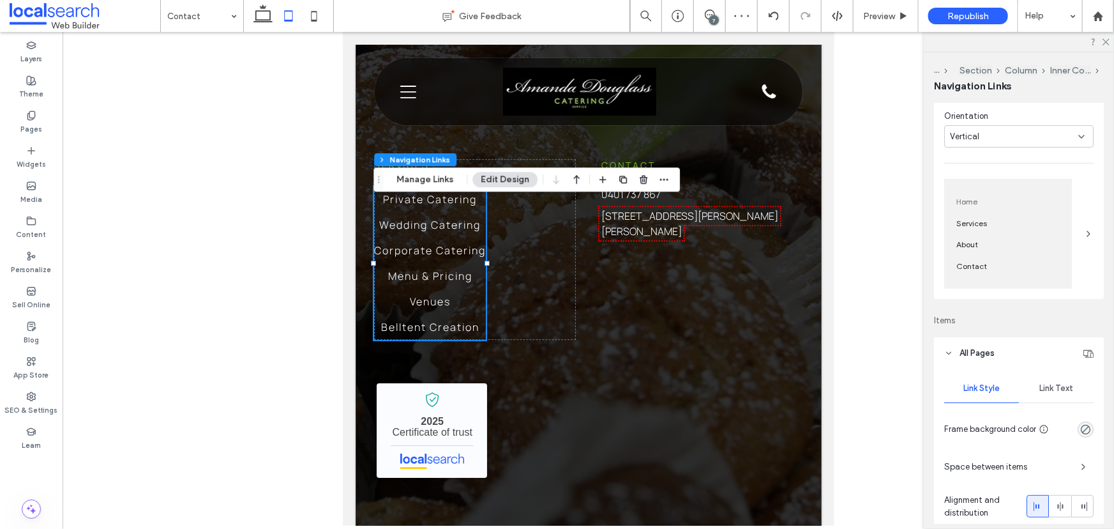
scroll to position [0, 0]
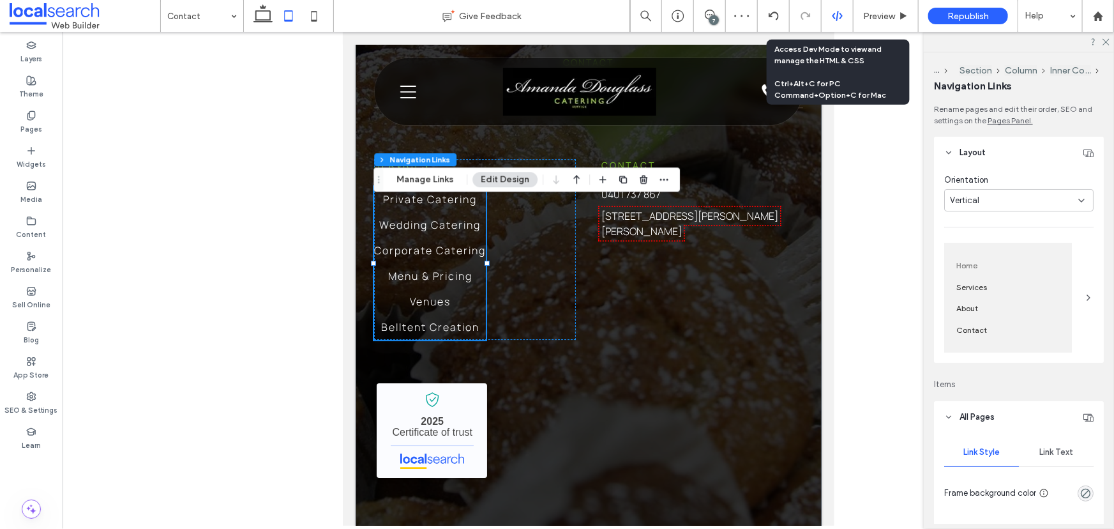
click at [836, 19] on icon at bounding box center [837, 15] width 11 height 11
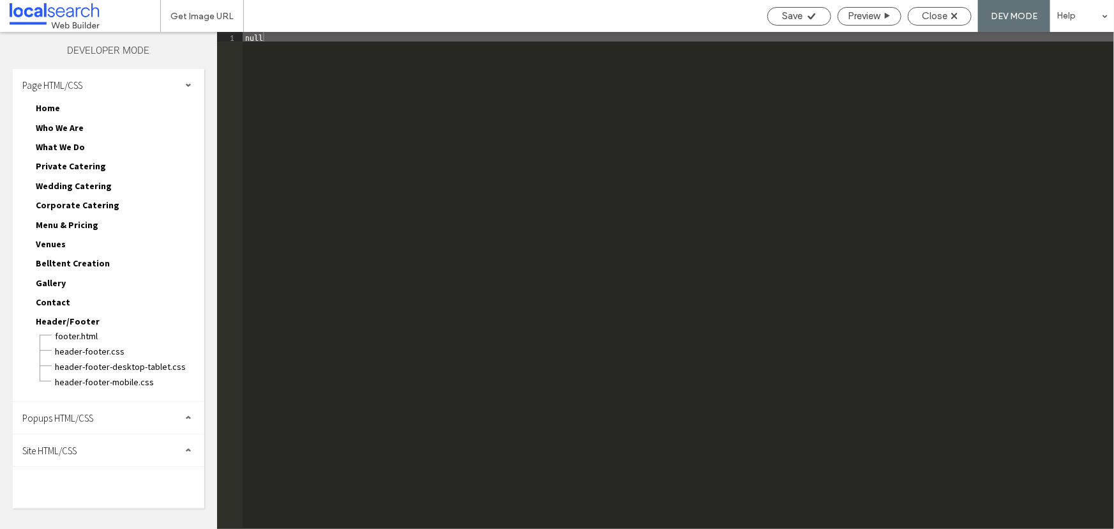
click at [56, 444] on span "Site HTML/CSS" at bounding box center [49, 450] width 54 height 12
click at [75, 500] on span "site.css" at bounding box center [131, 505] width 145 height 13
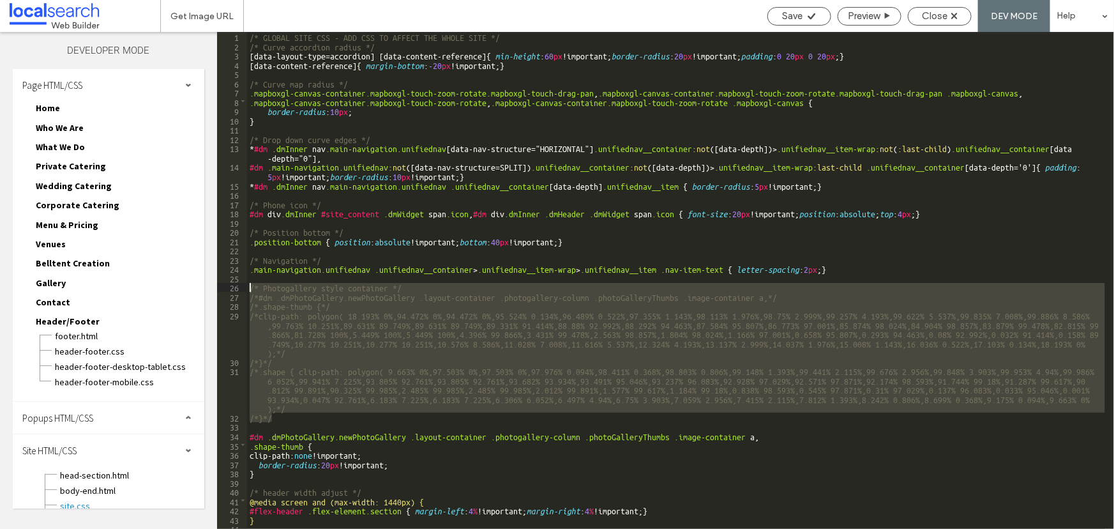
drag, startPoint x: 280, startPoint y: 419, endPoint x: 218, endPoint y: 287, distance: 146.0
click at [218, 287] on div "** 1 2 3 4 5 6 7 8 9 10 11 12 13 14 15 16 17 18 19 20 21 22 23 24 25 26 27 28 2…" at bounding box center [665, 280] width 897 height 497
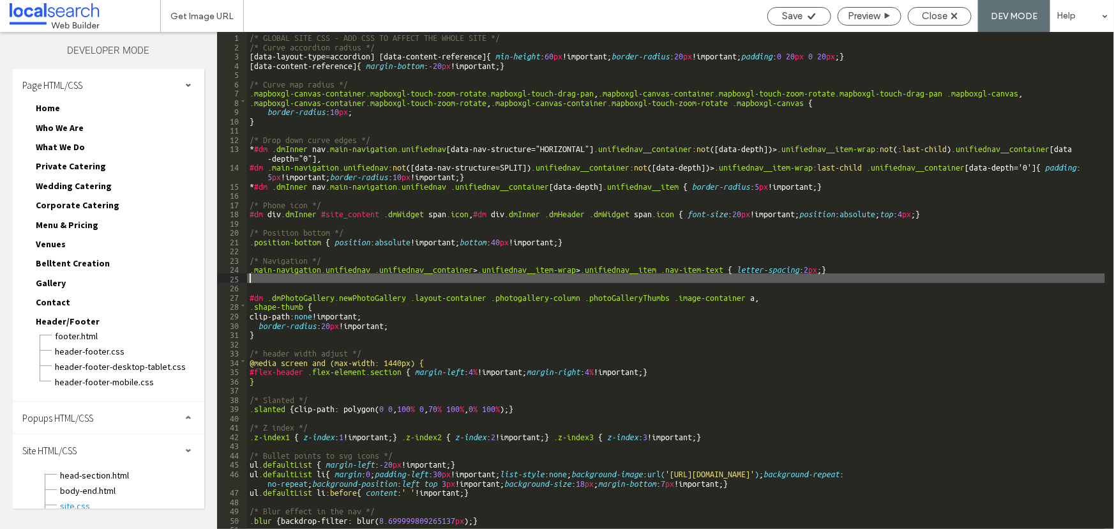
click at [561, 325] on div "/* GLOBAL SITE CSS - ADD CSS TO AFFECT THE WHOLE SITE */ /* Curve accordion rad…" at bounding box center [676, 289] width 858 height 515
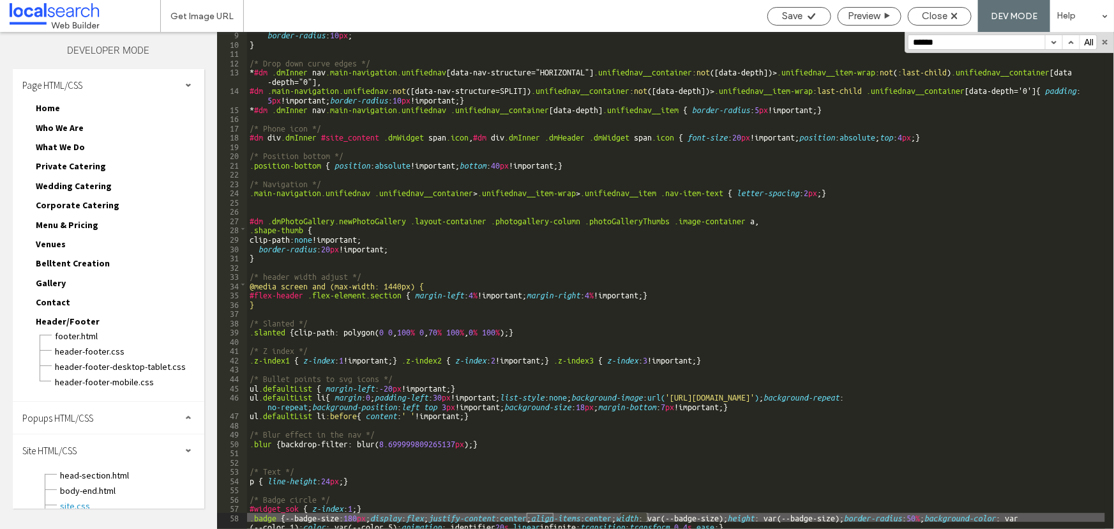
scroll to position [367, 0]
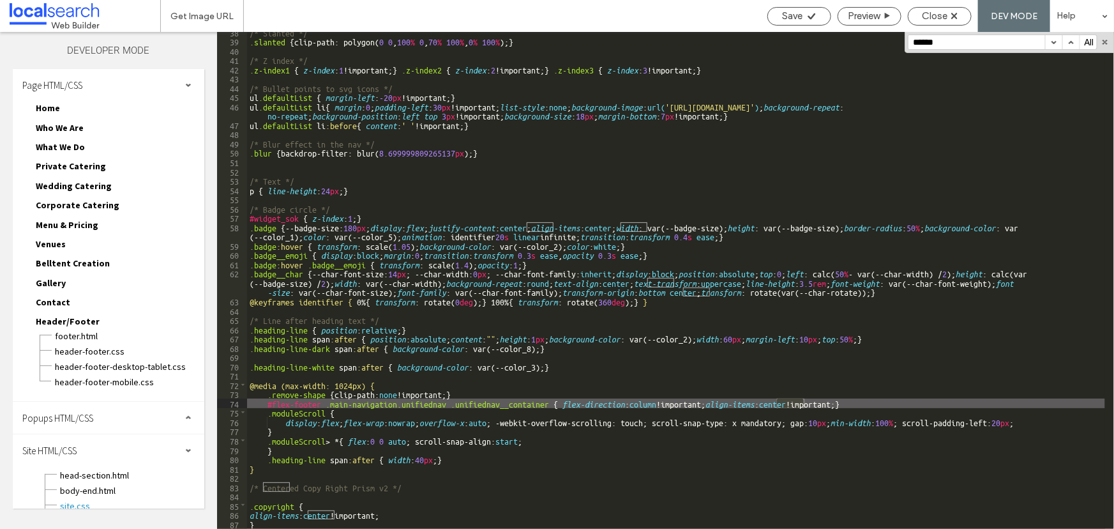
type input "******"
click at [792, 403] on div "/* Slanted */ .slanted { clip-path: polygon( 0 0 , 100 % 0 , 70 % 100 % , 0 % 1…" at bounding box center [676, 280] width 858 height 497
click at [801, 402] on div "/* Slanted */ .slanted { clip-path: polygon( 0 0 , 100 % 0 , 70 % 100 % , 0 % 1…" at bounding box center [676, 284] width 858 height 515
click at [805, 403] on div "/* Slanted */ .slanted { clip-path: polygon( 0 0 , 100 % 0 , 70 % 100 % , 0 % 1…" at bounding box center [676, 284] width 858 height 515
type textarea "**"
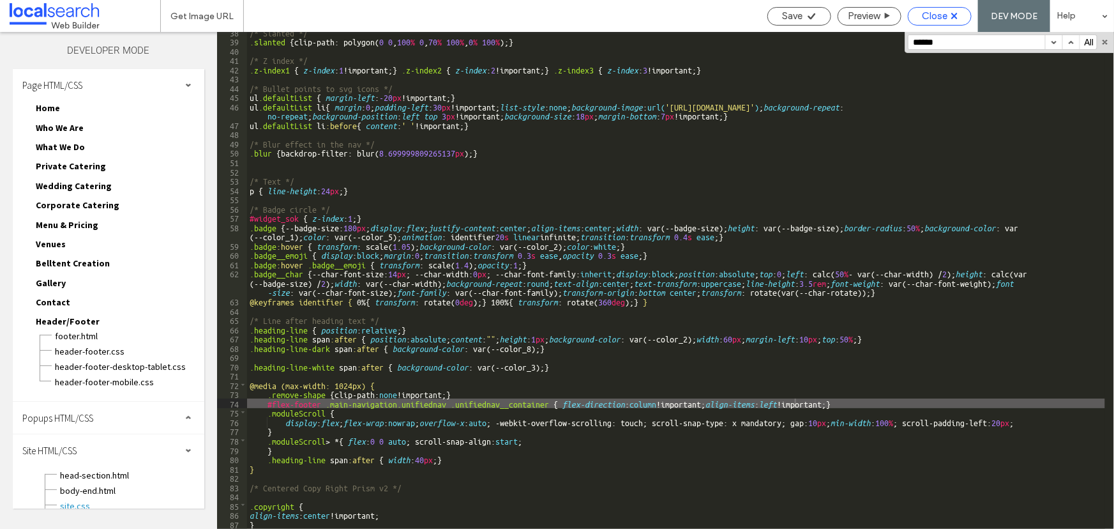
click at [929, 17] on span "Close" at bounding box center [935, 15] width 26 height 11
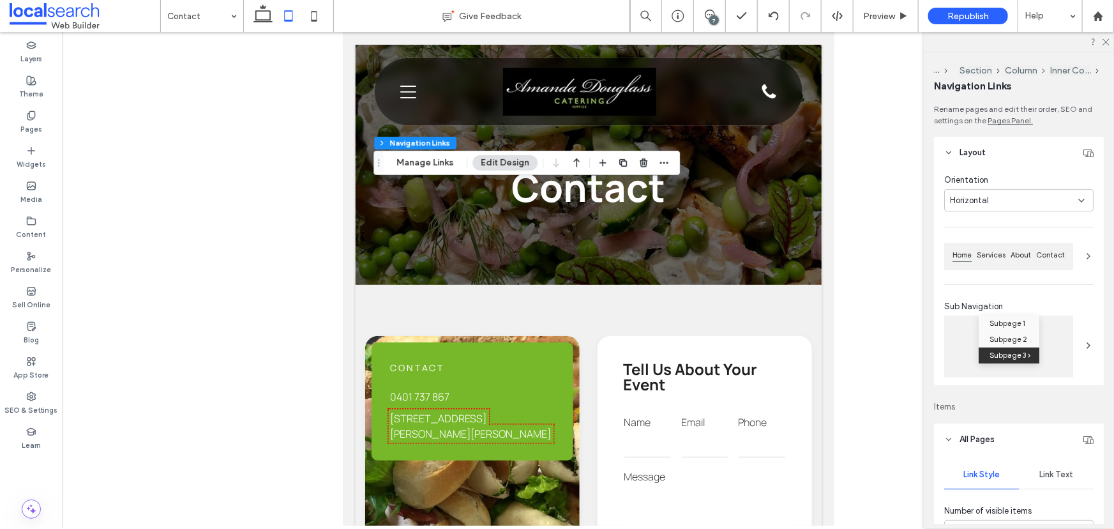
type input "***"
type input "****"
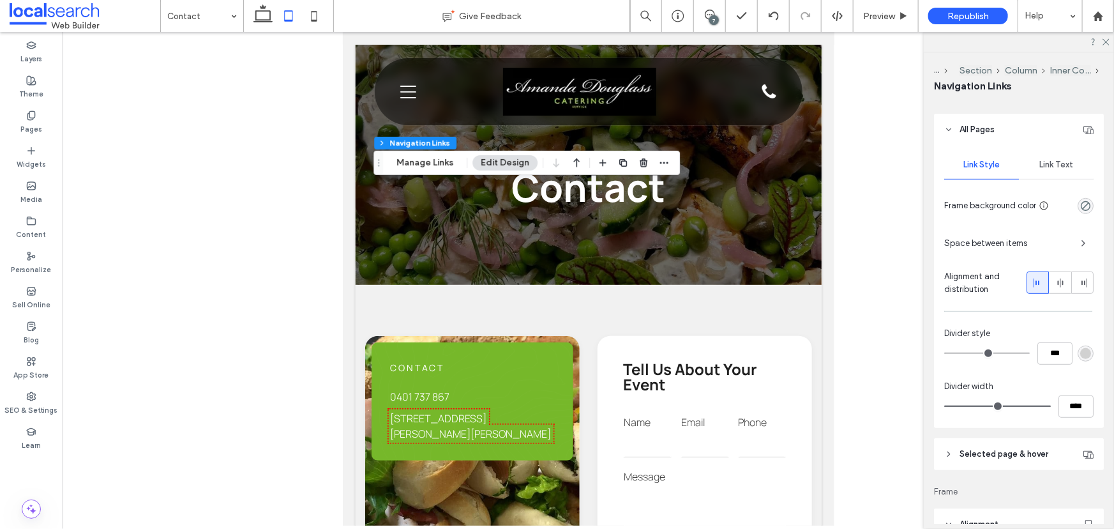
scroll to position [229, 0]
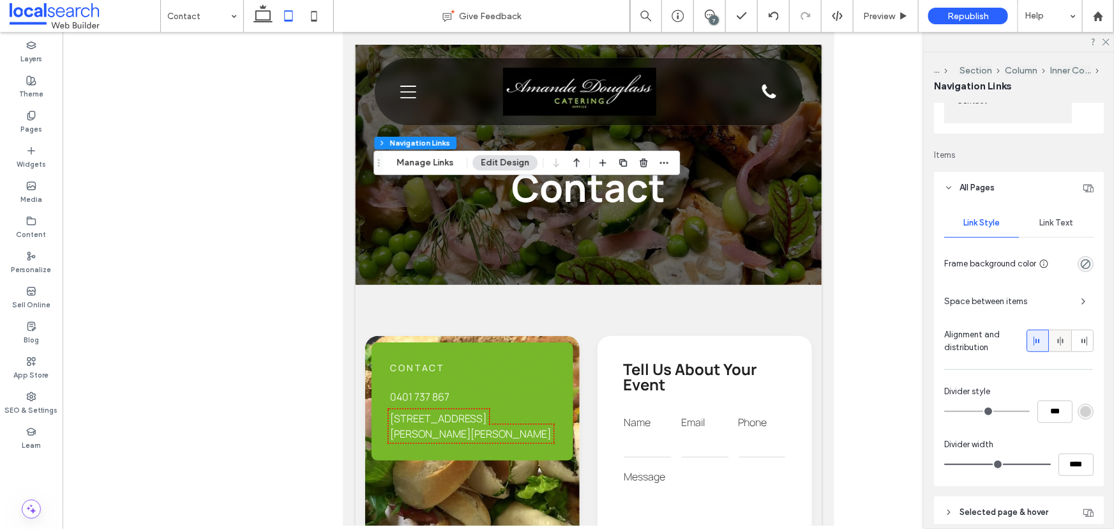
click at [1050, 344] on div at bounding box center [1060, 340] width 21 height 21
click at [1055, 340] on icon at bounding box center [1060, 341] width 10 height 10
click at [1027, 340] on div at bounding box center [1037, 340] width 21 height 21
click at [1078, 342] on icon at bounding box center [1083, 341] width 10 height 10
click at [1035, 344] on icon at bounding box center [1038, 341] width 10 height 10
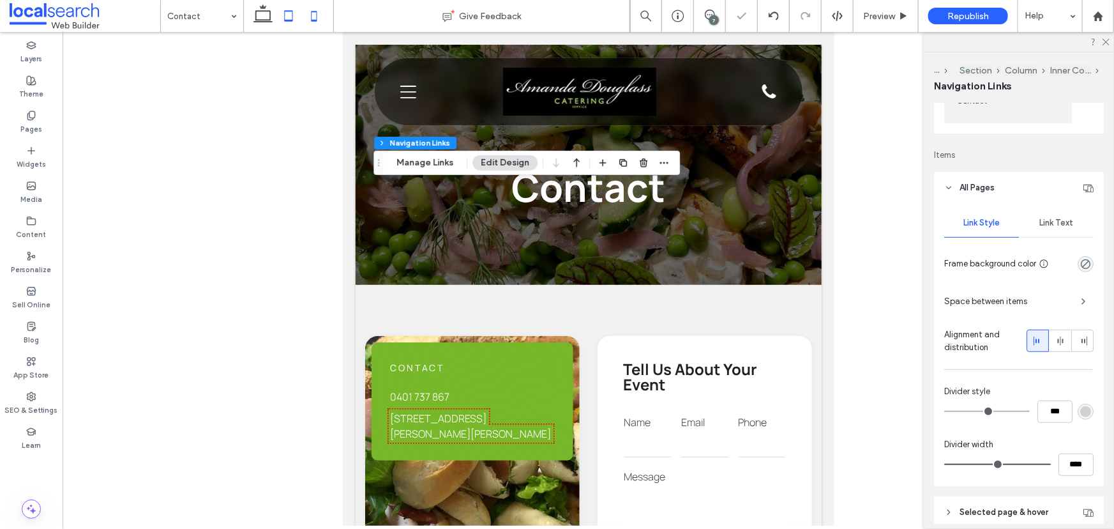
click at [317, 24] on icon at bounding box center [314, 16] width 26 height 26
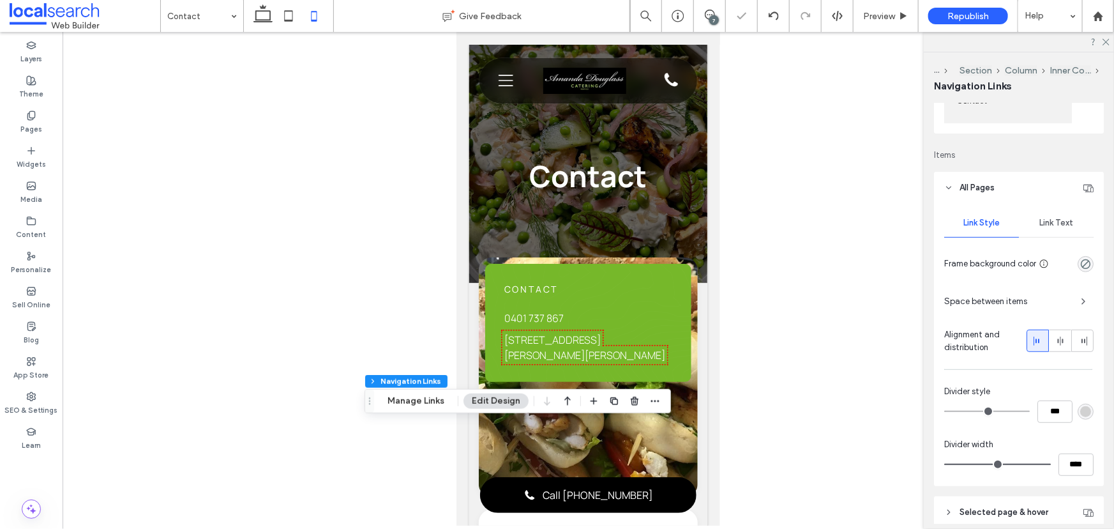
type input "***"
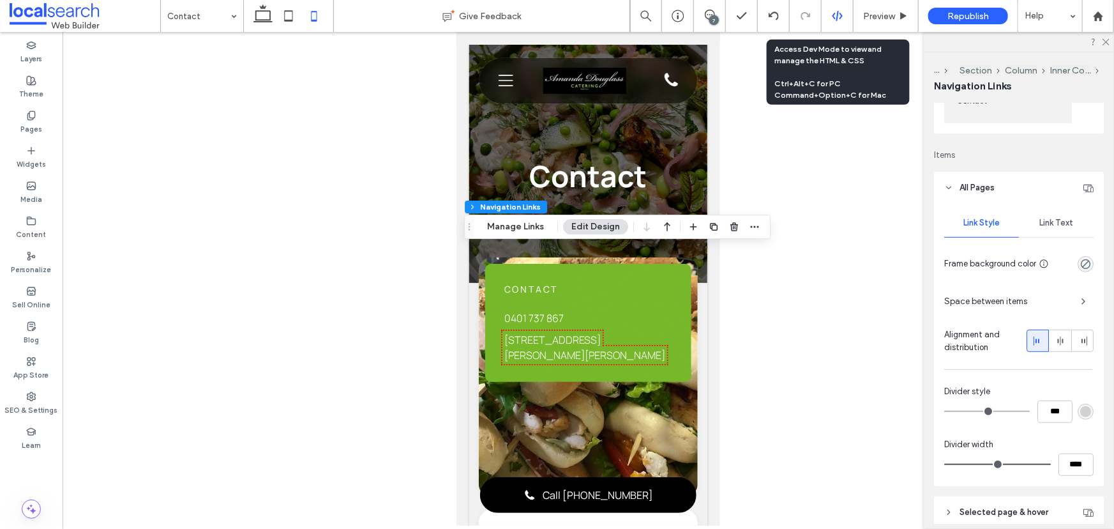
click at [835, 13] on icon at bounding box center [837, 15] width 11 height 11
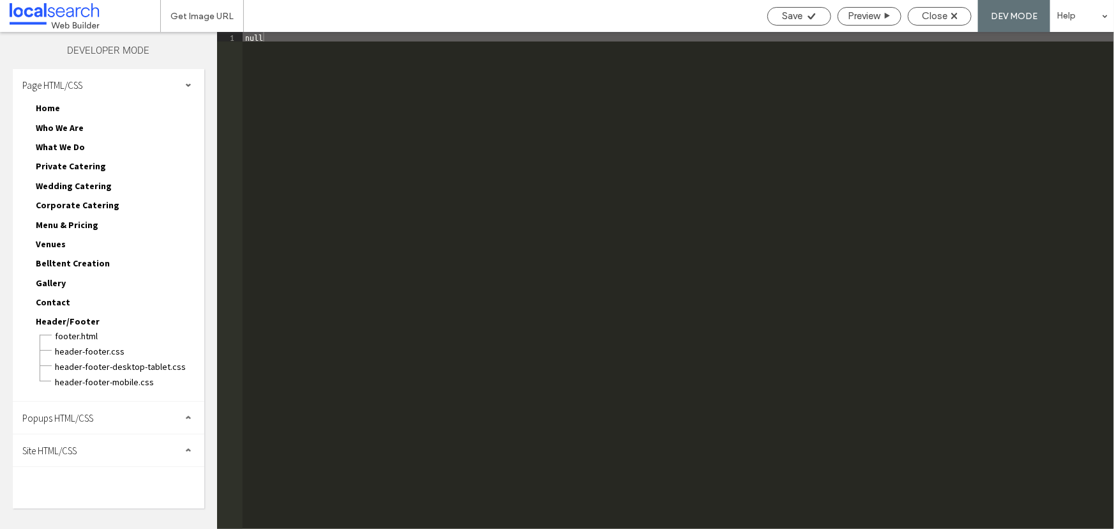
click at [91, 450] on div "Site HTML/CSS" at bounding box center [109, 450] width 192 height 32
click at [95, 499] on span "site.css" at bounding box center [131, 505] width 145 height 13
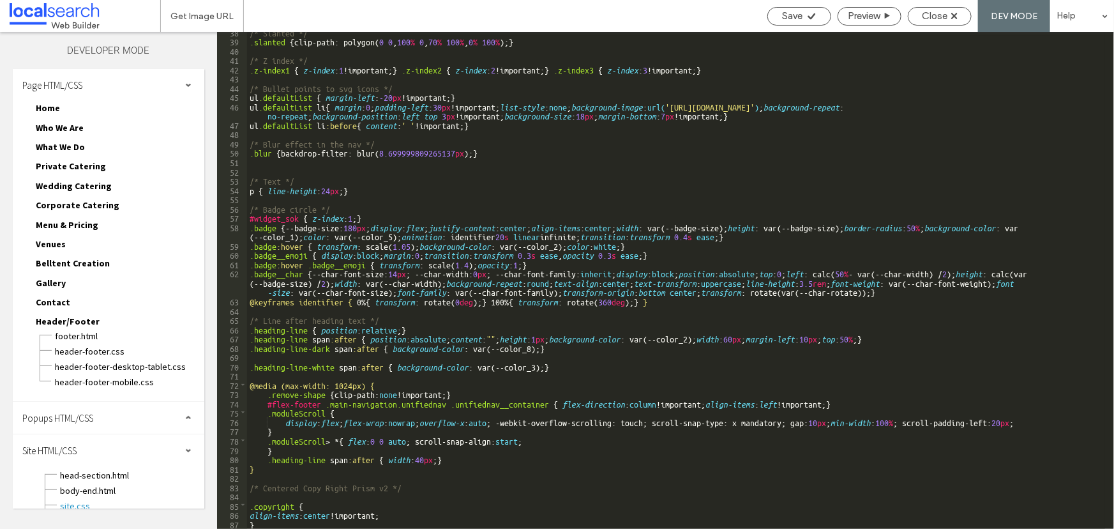
scroll to position [367, 0]
click at [282, 527] on div "/* Slanted */ .slanted { clip-path: polygon( 0 0 , 100 % 0 , 70 % 100 % , 0 % 1…" at bounding box center [676, 284] width 858 height 515
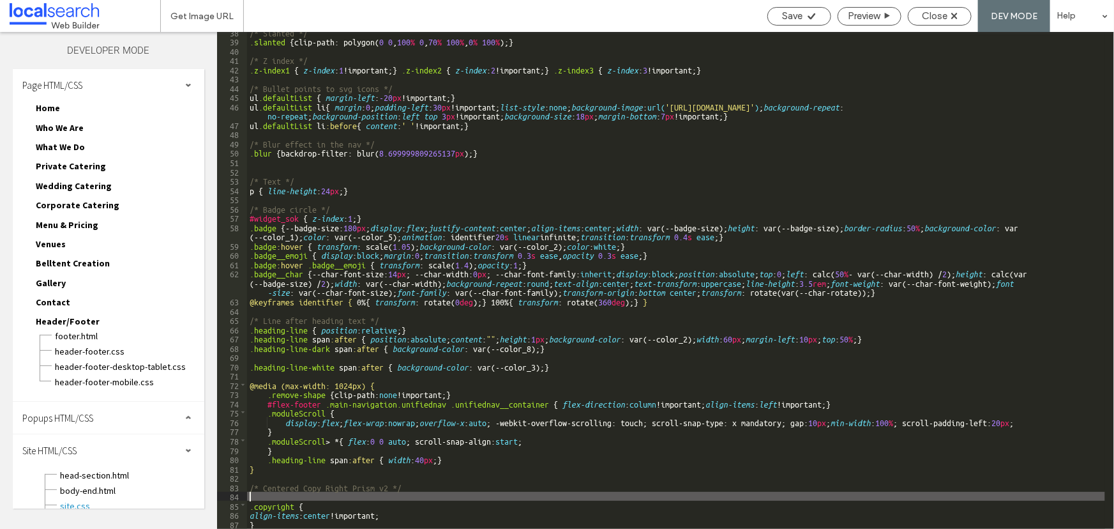
click at [274, 500] on div "/* Slanted */ .slanted { clip-path: polygon( 0 0 , 100 % 0 , 70 % 100 % , 0 % 1…" at bounding box center [676, 284] width 858 height 515
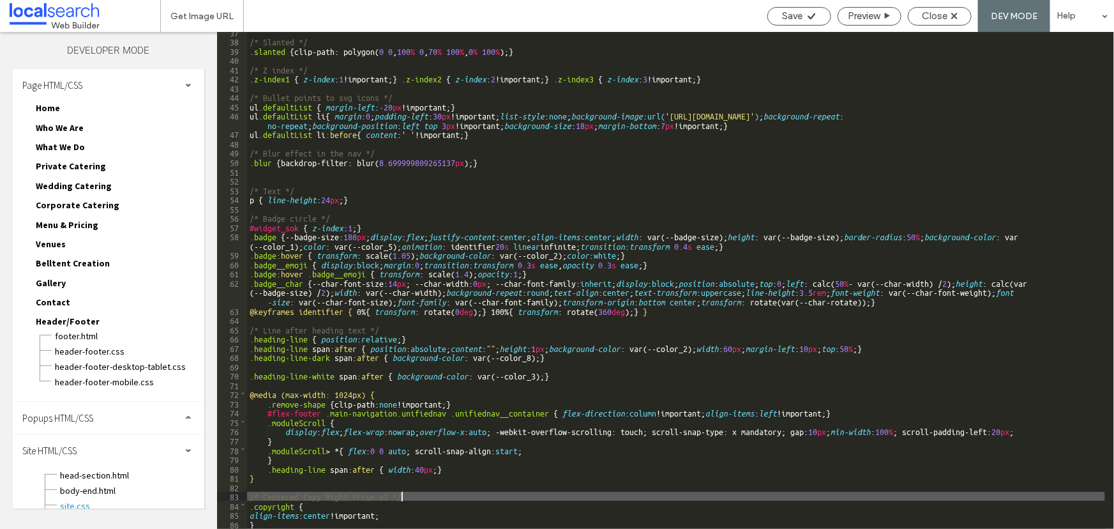
scroll to position [358, 0]
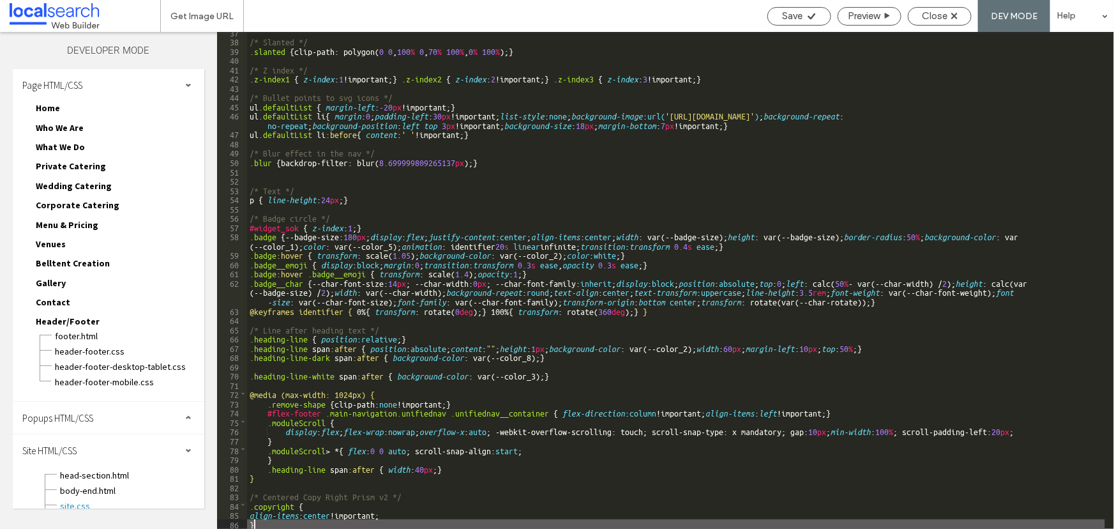
click at [281, 523] on div "/* Slanted */ .slanted { clip-path: polygon( 0 0 , 100 % 0 , 70 % 100 % , 0 % 1…" at bounding box center [676, 284] width 858 height 515
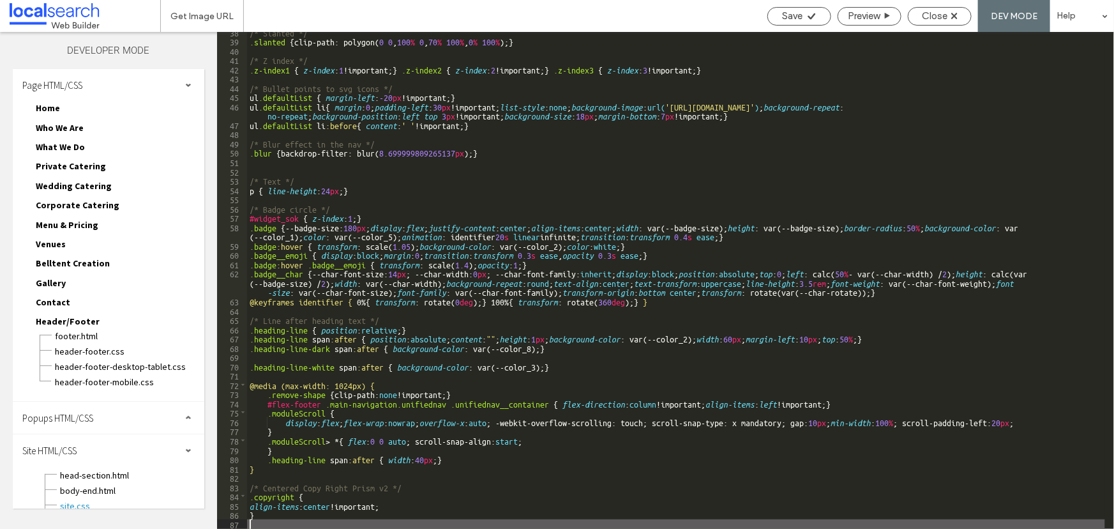
type textarea "**"
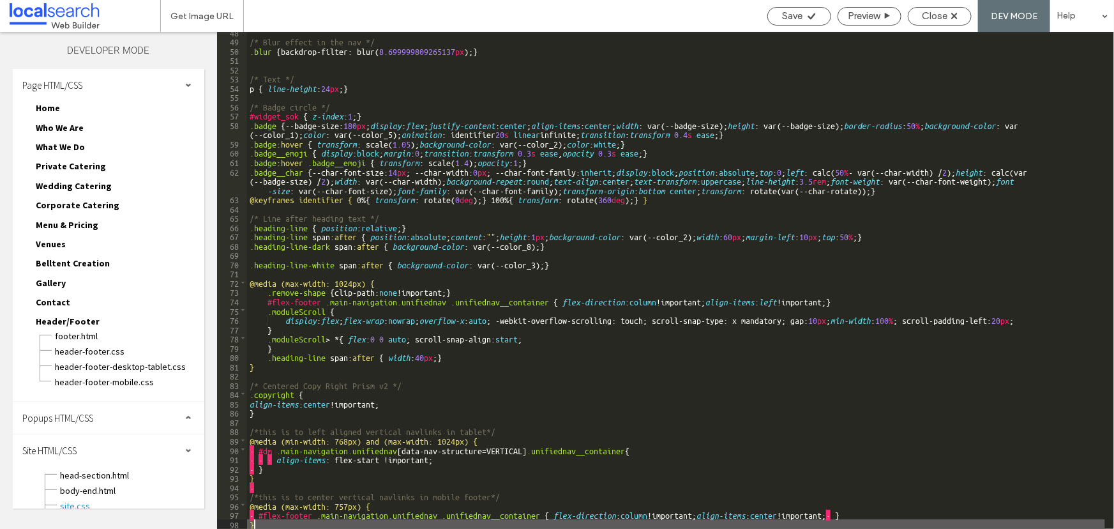
scroll to position [469, 0]
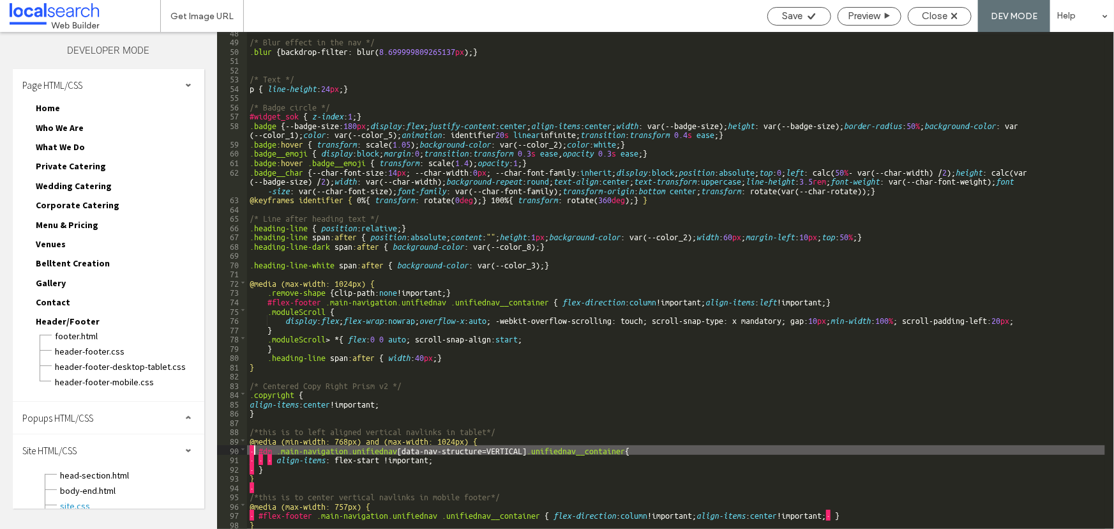
click at [252, 446] on div "/* Blur effect in the nav */ .blur { backdrop-filter: blur( 8.699999809265137 p…" at bounding box center [676, 284] width 858 height 515
click at [273, 458] on div "/* Blur effect in the nav */ .blur { backdrop-filter: blur( 8.699999809265137 p…" at bounding box center [676, 284] width 858 height 515
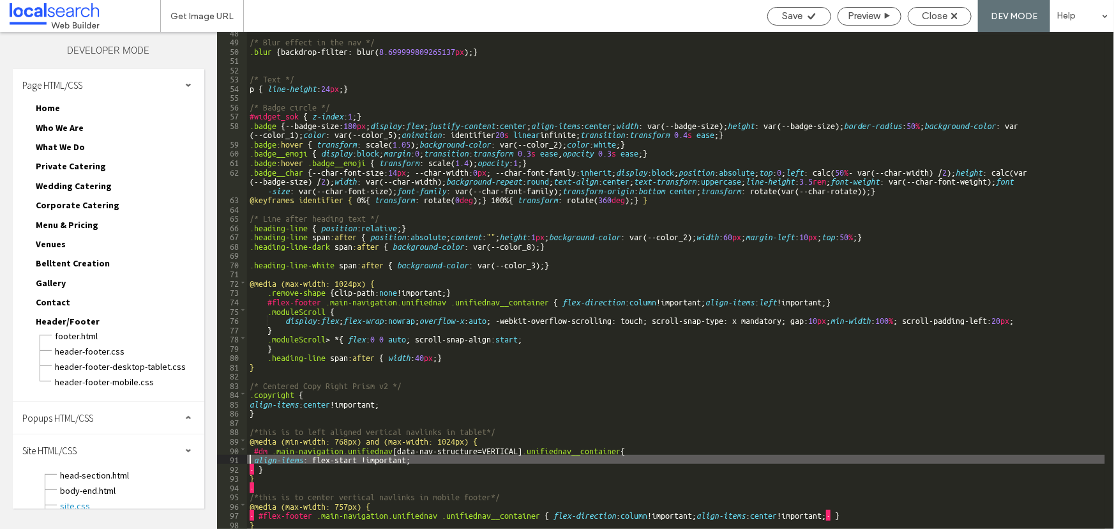
click at [253, 471] on div "/* Blur effect in the nav */ .blur { backdrop-filter: blur( 8.699999809265137 p…" at bounding box center [676, 284] width 858 height 515
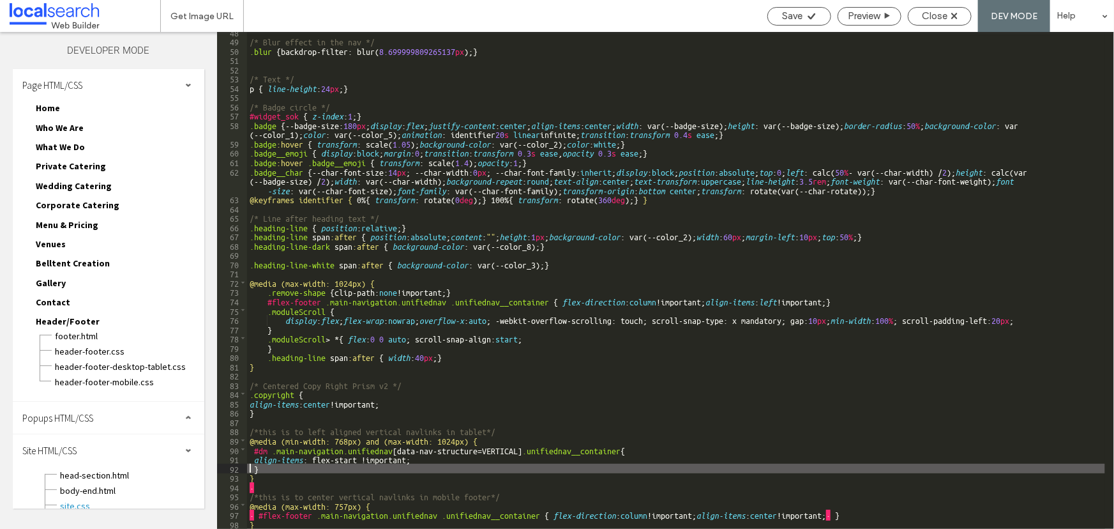
click at [254, 489] on div "/* Blur effect in the nav */ .blur { backdrop-filter: blur( 8.699999809265137 p…" at bounding box center [676, 284] width 858 height 515
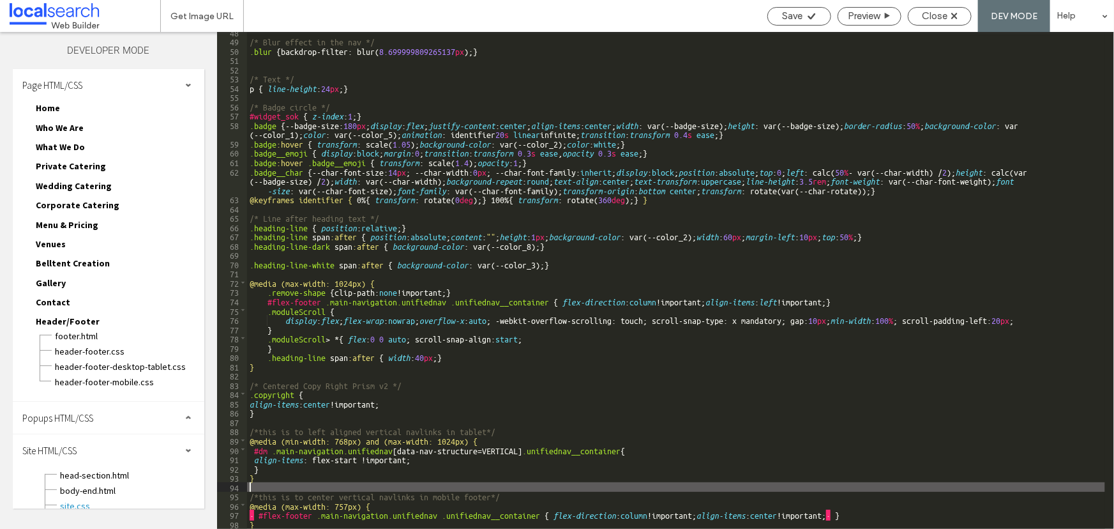
click at [260, 510] on div "/* Blur effect in the nav */ .blur { backdrop-filter: blur( 8.699999809265137 p…" at bounding box center [676, 284] width 858 height 515
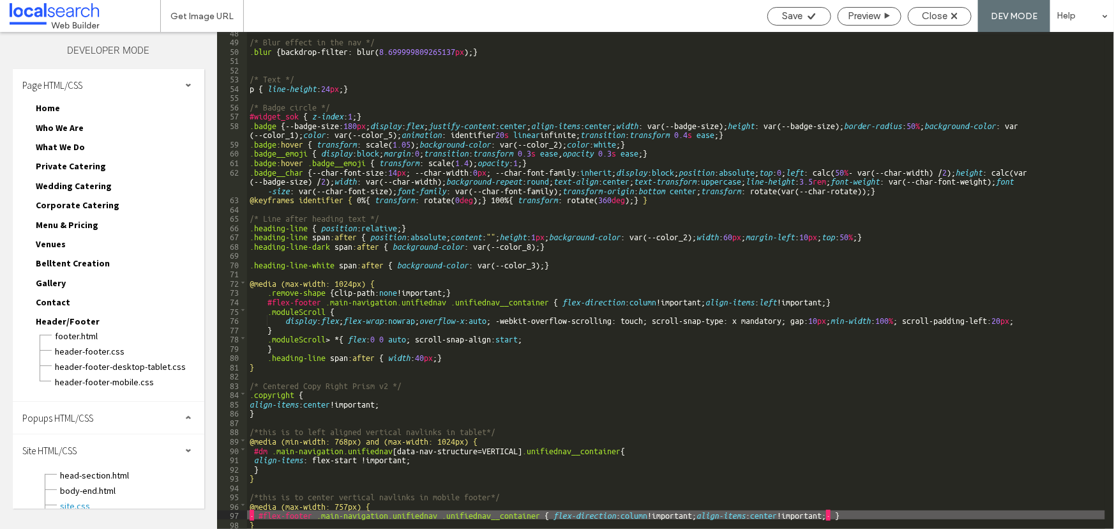
click at [252, 517] on div "/* Blur effect in the nav */ .blur { backdrop-filter: blur( 8.699999809265137 p…" at bounding box center [676, 284] width 858 height 515
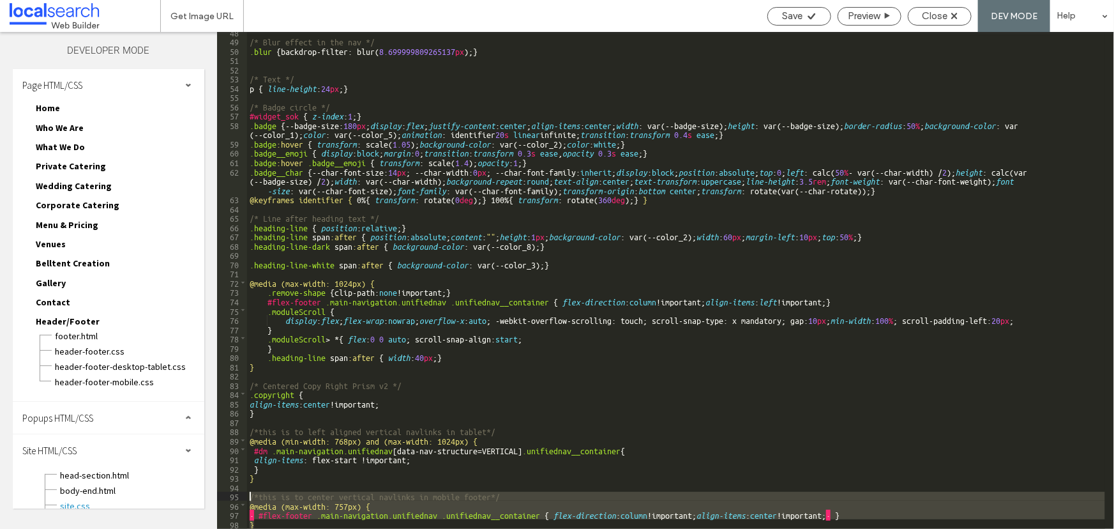
drag, startPoint x: 261, startPoint y: 524, endPoint x: 230, endPoint y: 497, distance: 40.7
click at [230, 497] on div "** 48 49 50 51 52 53 54 55 56 57 58 59 60 61 62 63 64 65 66 67 68 69 70 71 72 7…" at bounding box center [665, 280] width 897 height 497
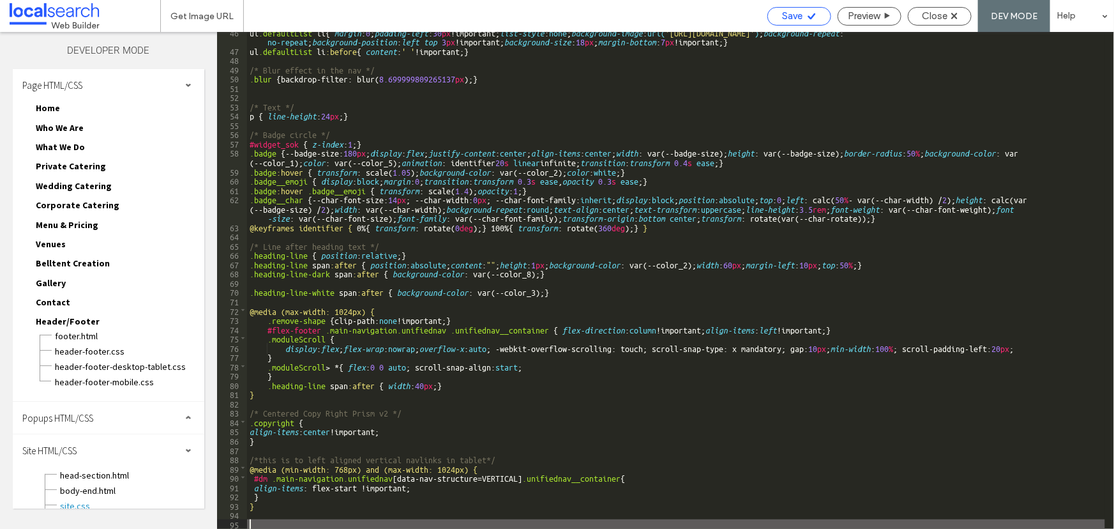
click at [796, 20] on span "Save" at bounding box center [793, 15] width 20 height 11
click at [926, 22] on div "Close" at bounding box center [940, 16] width 64 height 19
click at [917, 13] on div "Close" at bounding box center [940, 15] width 63 height 11
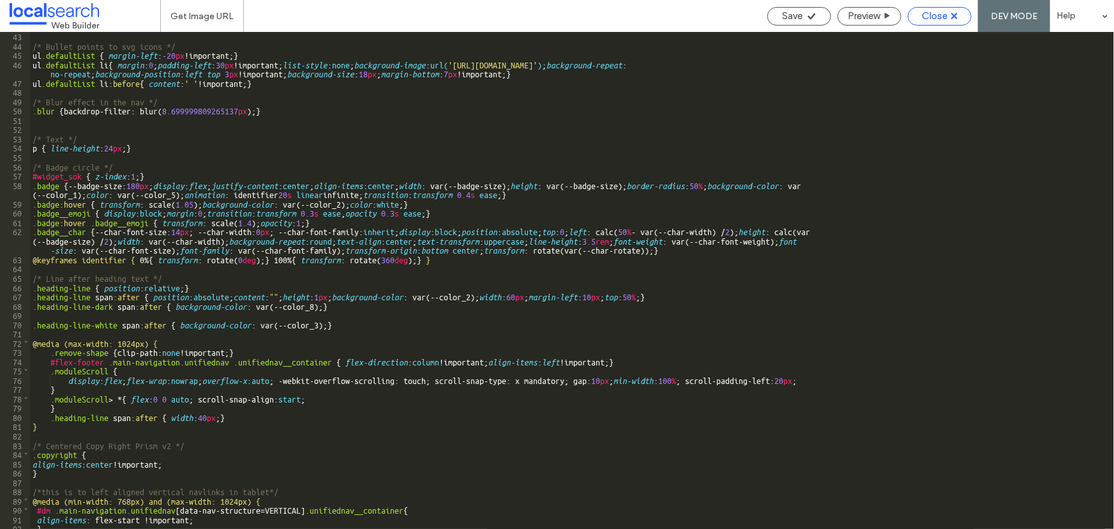
scroll to position [409, 0]
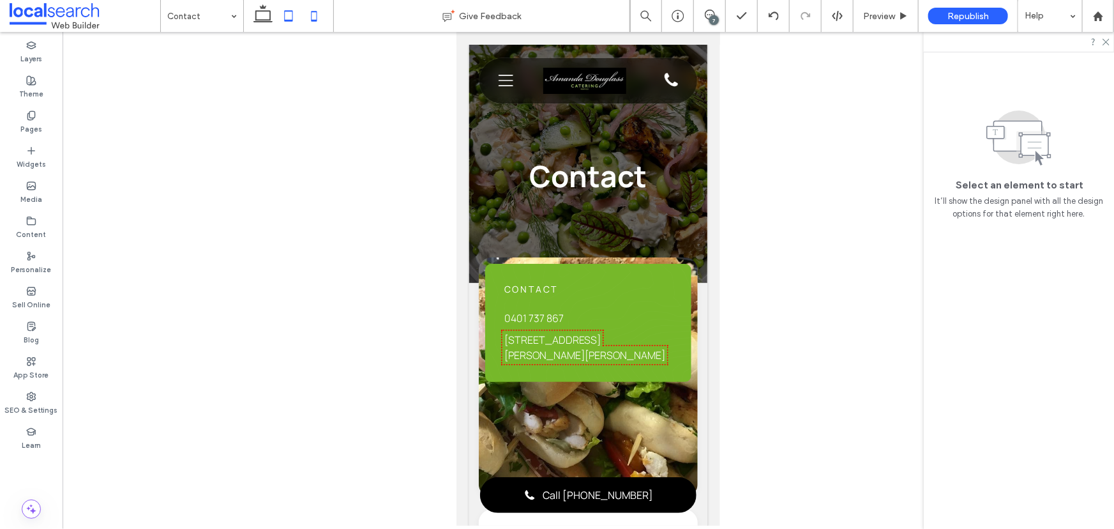
click at [289, 21] on use at bounding box center [289, 15] width 8 height 11
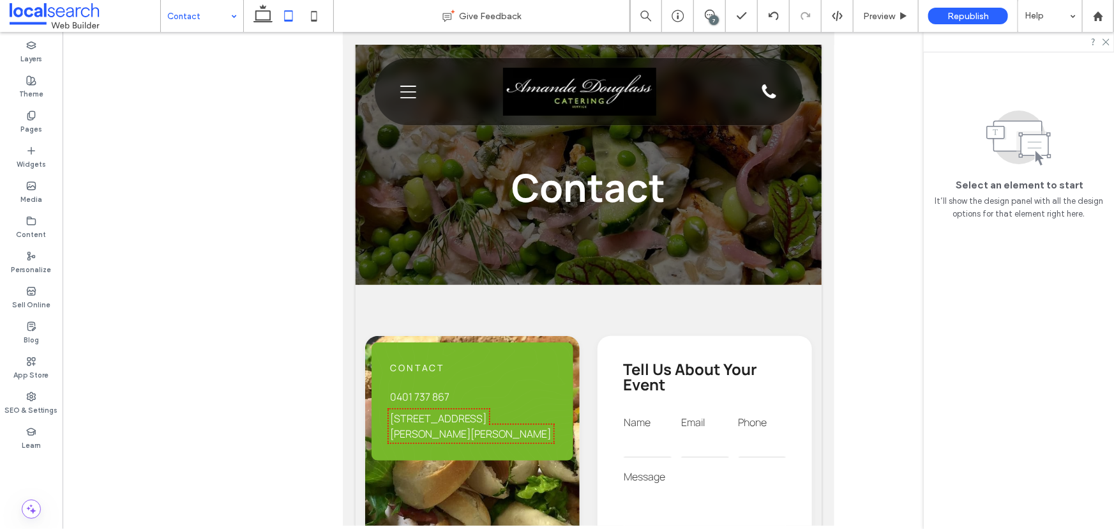
drag, startPoint x: 259, startPoint y: 24, endPoint x: 218, endPoint y: 24, distance: 41.5
click at [259, 23] on icon at bounding box center [263, 16] width 26 height 26
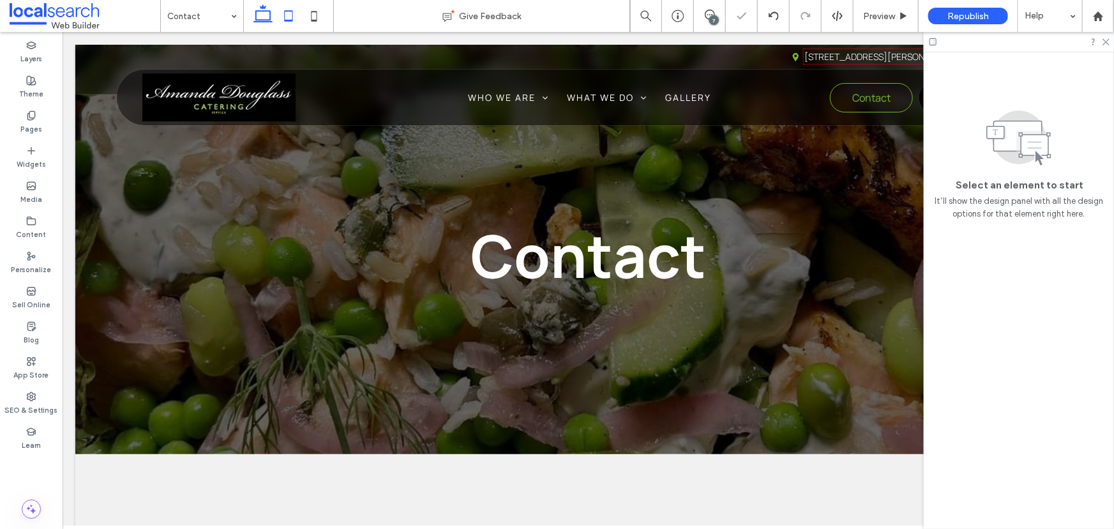
click at [296, 14] on icon at bounding box center [289, 16] width 26 height 26
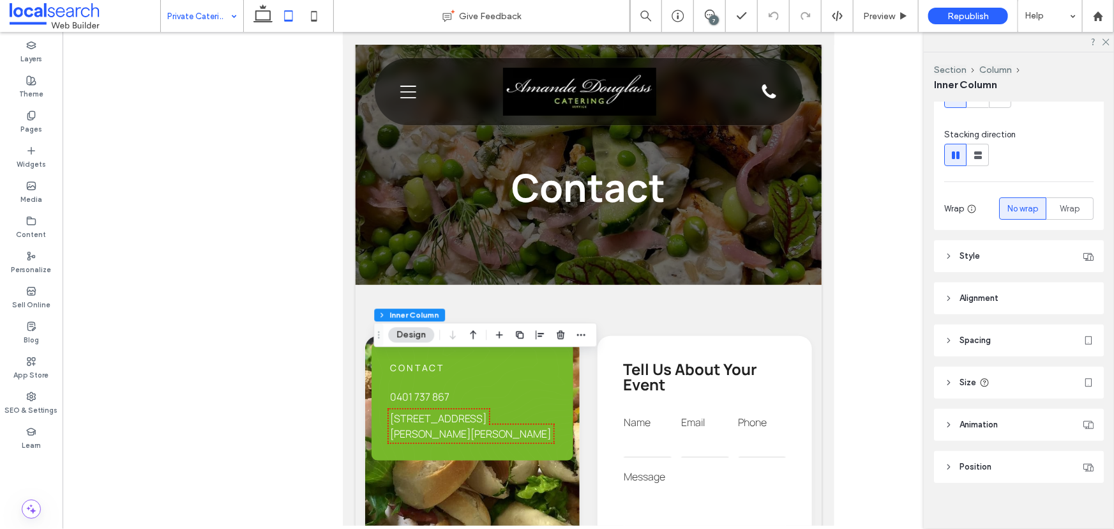
scroll to position [140, 0]
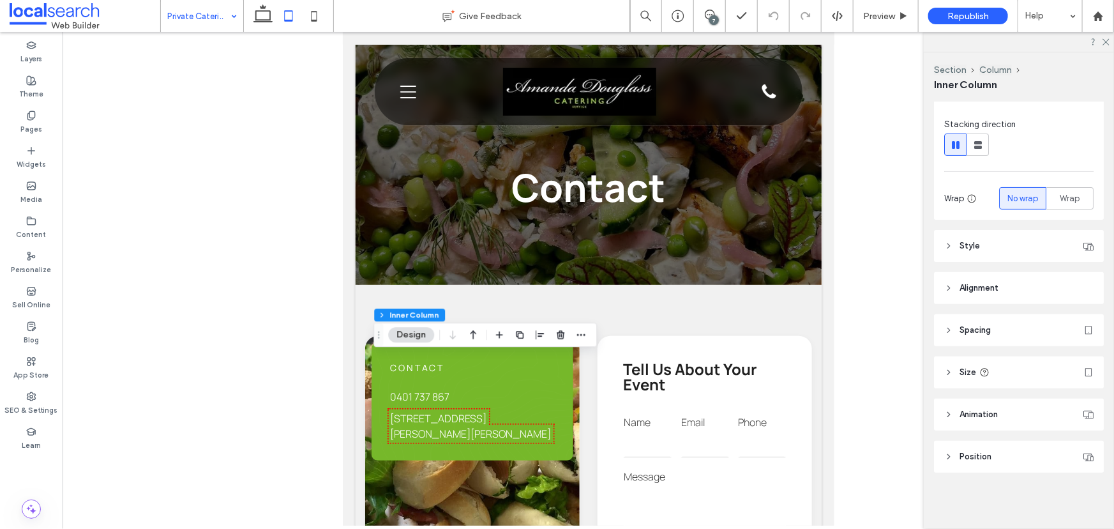
click at [992, 249] on header "Style" at bounding box center [1019, 246] width 170 height 32
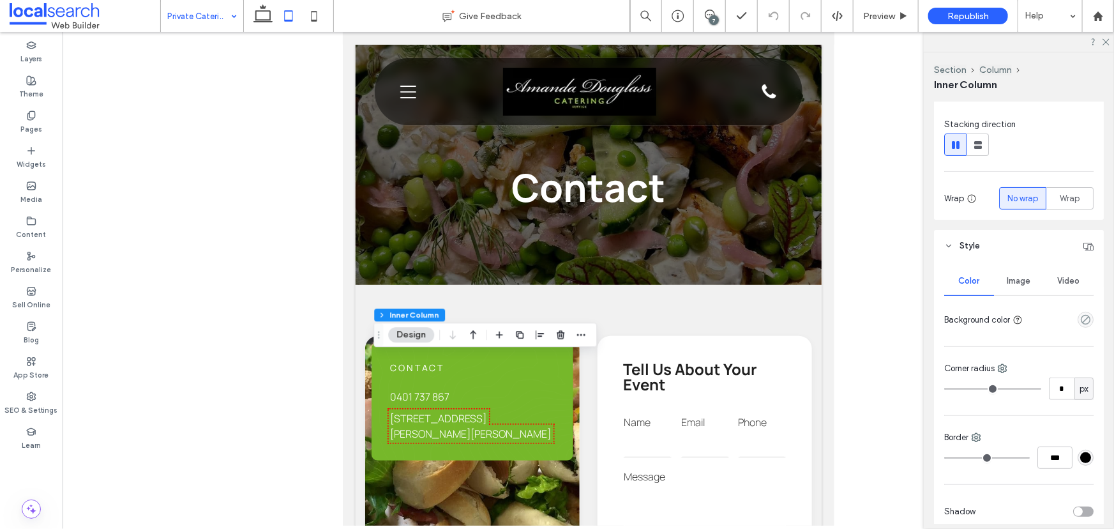
scroll to position [409, 0]
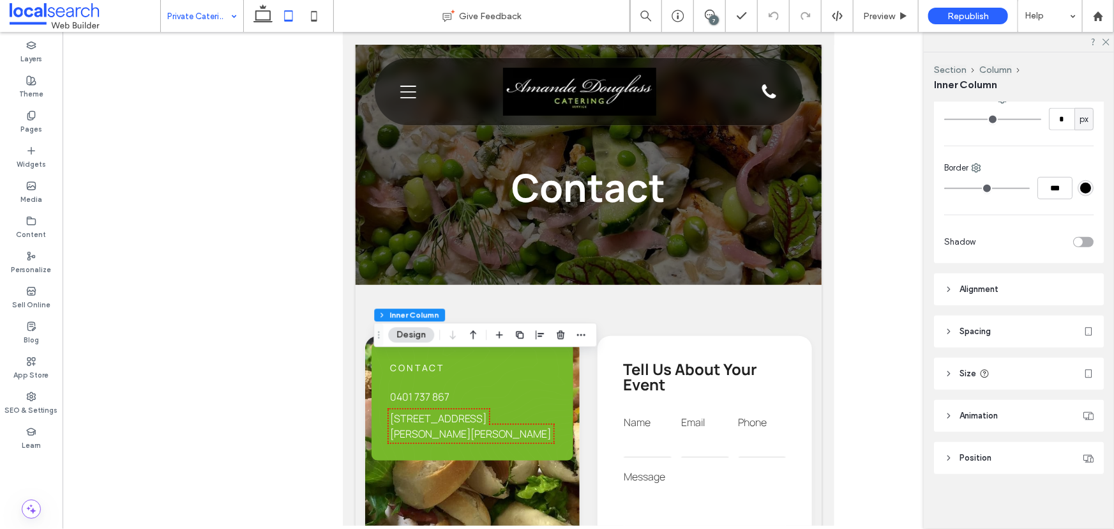
click at [1002, 297] on header "Alignment" at bounding box center [1019, 289] width 170 height 32
click at [1000, 319] on header "Spacing" at bounding box center [1019, 331] width 170 height 32
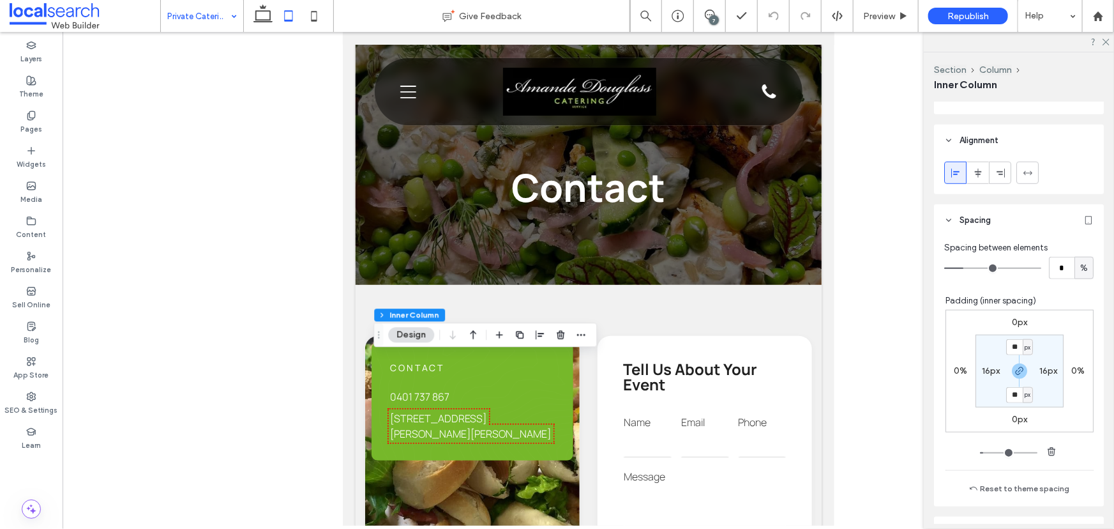
scroll to position [563, 0]
click at [1012, 371] on span "button" at bounding box center [1019, 365] width 15 height 15
click at [1011, 390] on label "16px" at bounding box center [1020, 389] width 18 height 11
type input "*"
click at [1017, 343] on label "16px" at bounding box center [1020, 342] width 18 height 11
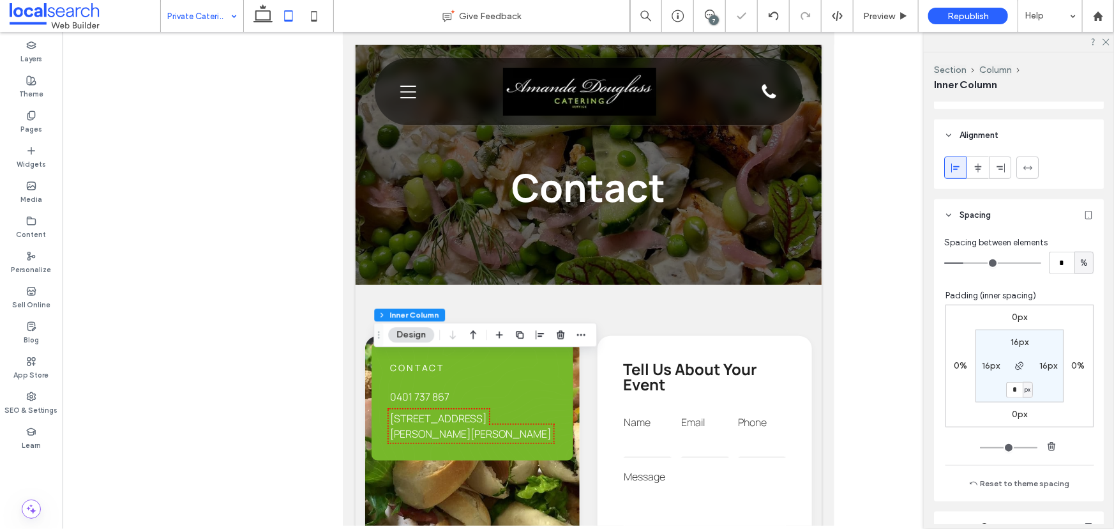
type input "**"
type input "***"
click at [1015, 390] on label "0px" at bounding box center [1019, 389] width 15 height 11
type input "*"
type input "**"
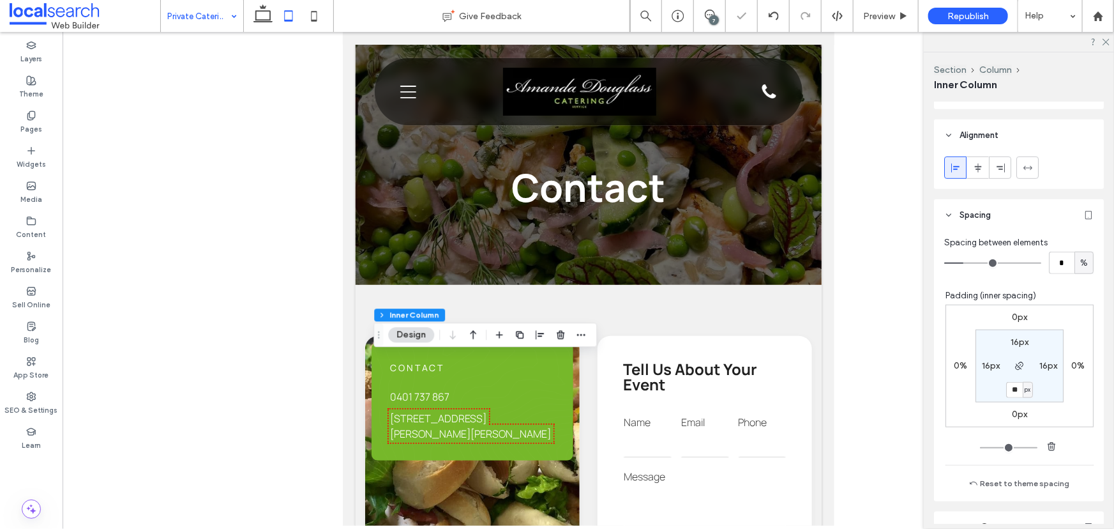
type input "**"
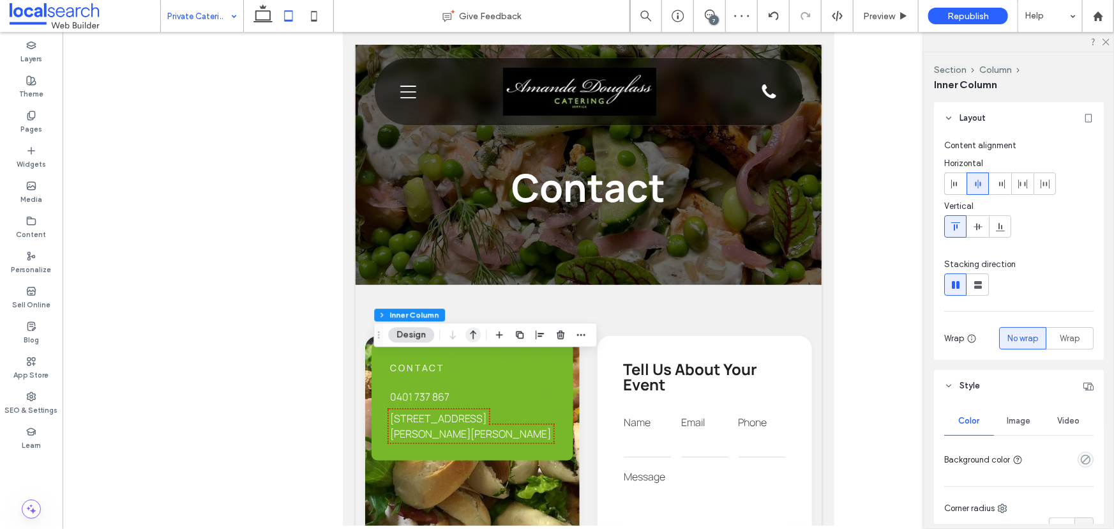
click at [476, 332] on icon "button" at bounding box center [472, 334] width 15 height 23
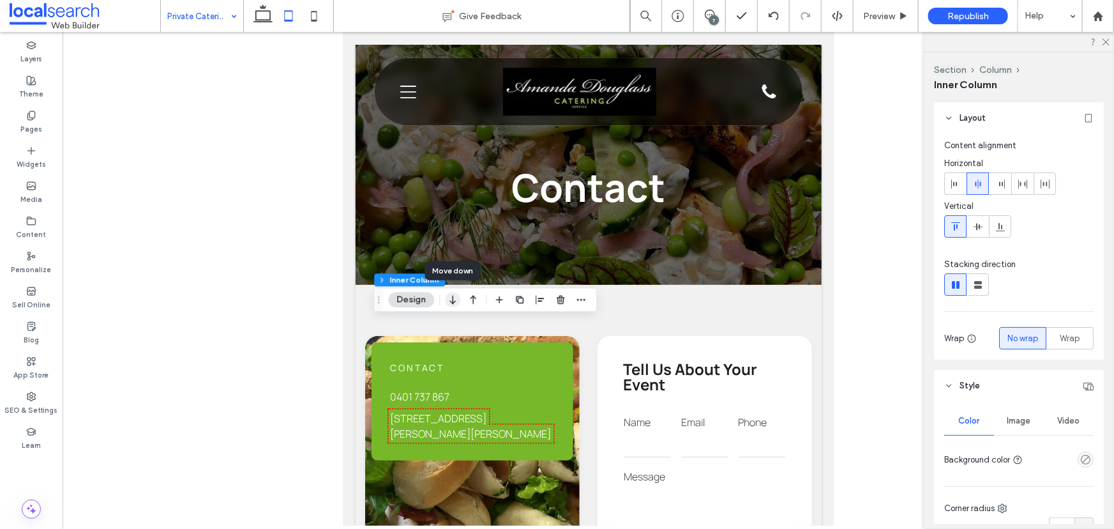
click at [452, 294] on icon "button" at bounding box center [452, 299] width 15 height 23
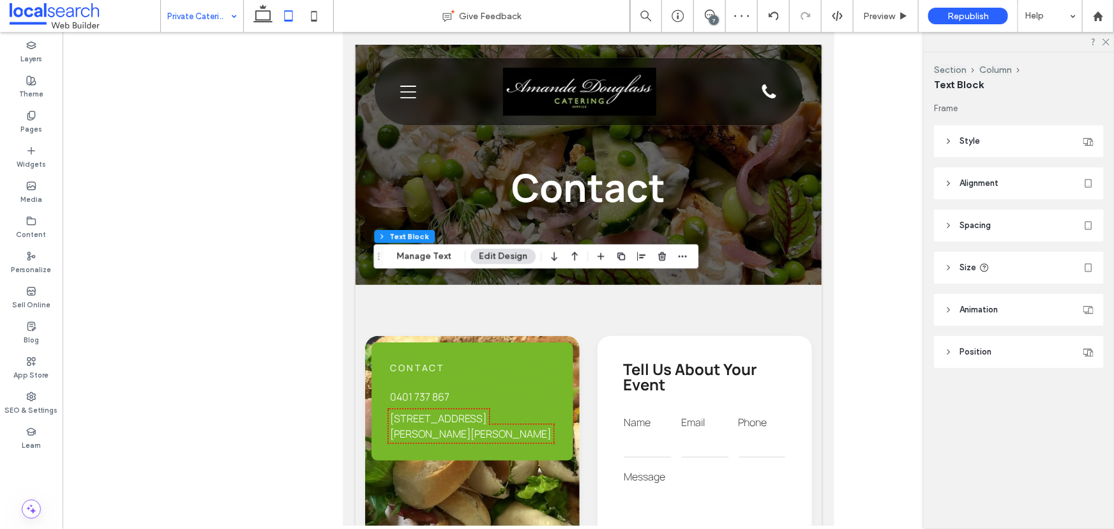
click at [988, 145] on header "Style" at bounding box center [1019, 141] width 170 height 32
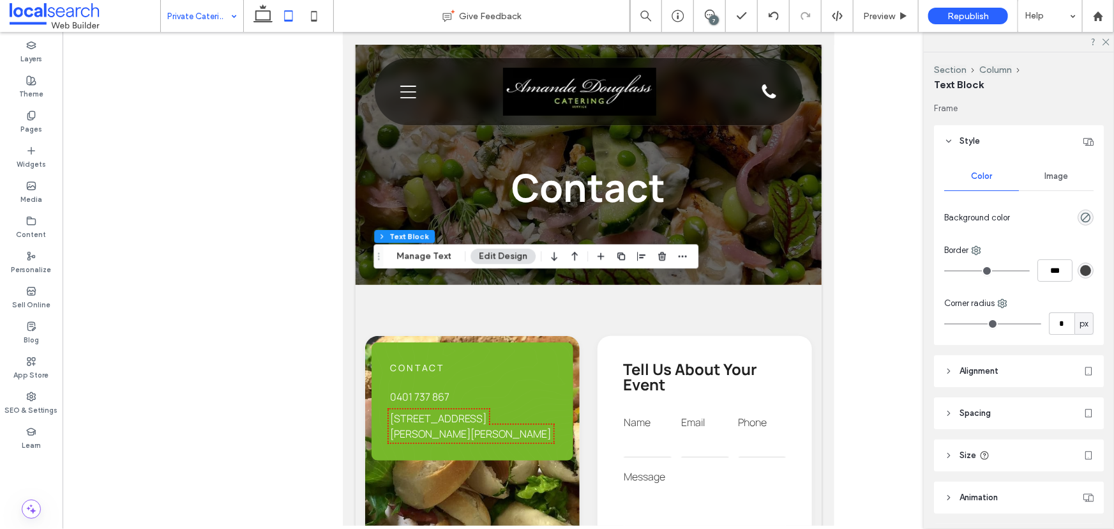
click at [999, 365] on span "Alignment" at bounding box center [979, 371] width 39 height 13
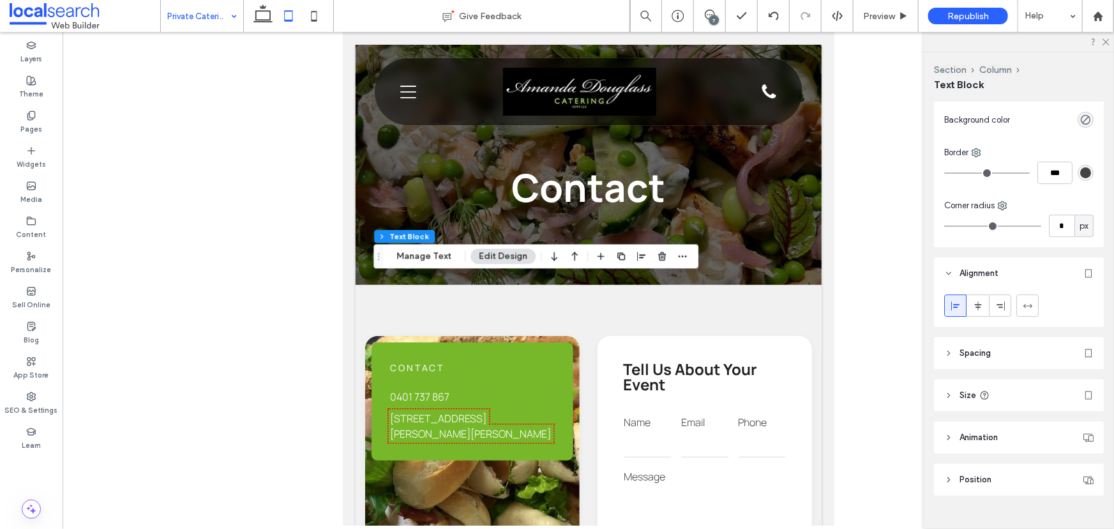
click at [980, 354] on span "Spacing" at bounding box center [975, 353] width 31 height 13
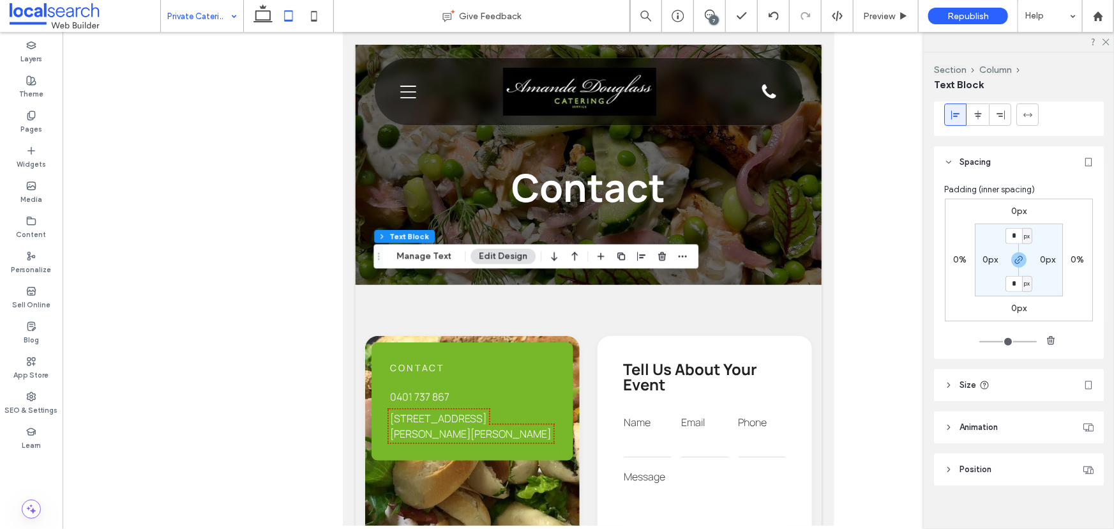
scroll to position [291, 0]
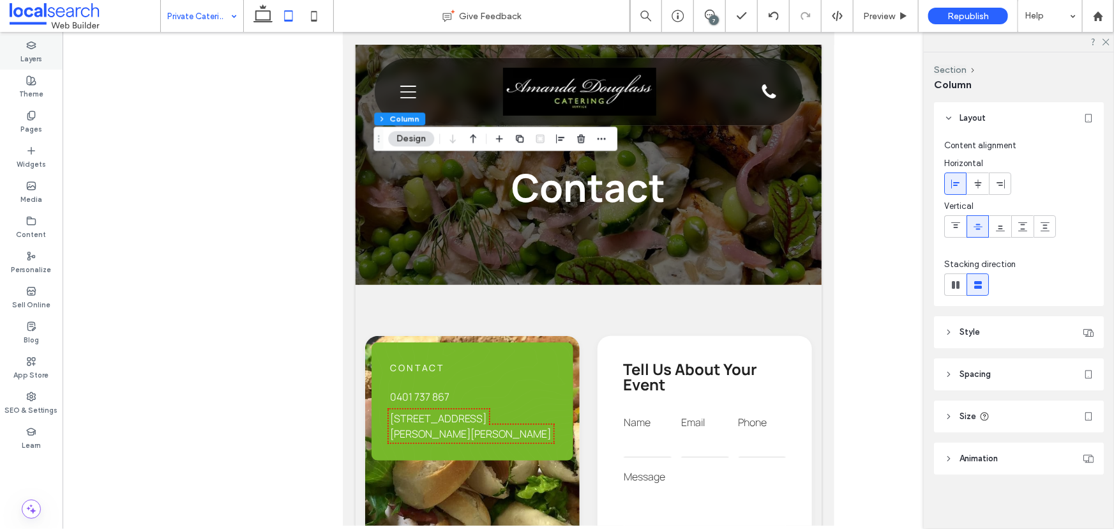
click at [26, 54] on label "Layers" at bounding box center [31, 57] width 22 height 14
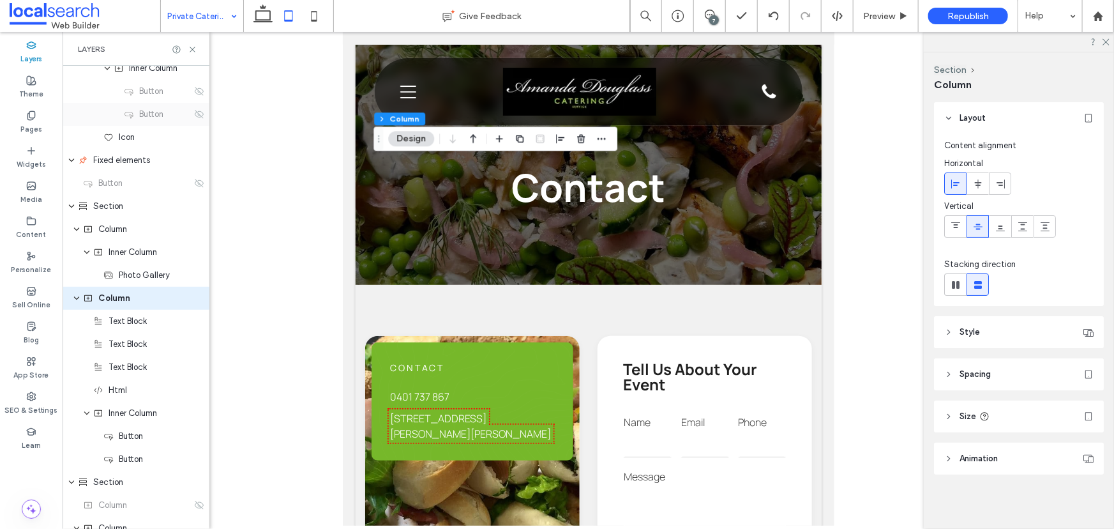
scroll to position [331, 0]
click at [129, 185] on div "Button" at bounding box center [137, 182] width 109 height 13
click at [128, 201] on div "Section" at bounding box center [135, 205] width 114 height 13
click at [131, 326] on span "Text Block" at bounding box center [128, 320] width 38 height 13
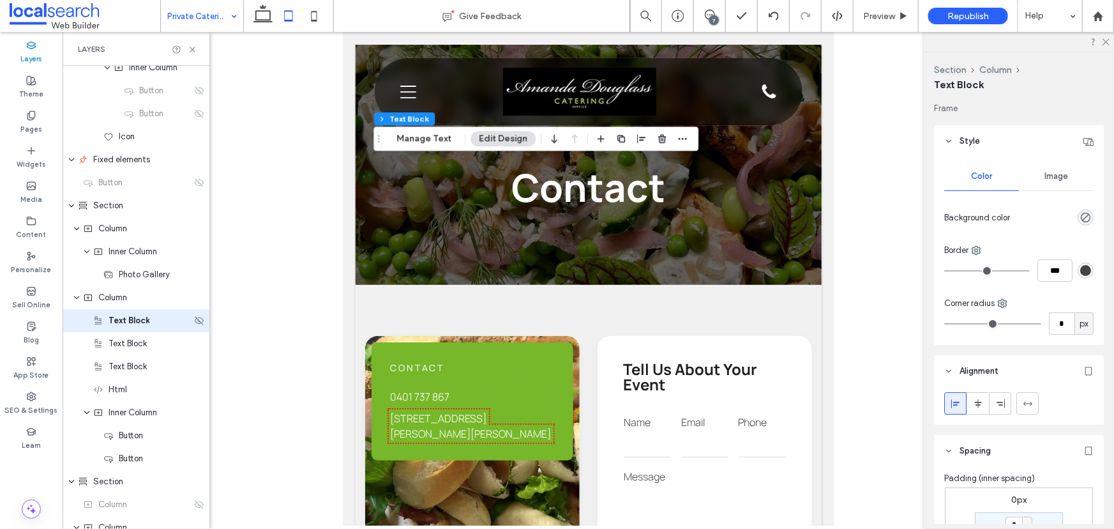
scroll to position [354, 0]
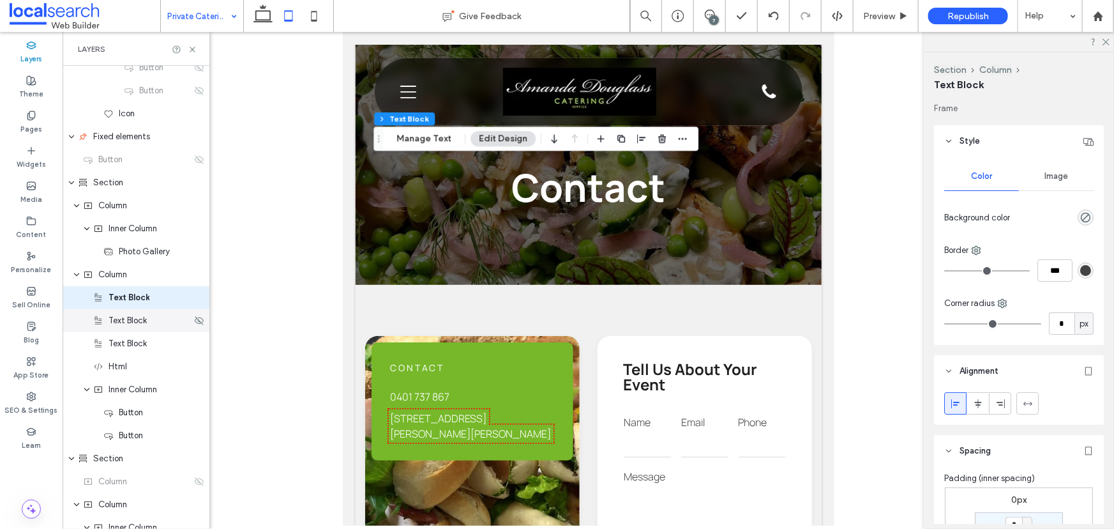
click at [135, 327] on div "Text Block" at bounding box center [136, 320] width 147 height 23
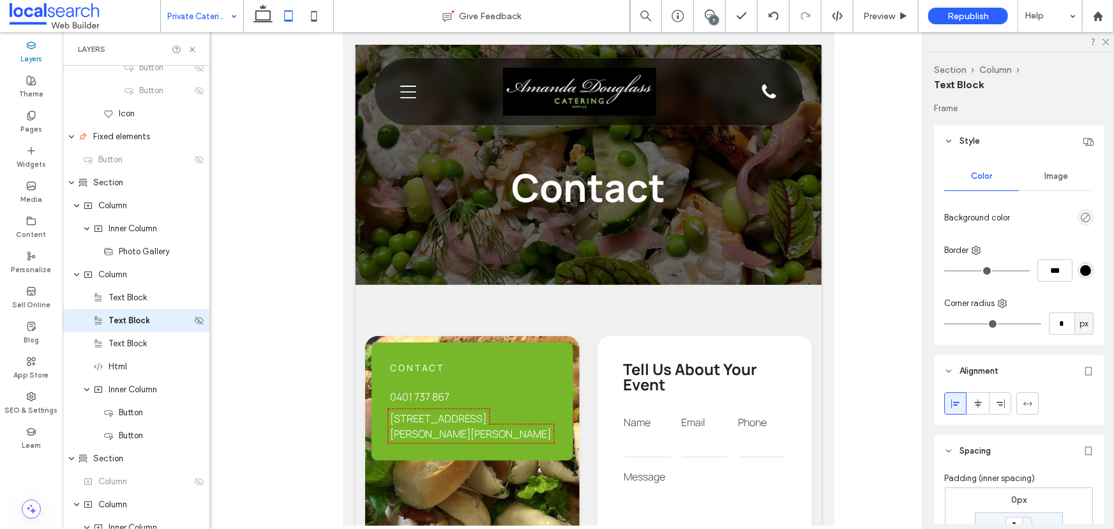
scroll to position [377, 0]
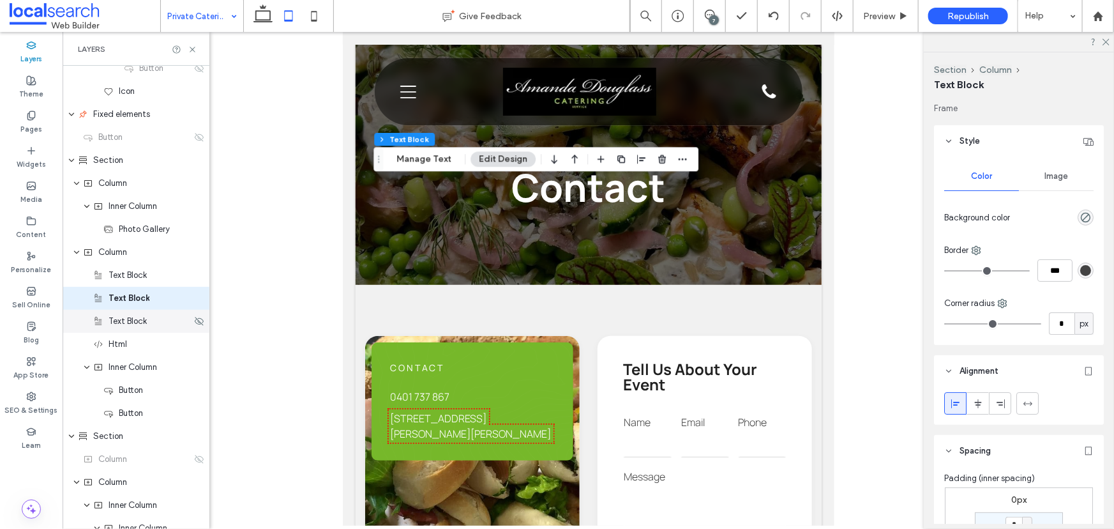
click at [134, 323] on span "Text Block" at bounding box center [128, 321] width 38 height 13
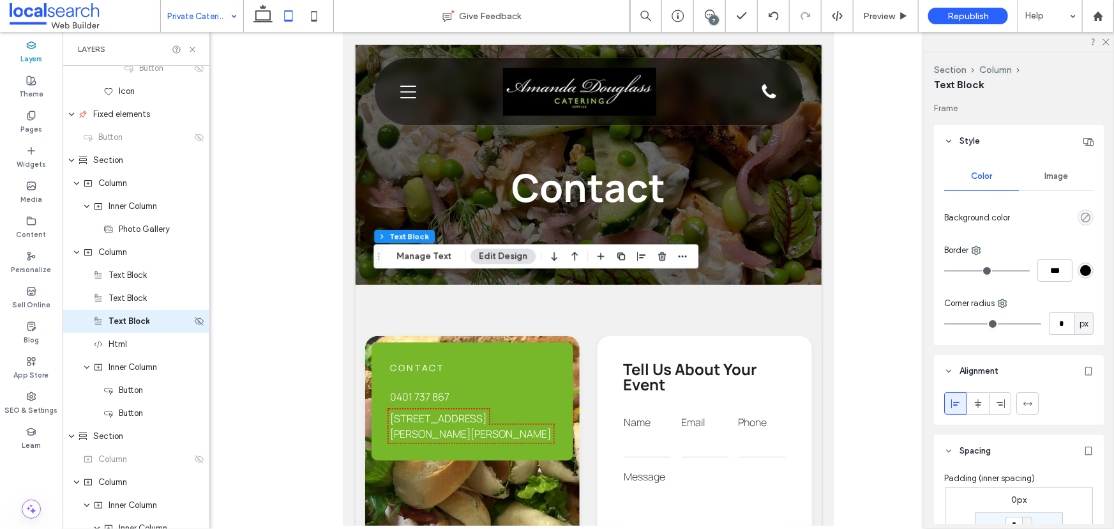
scroll to position [400, 0]
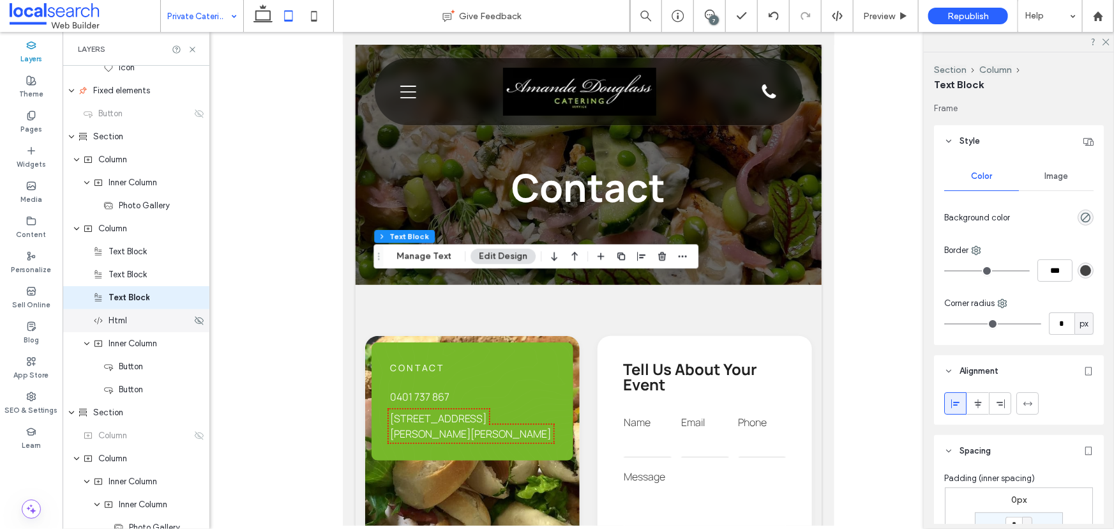
click at [116, 328] on div "Html" at bounding box center [136, 320] width 147 height 23
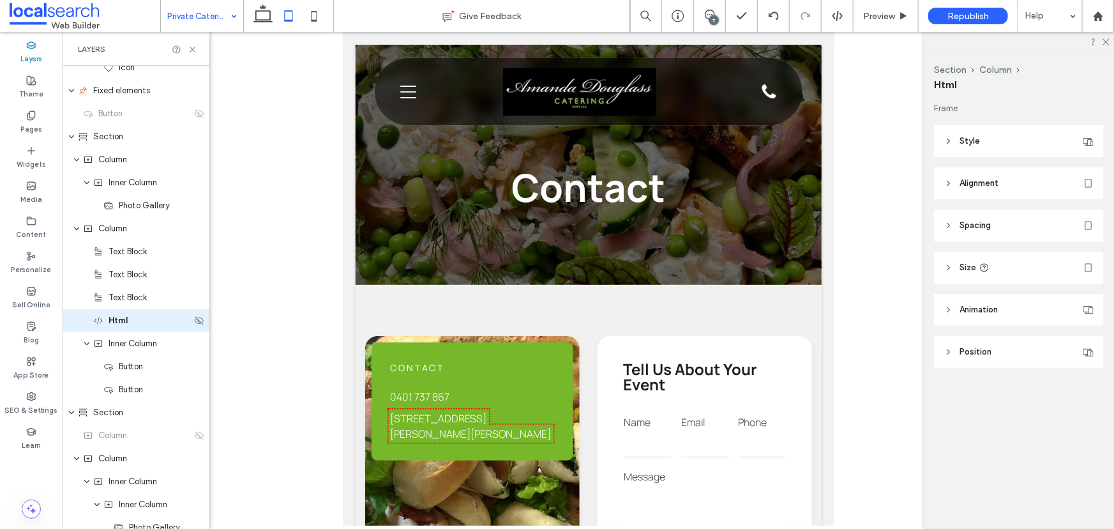
scroll to position [423, 0]
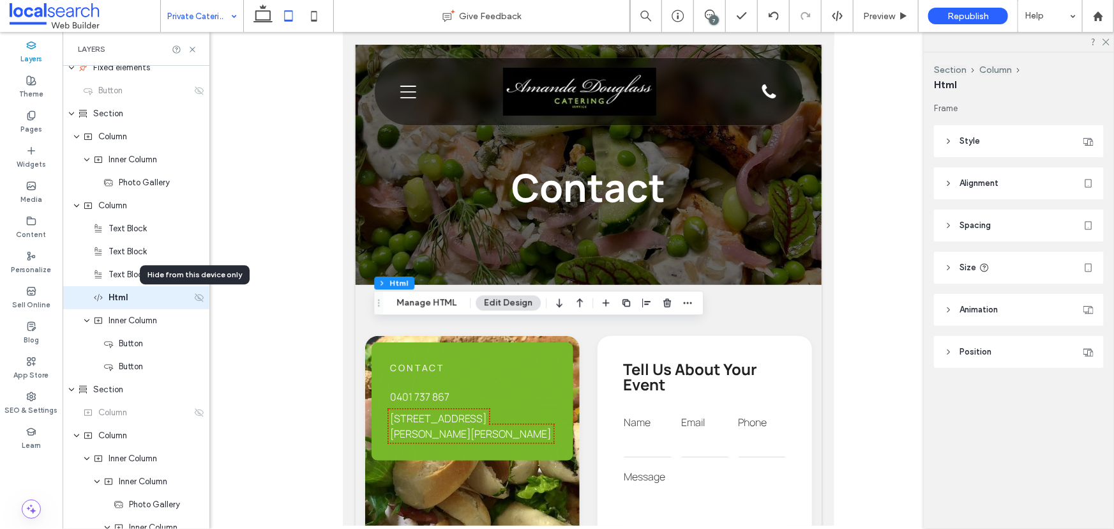
click at [195, 295] on use at bounding box center [199, 297] width 9 height 8
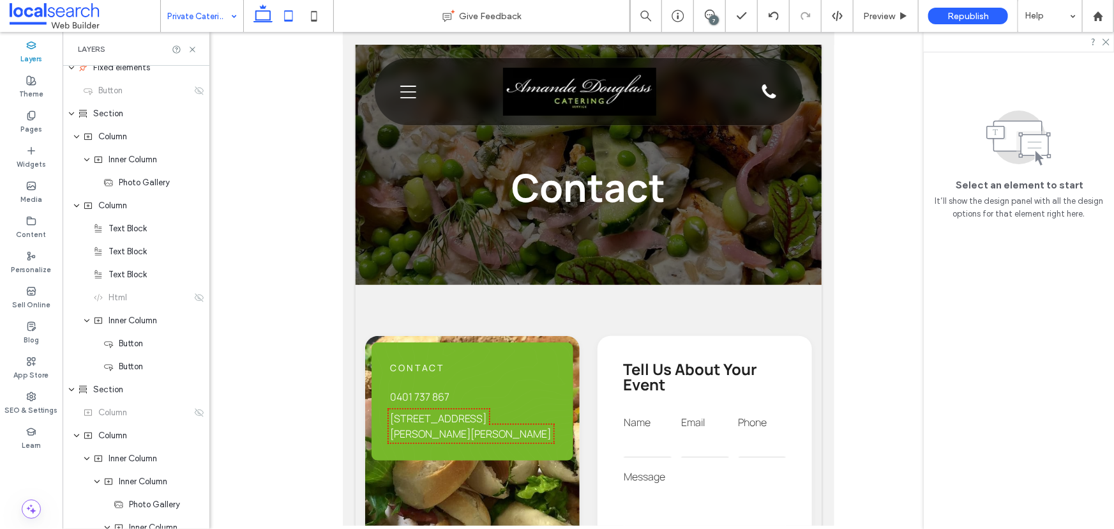
click at [268, 19] on icon at bounding box center [263, 16] width 26 height 26
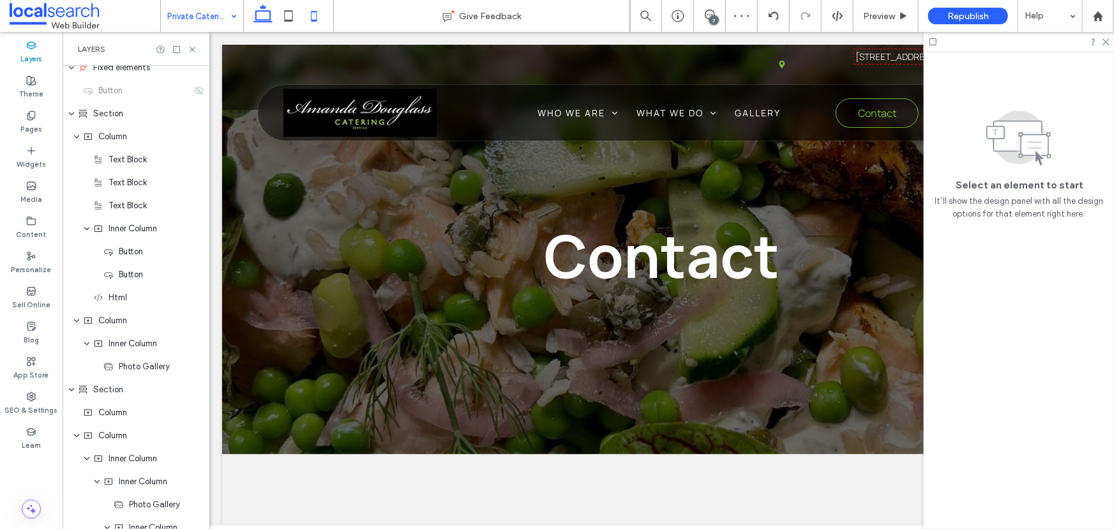
click at [323, 17] on icon at bounding box center [314, 16] width 26 height 26
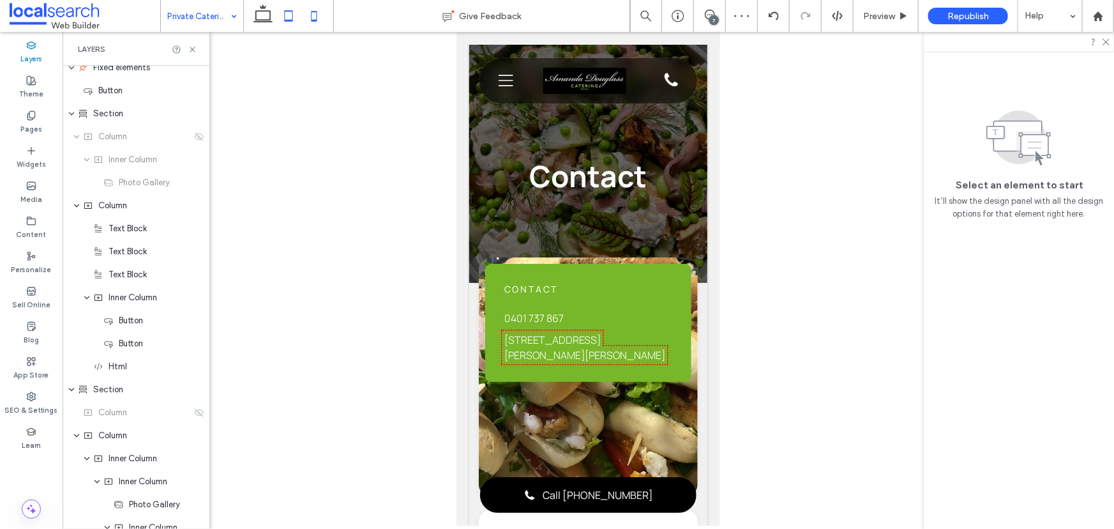
click at [300, 21] on icon at bounding box center [289, 16] width 26 height 26
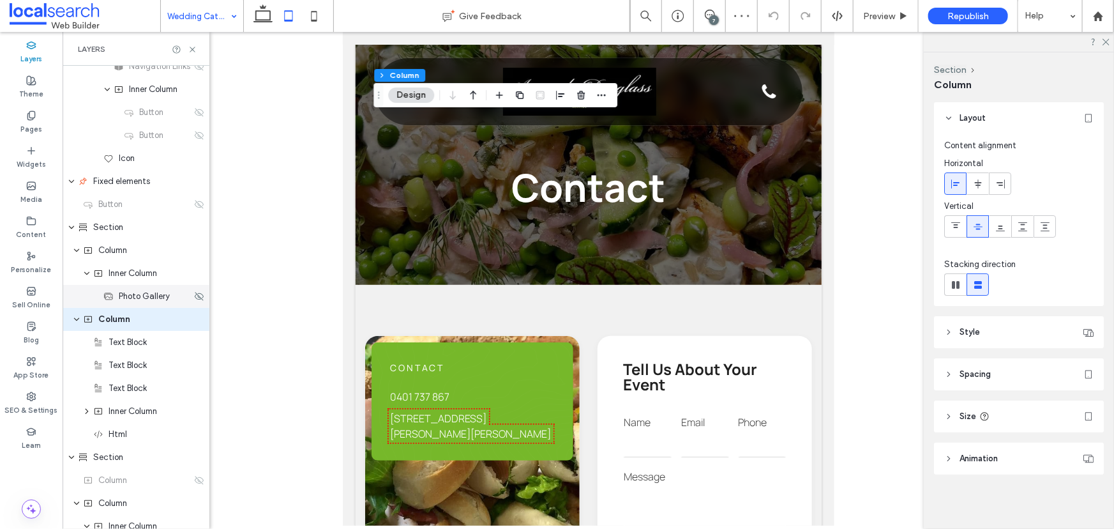
scroll to position [331, 0]
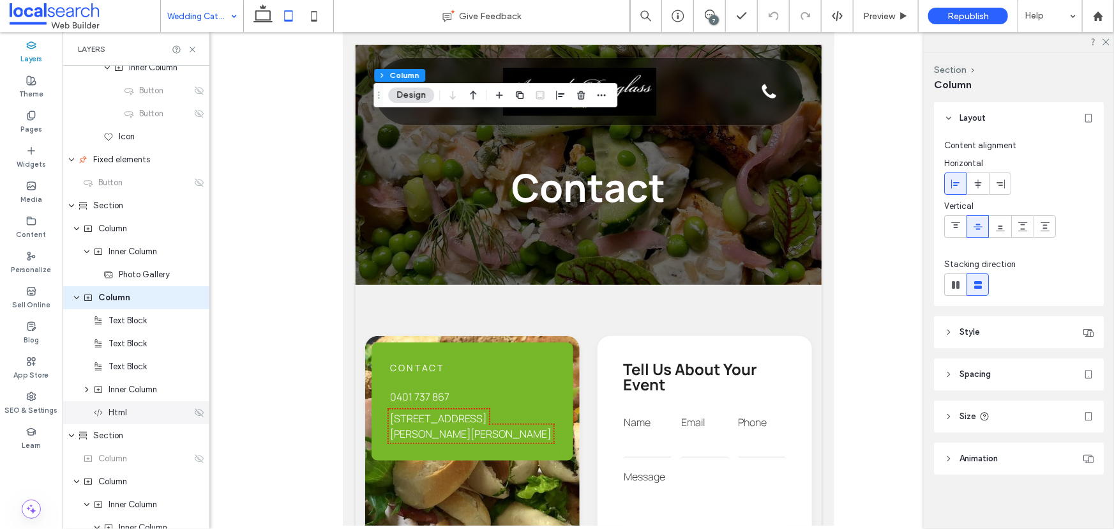
click at [194, 415] on icon at bounding box center [199, 412] width 10 height 10
click at [194, 414] on icon at bounding box center [199, 412] width 10 height 10
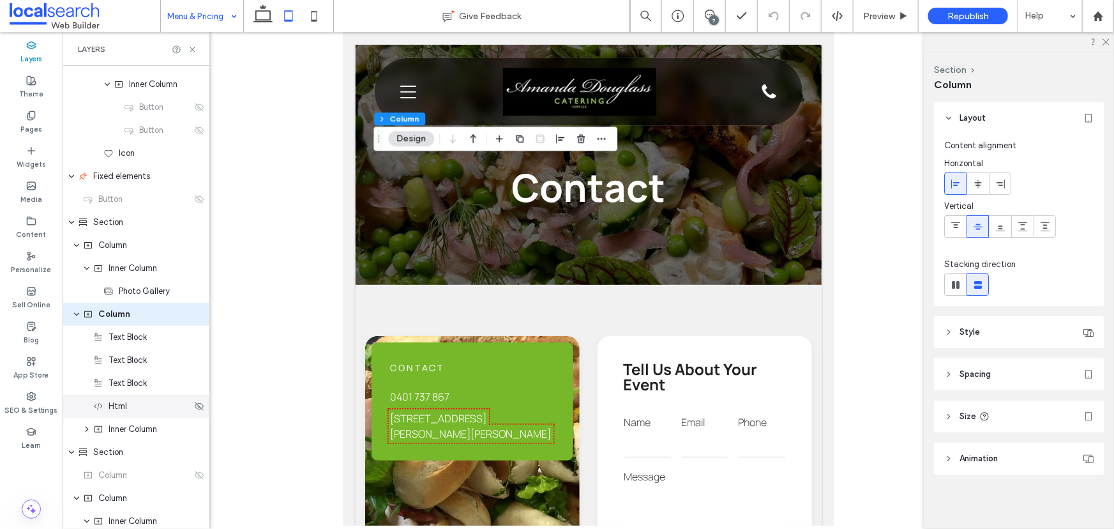
scroll to position [331, 0]
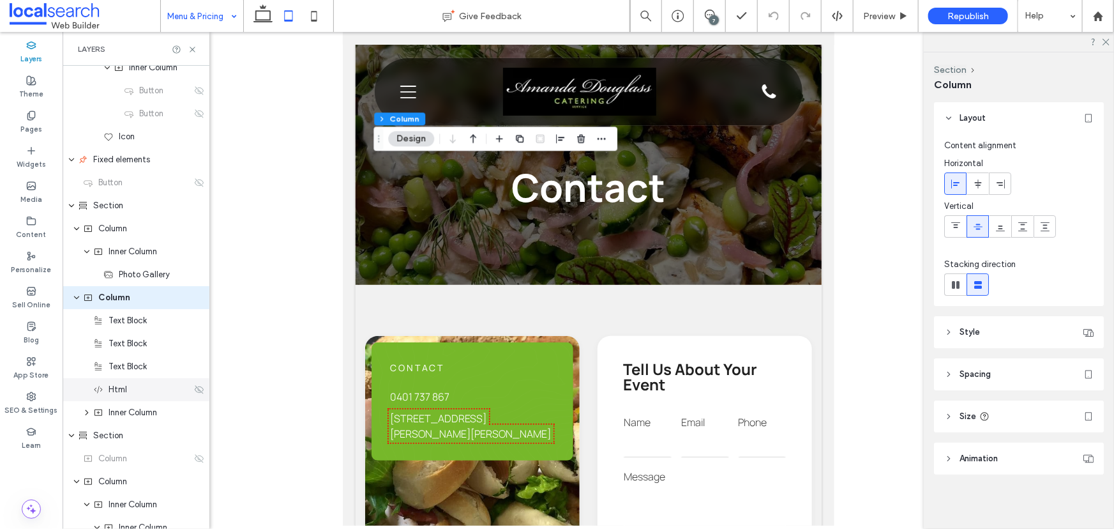
click at [196, 391] on use at bounding box center [199, 389] width 9 height 8
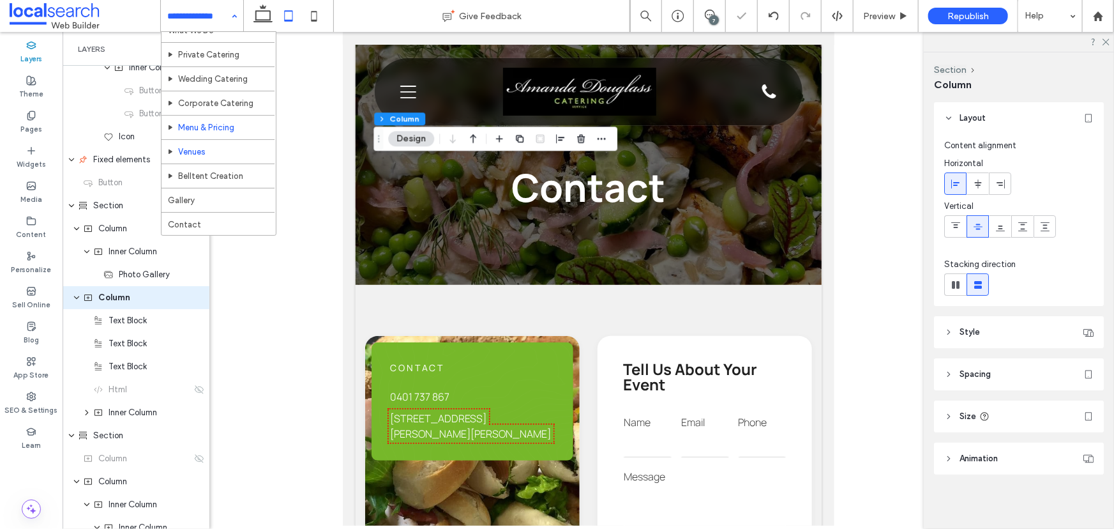
scroll to position [70, 0]
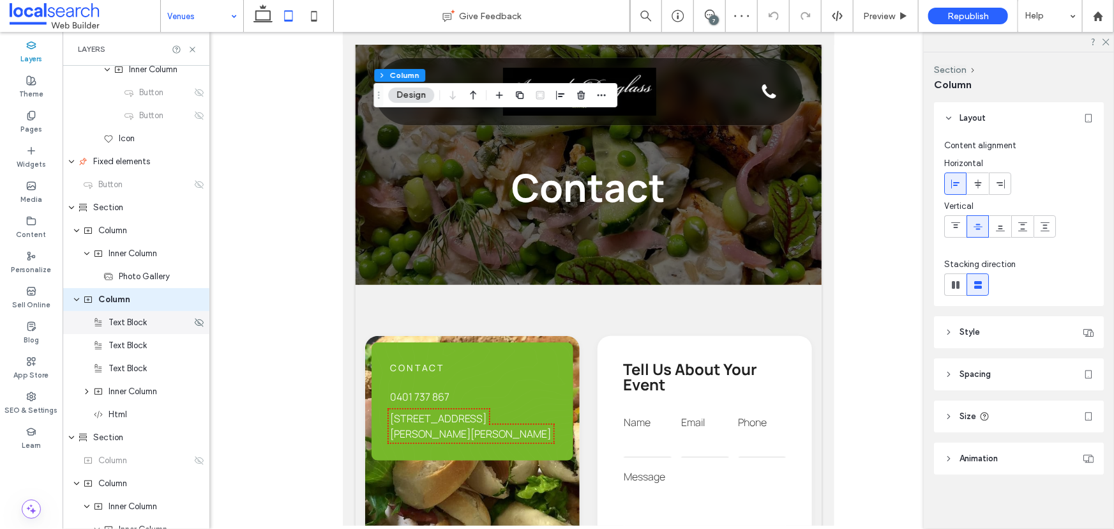
scroll to position [331, 0]
click at [196, 413] on icon at bounding box center [199, 412] width 10 height 10
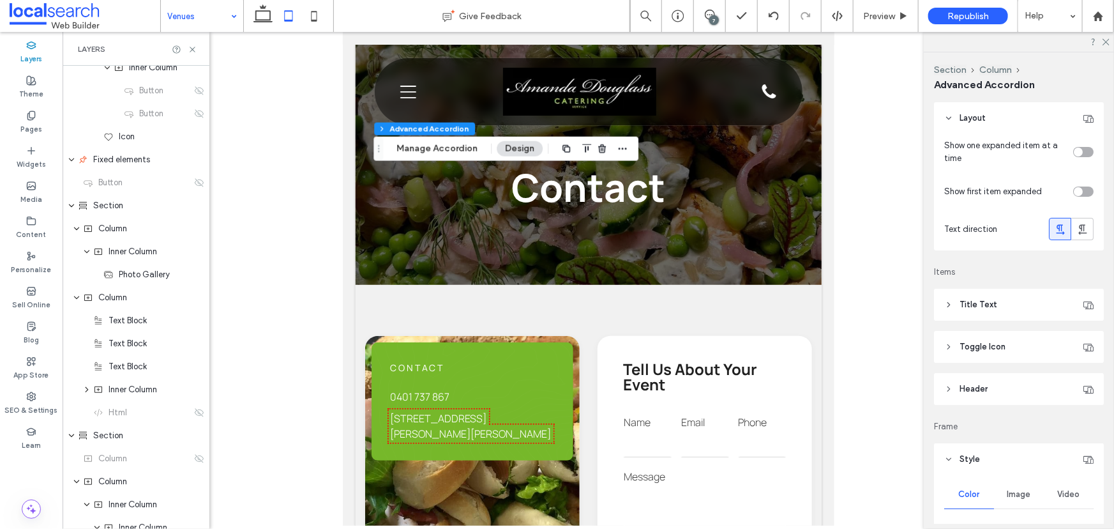
type input "*"
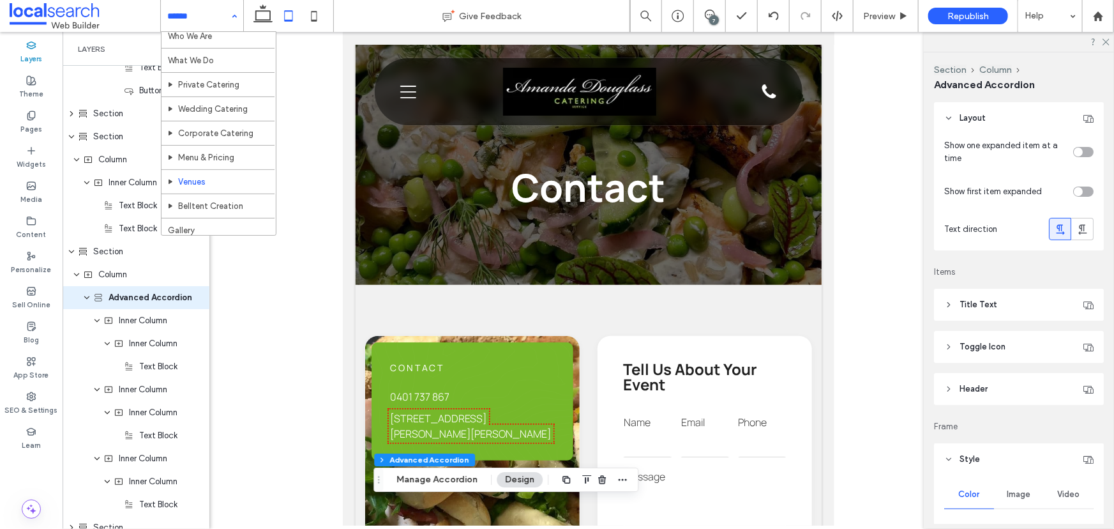
scroll to position [70, 0]
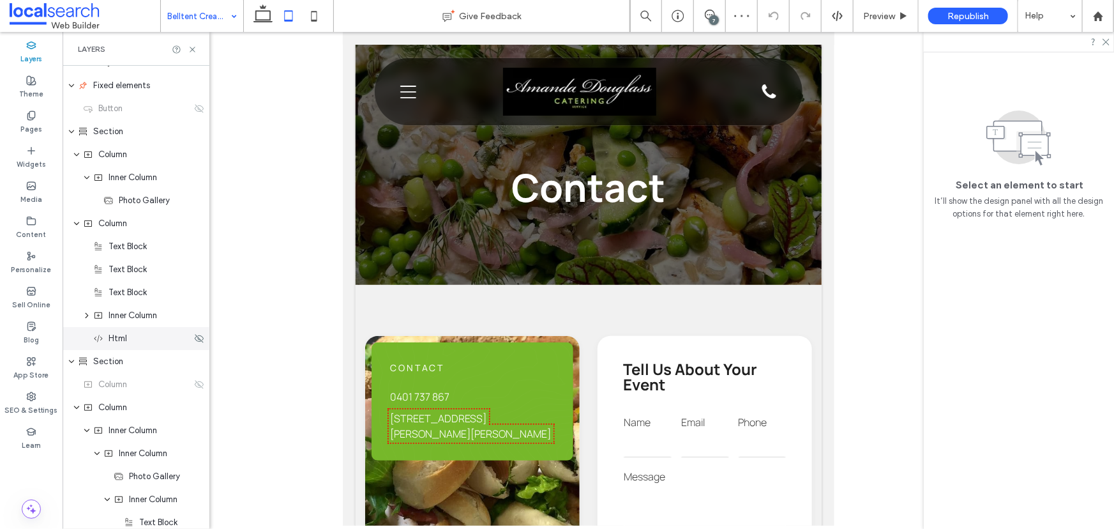
scroll to position [406, 0]
click at [194, 333] on icon at bounding box center [199, 338] width 10 height 10
click at [206, 11] on input at bounding box center [198, 16] width 63 height 32
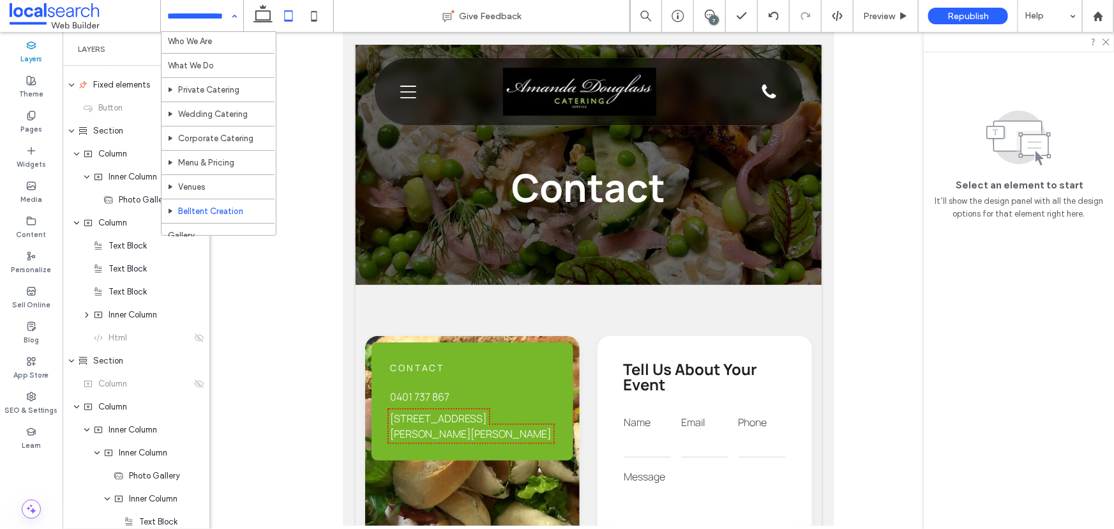
scroll to position [70, 0]
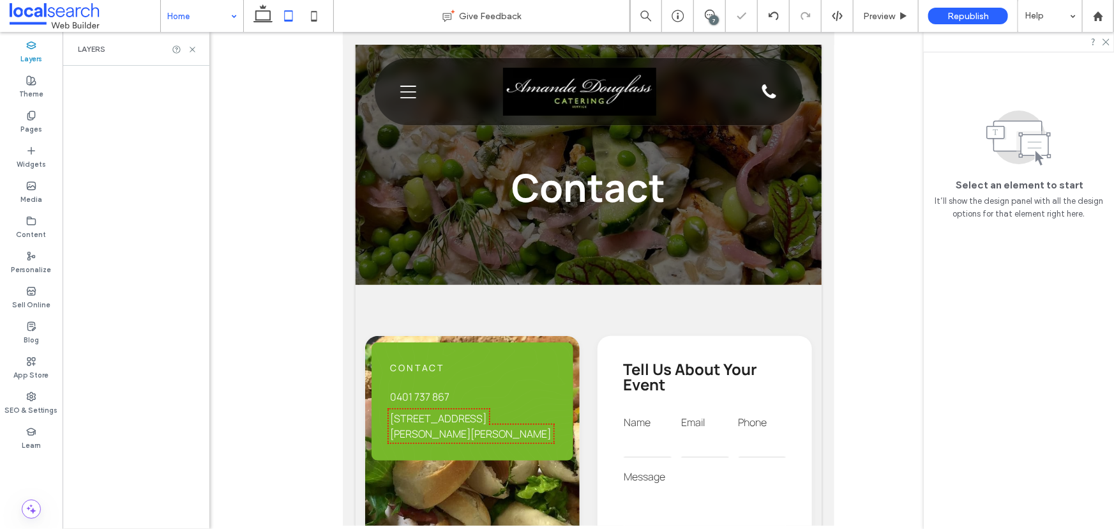
click at [314, 17] on icon at bounding box center [314, 16] width 26 height 26
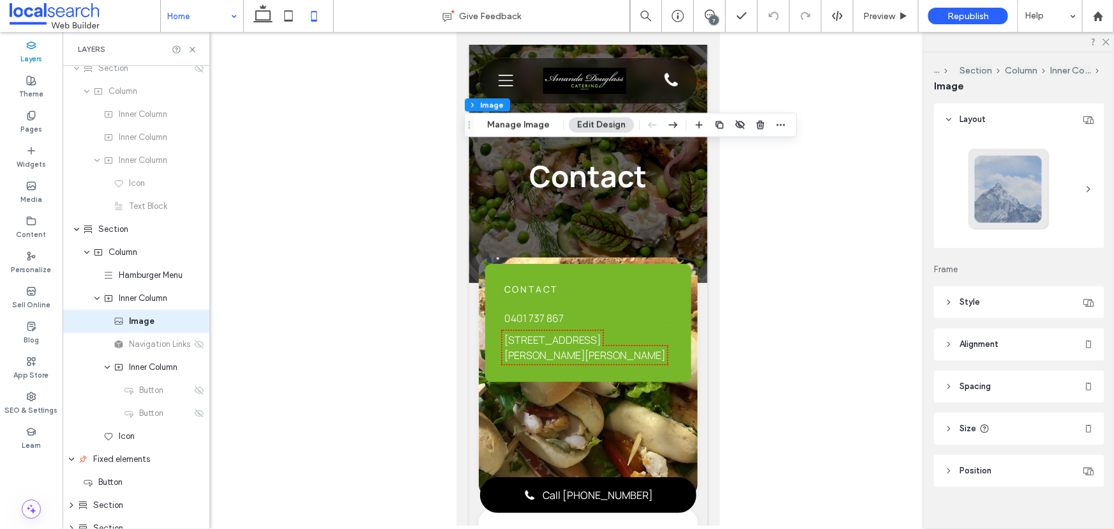
scroll to position [56, 0]
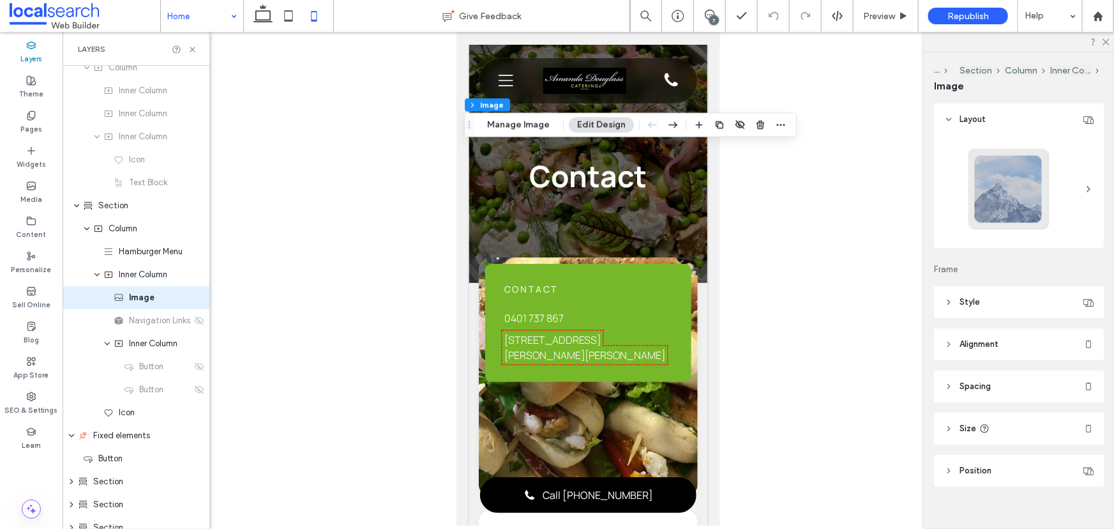
click at [960, 298] on span "Style" at bounding box center [970, 302] width 20 height 13
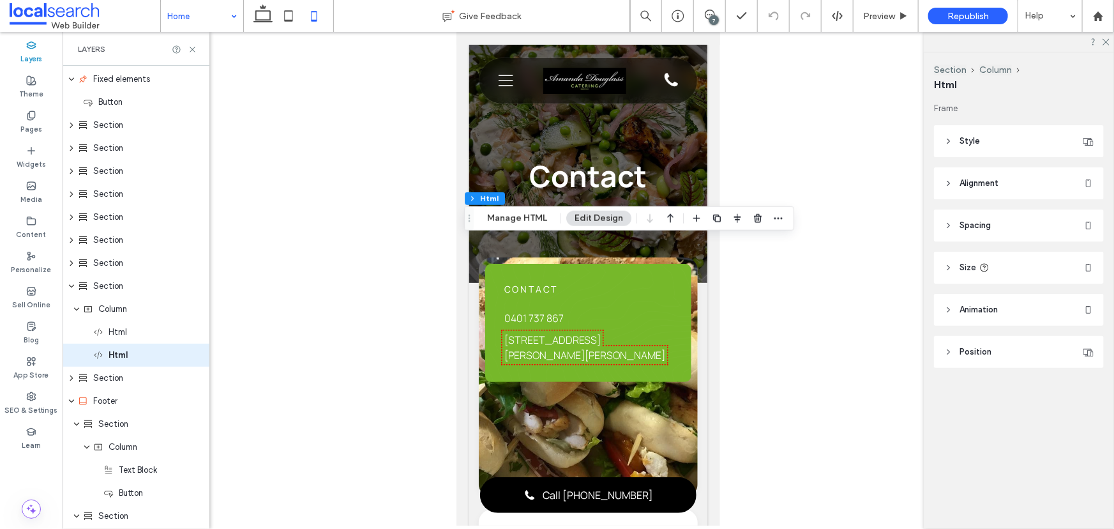
scroll to position [469, 0]
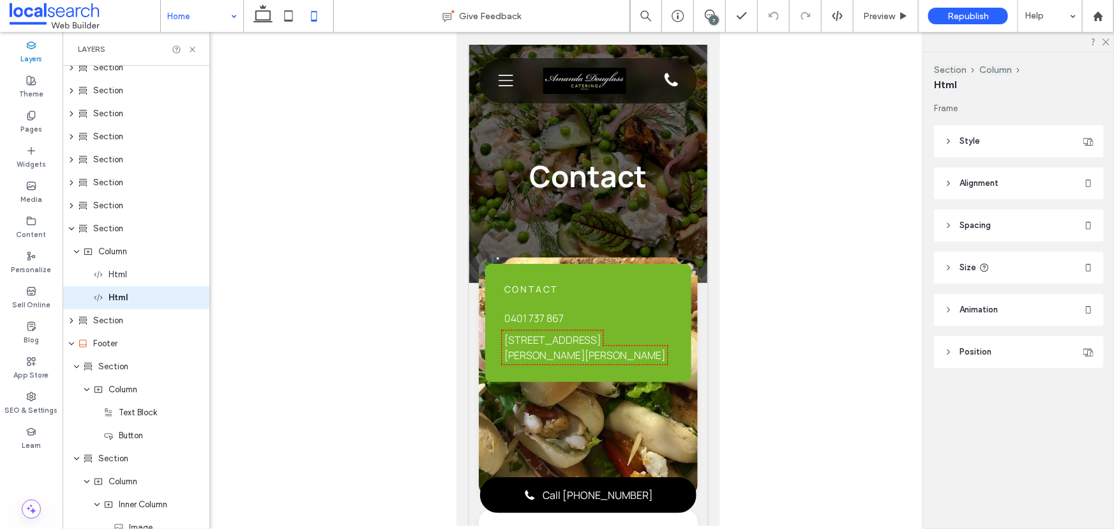
type input "**"
type input "****"
type input "**"
type input "****"
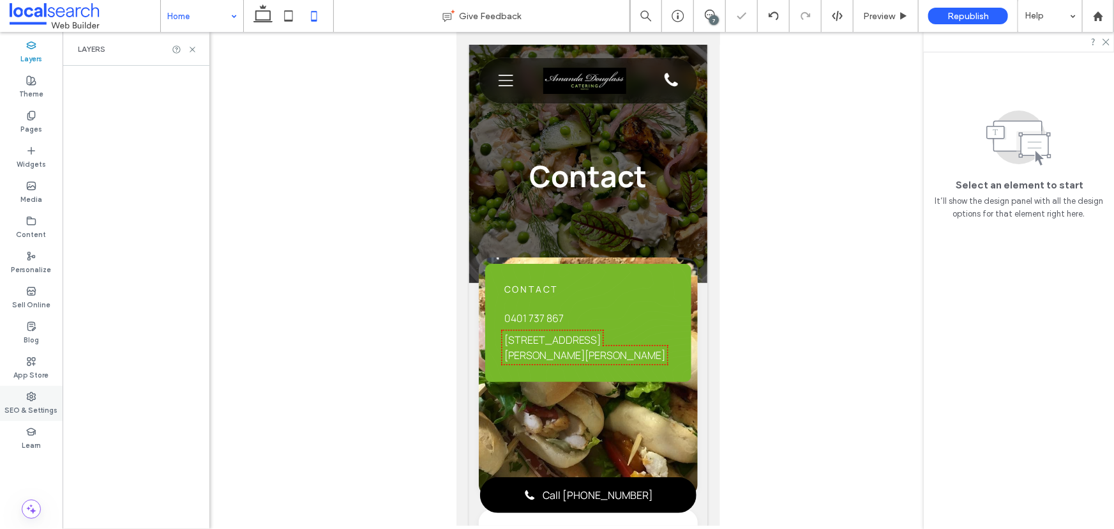
click at [38, 402] on label "SEO & Settings" at bounding box center [31, 409] width 53 height 14
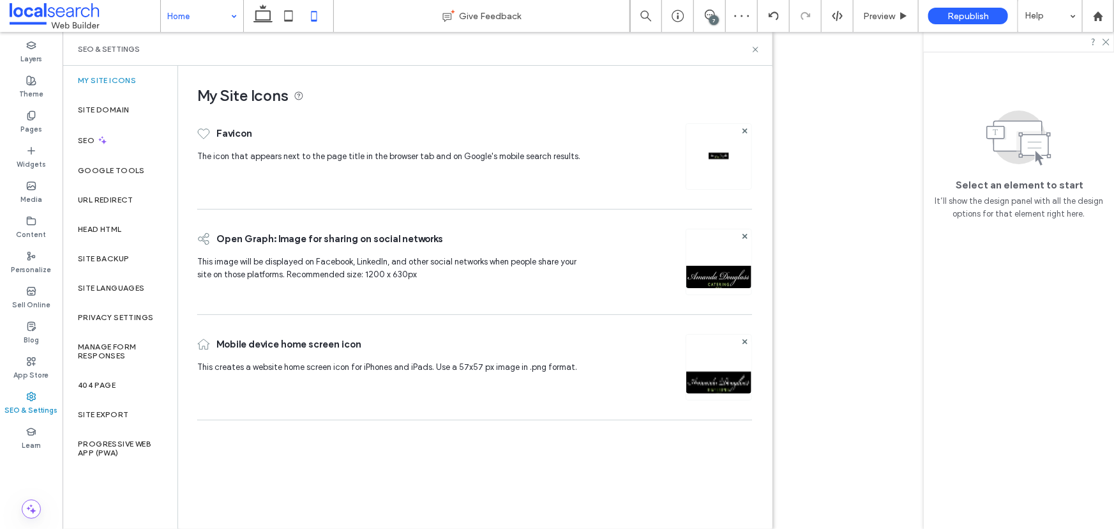
click at [139, 261] on div "Site Backup" at bounding box center [120, 258] width 115 height 29
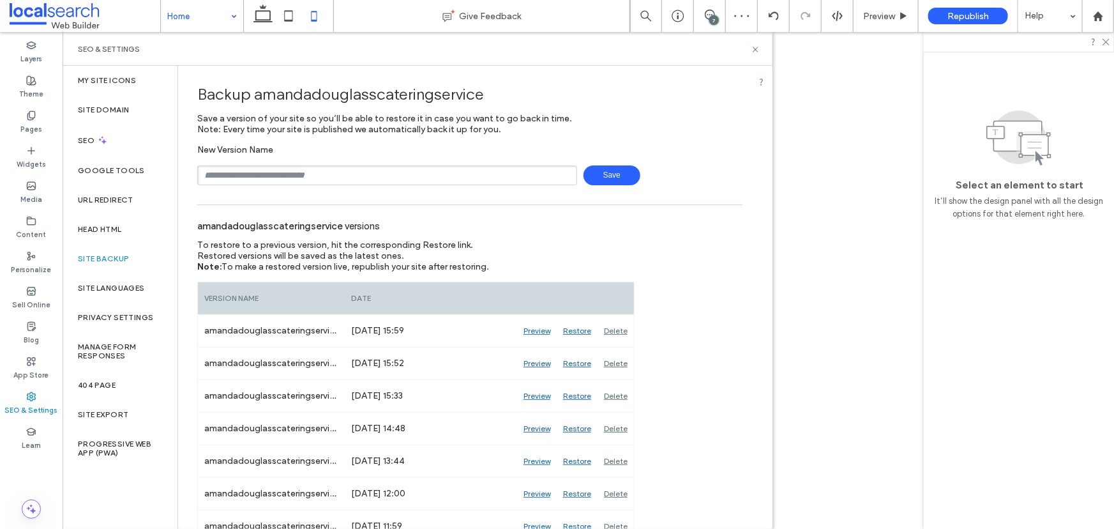
click at [363, 177] on input "text" at bounding box center [387, 175] width 380 height 20
type input "**********"
click at [616, 178] on span "Save" at bounding box center [612, 175] width 57 height 20
click at [716, 17] on div "7" at bounding box center [714, 20] width 10 height 10
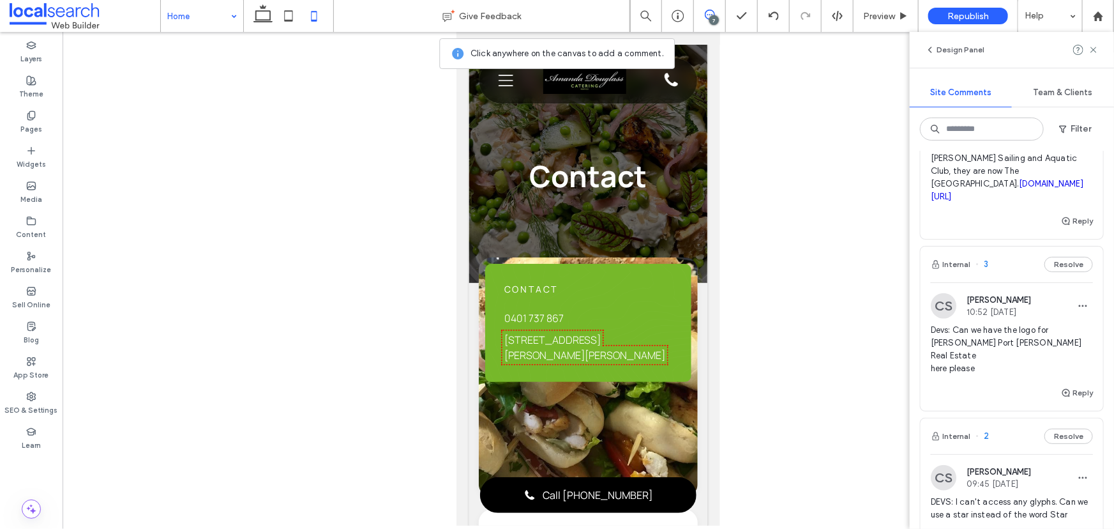
scroll to position [580, 0]
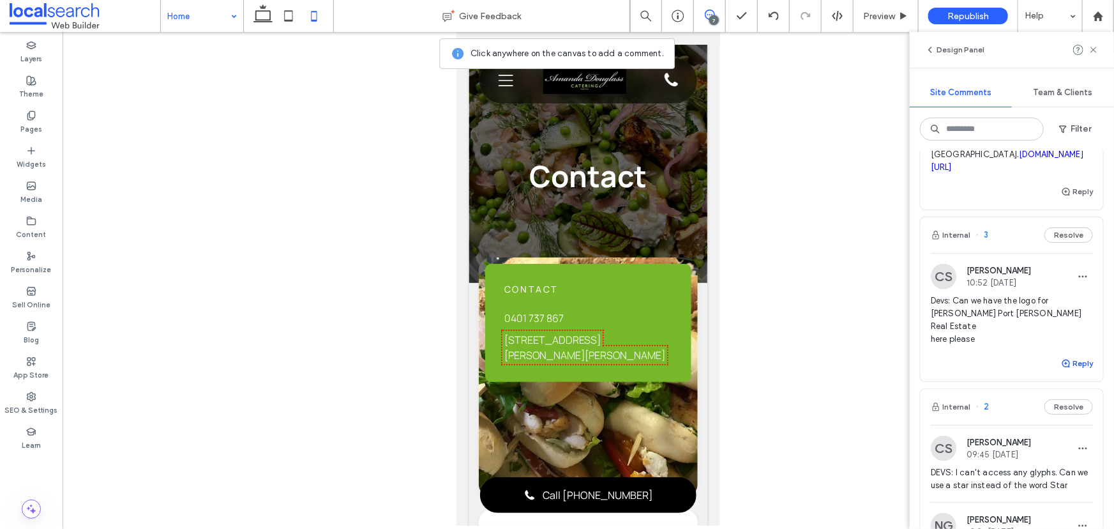
click at [1064, 356] on button "Reply" at bounding box center [1077, 363] width 32 height 15
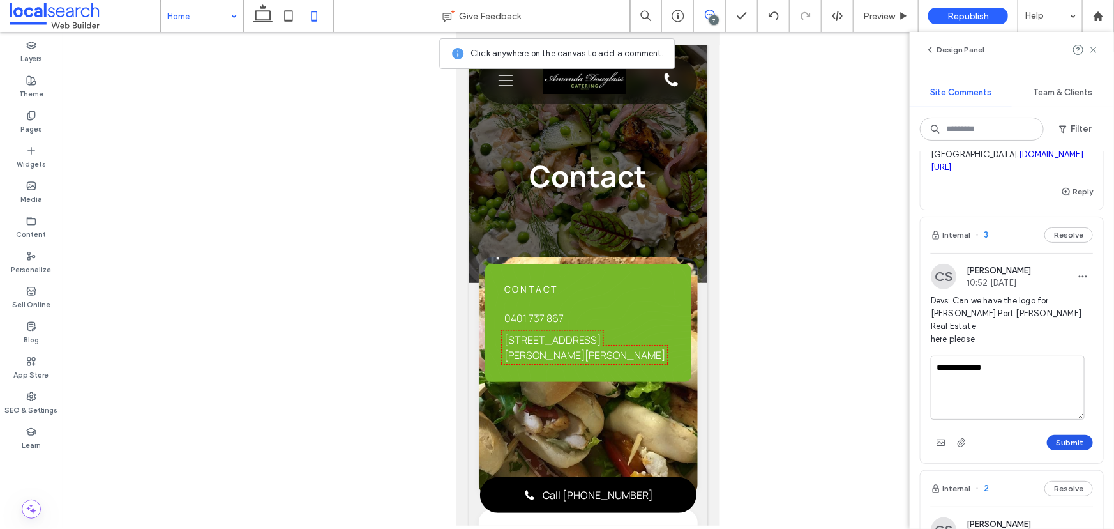
type textarea "**********"
click at [1073, 435] on button "Submit" at bounding box center [1070, 442] width 46 height 15
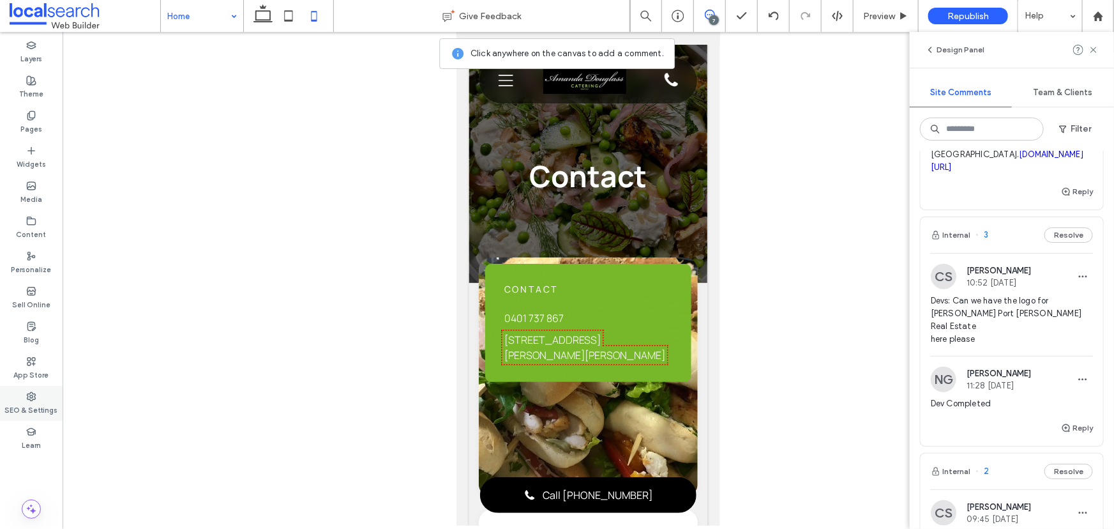
click at [50, 393] on div "SEO & Settings" at bounding box center [31, 403] width 63 height 35
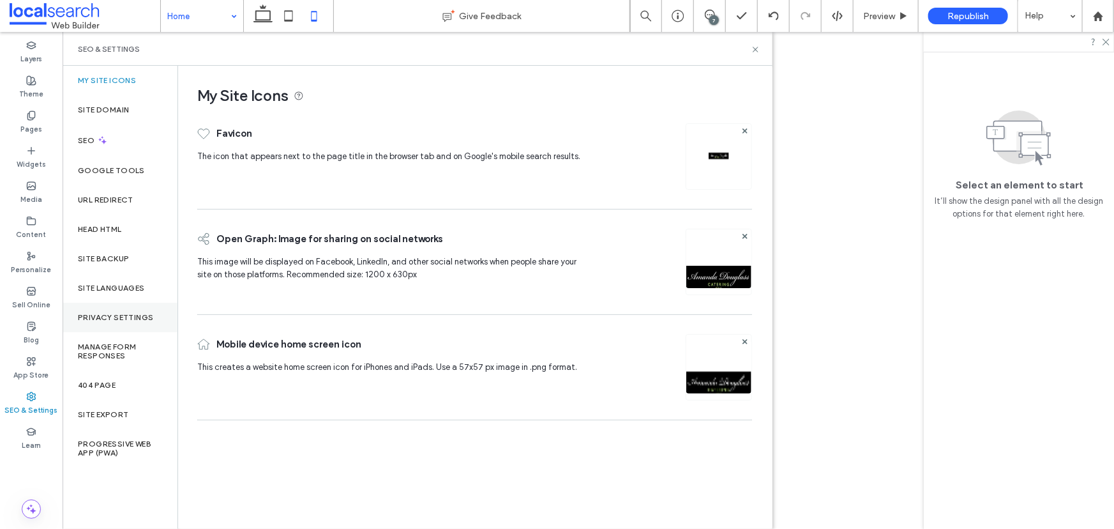
scroll to position [0, 0]
click at [159, 268] on div "Site Backup" at bounding box center [120, 258] width 115 height 29
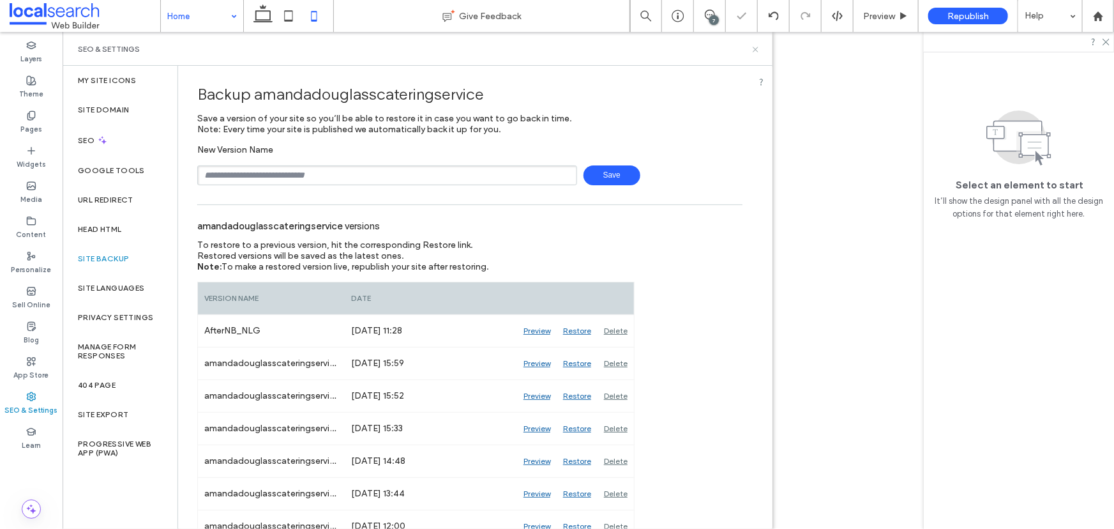
drag, startPoint x: 753, startPoint y: 46, endPoint x: 740, endPoint y: 47, distance: 13.5
click at [753, 47] on icon at bounding box center [756, 50] width 10 height 10
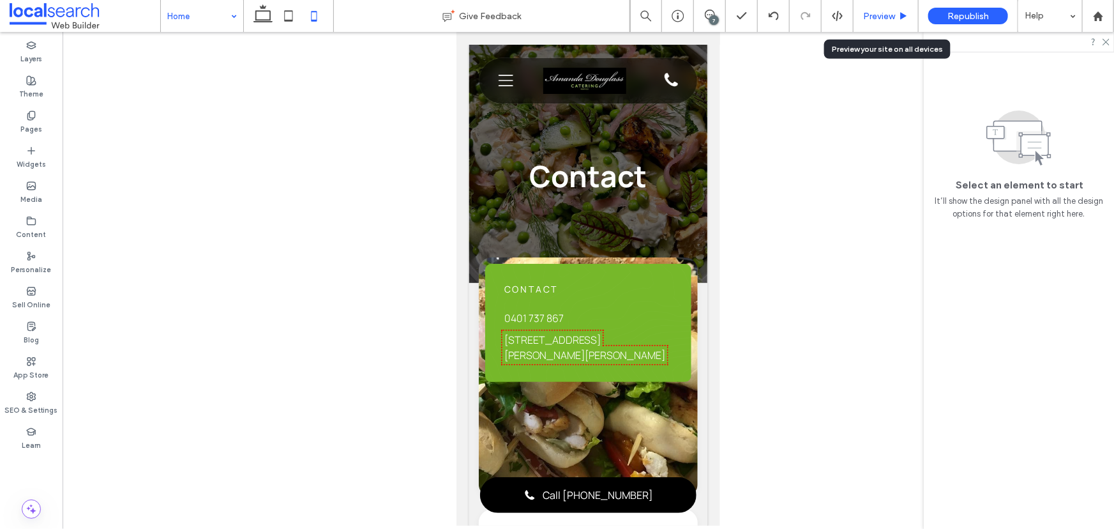
click at [874, 12] on span "Preview" at bounding box center [879, 16] width 32 height 11
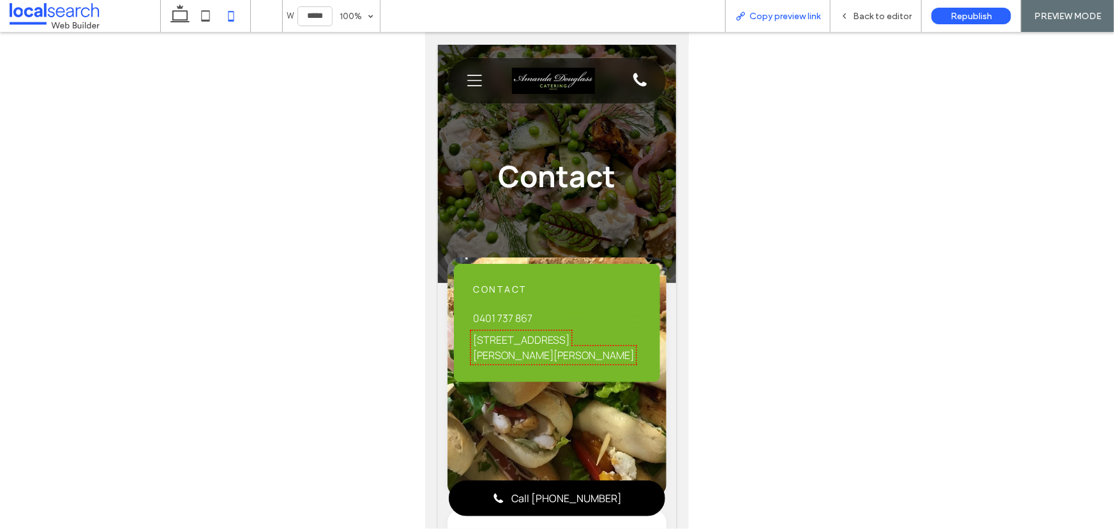
click at [791, 18] on span "Copy preview link" at bounding box center [785, 16] width 71 height 11
click at [849, 20] on div "Back to editor" at bounding box center [876, 16] width 91 height 11
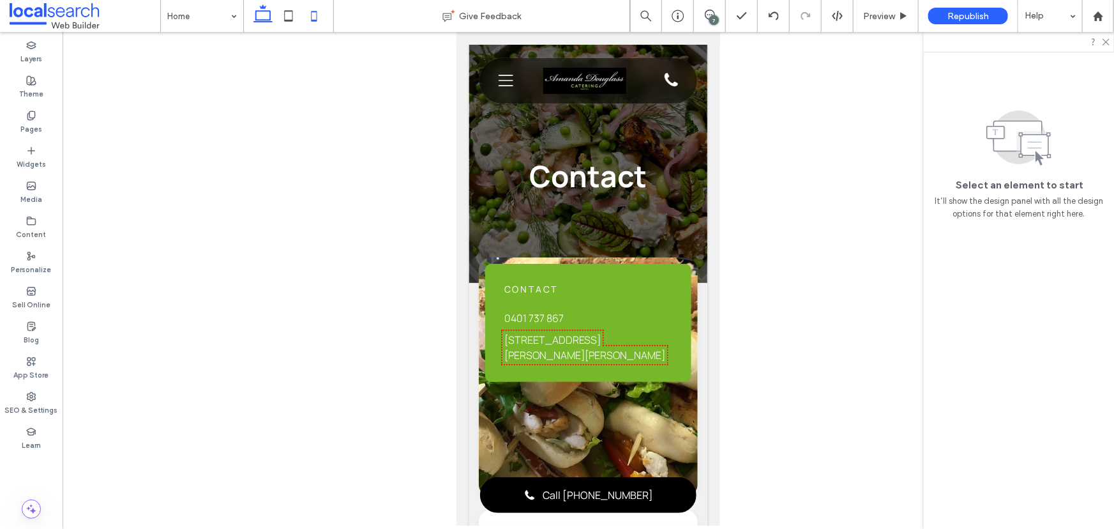
click at [265, 27] on icon at bounding box center [263, 16] width 26 height 26
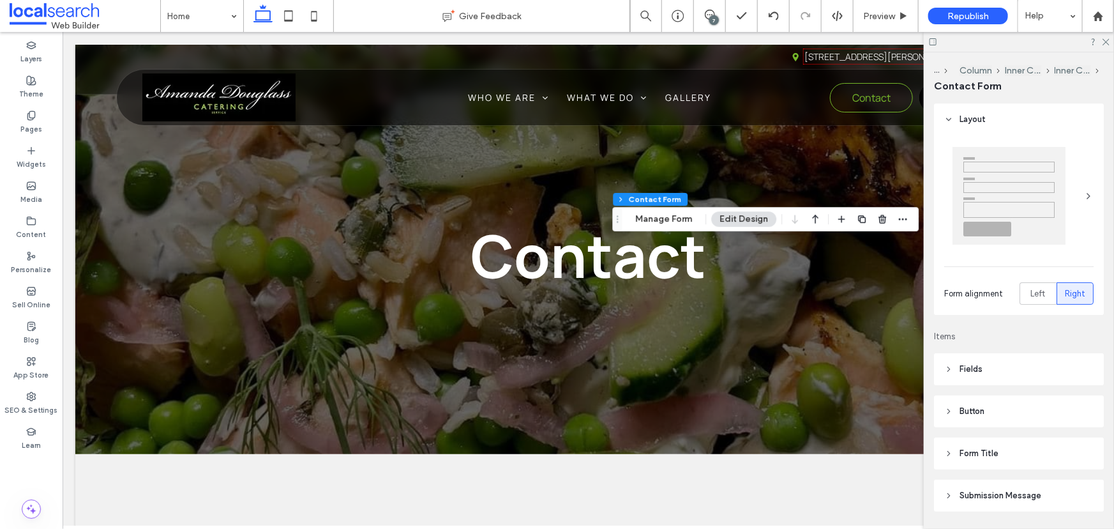
type input "*"
type input "***"
type input "**"
type input "*"
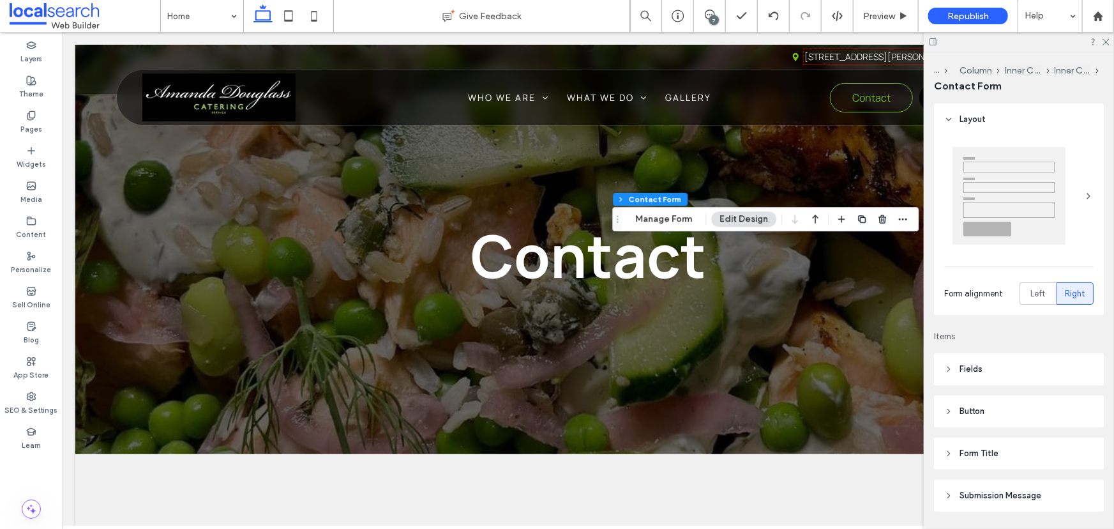
type input "***"
type input "*"
type input "***"
type input "**"
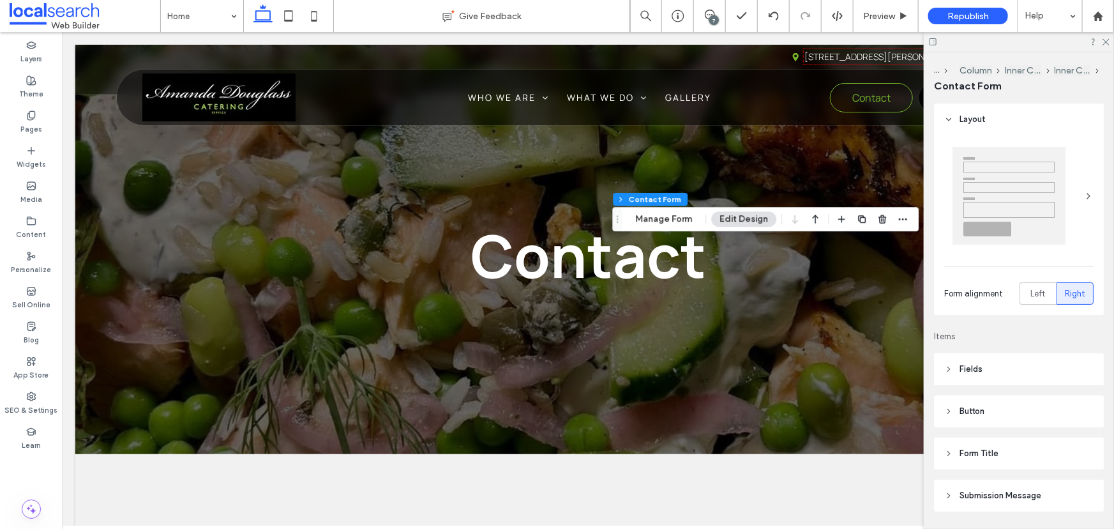
type input "*"
type input "***"
type input "*"
type input "***"
type input "**"
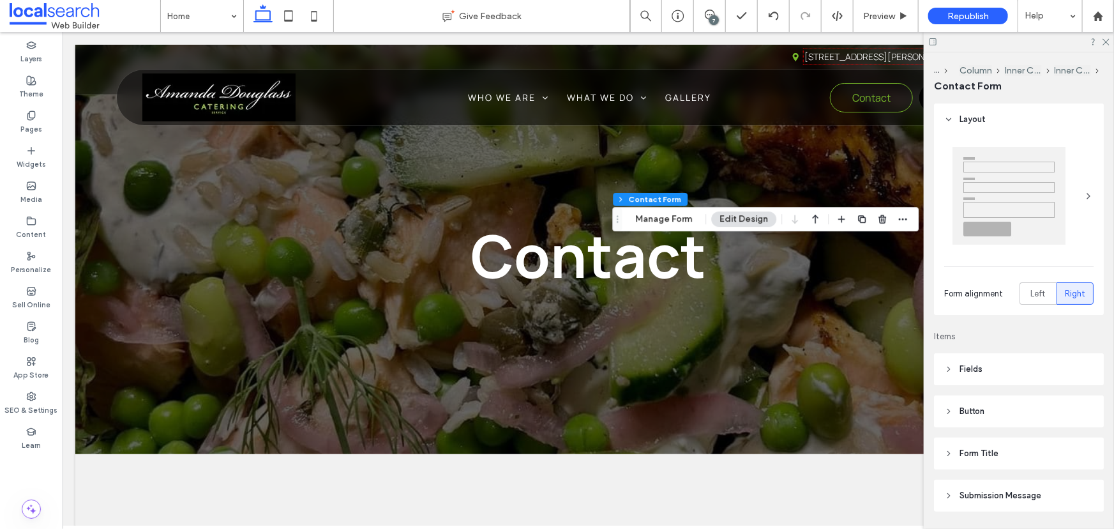
type input "*"
type input "***"
type input "**"
type input "*"
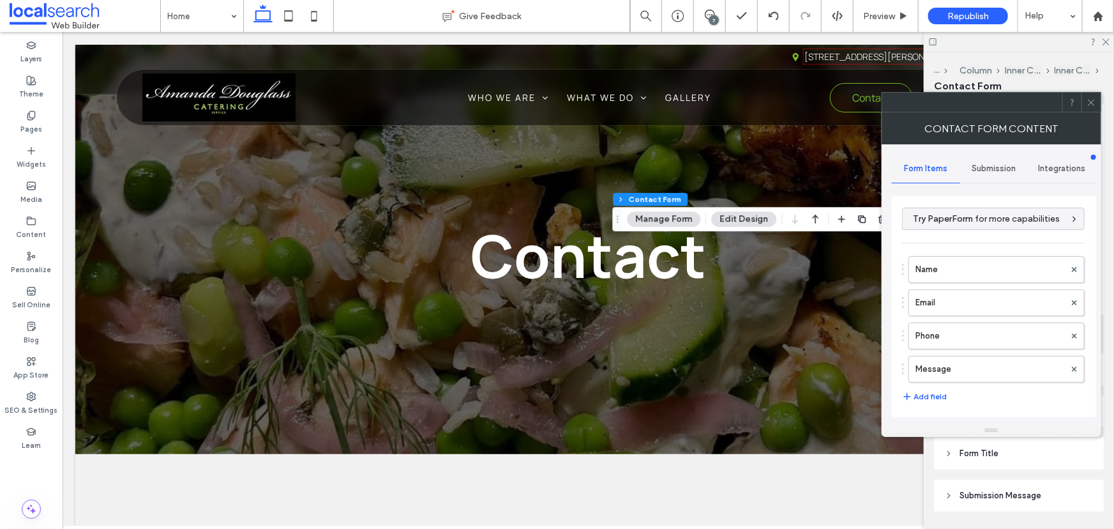
type input "**********"
drag, startPoint x: 988, startPoint y: 161, endPoint x: 981, endPoint y: 180, distance: 20.4
click at [989, 163] on div "Submission" at bounding box center [994, 169] width 68 height 28
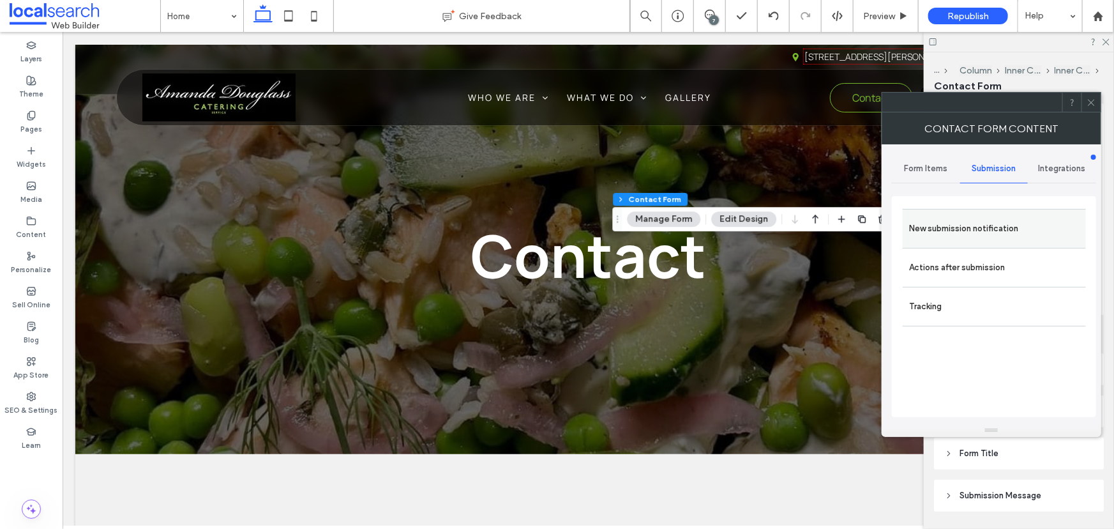
click at [956, 241] on div "New submission notification" at bounding box center [994, 228] width 183 height 39
click at [1001, 230] on label "New submission notification" at bounding box center [994, 229] width 170 height 26
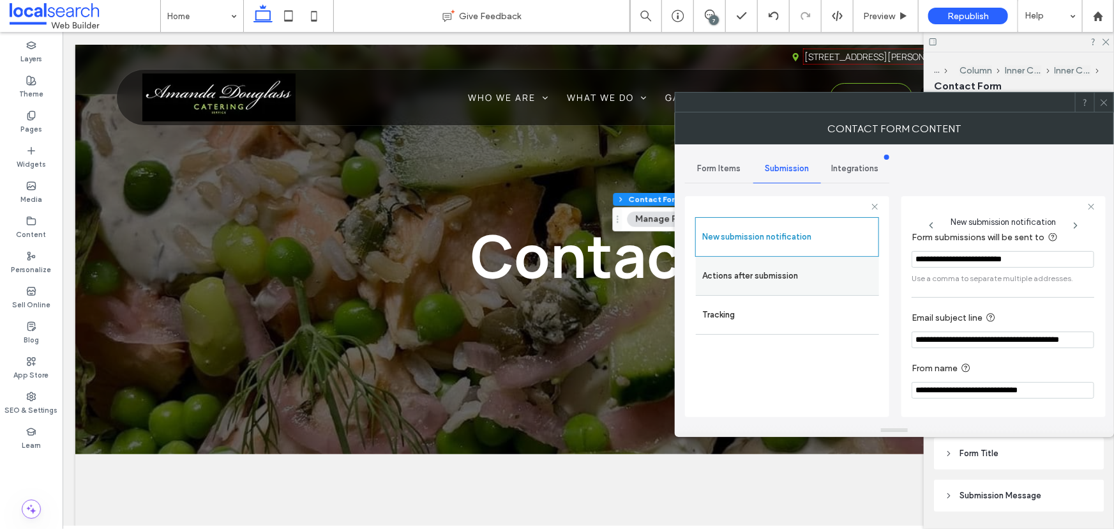
scroll to position [68, 0]
click at [787, 274] on label "Actions after submission" at bounding box center [787, 276] width 170 height 26
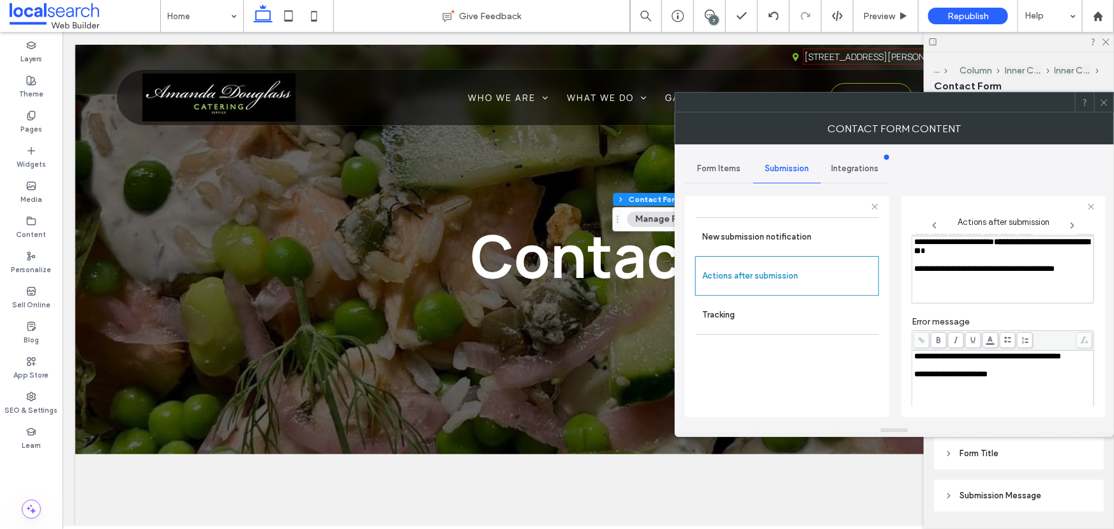
scroll to position [126, 0]
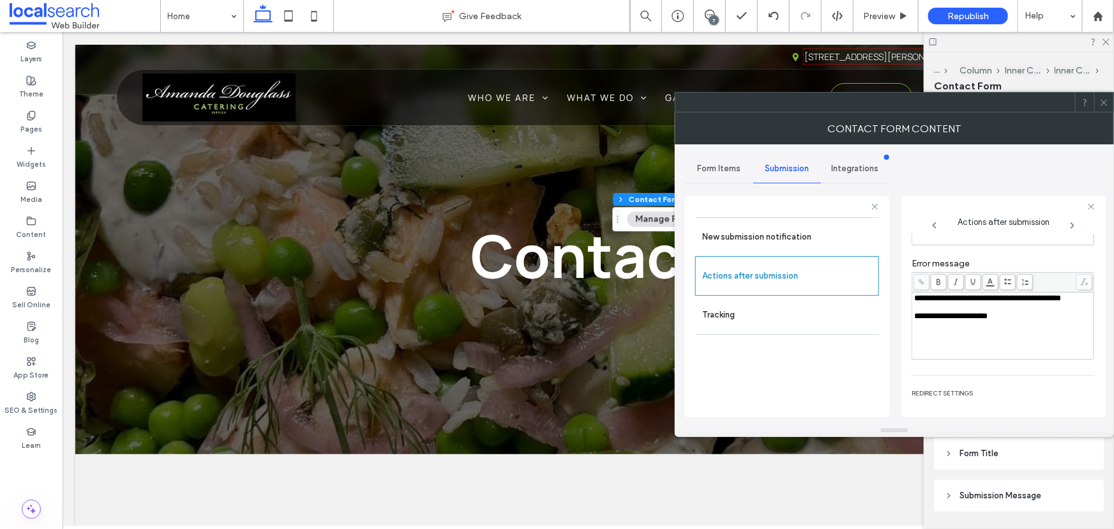
click at [1100, 110] on span at bounding box center [1105, 102] width 10 height 19
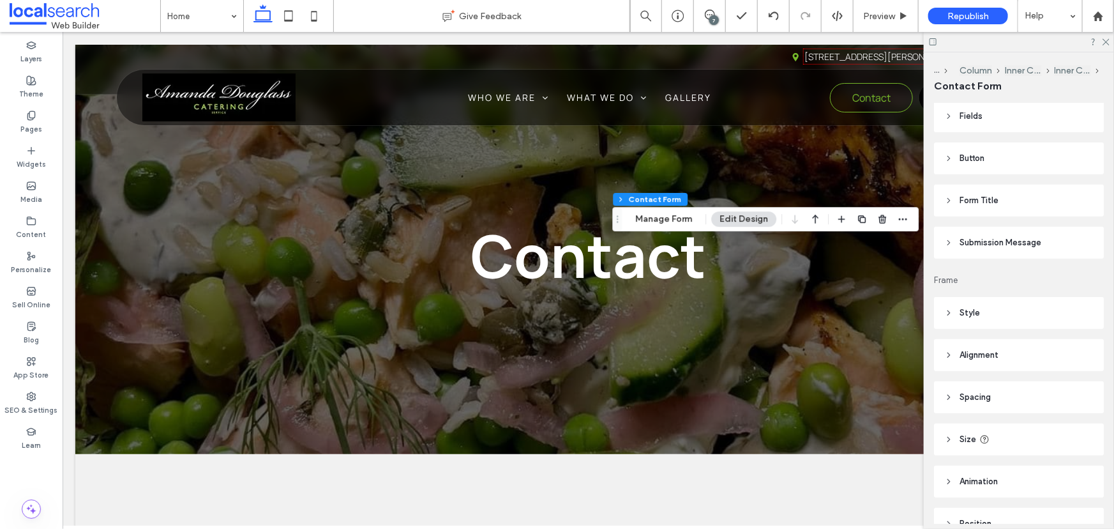
scroll to position [319, 0]
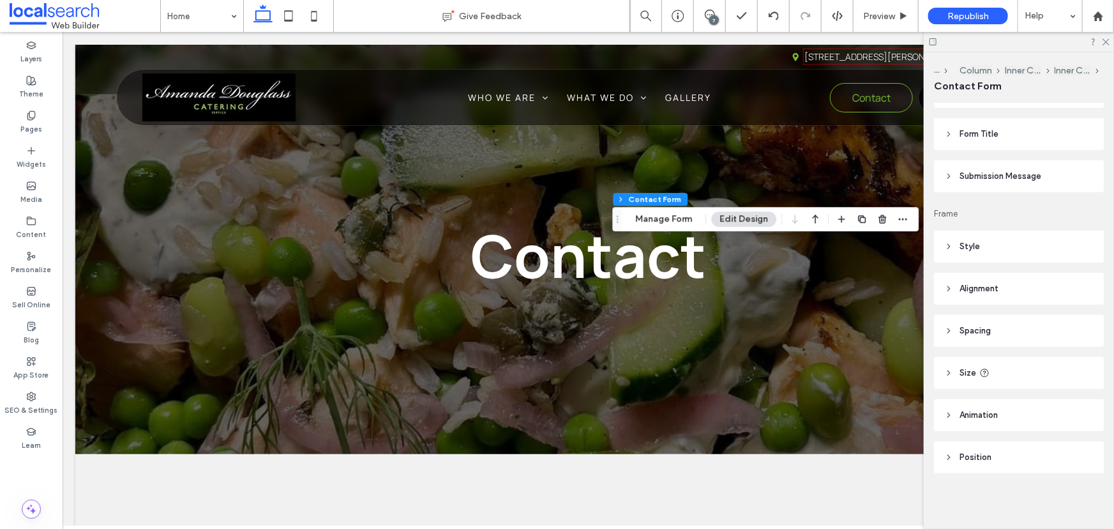
click at [1011, 183] on header "Submission Message" at bounding box center [1019, 176] width 170 height 32
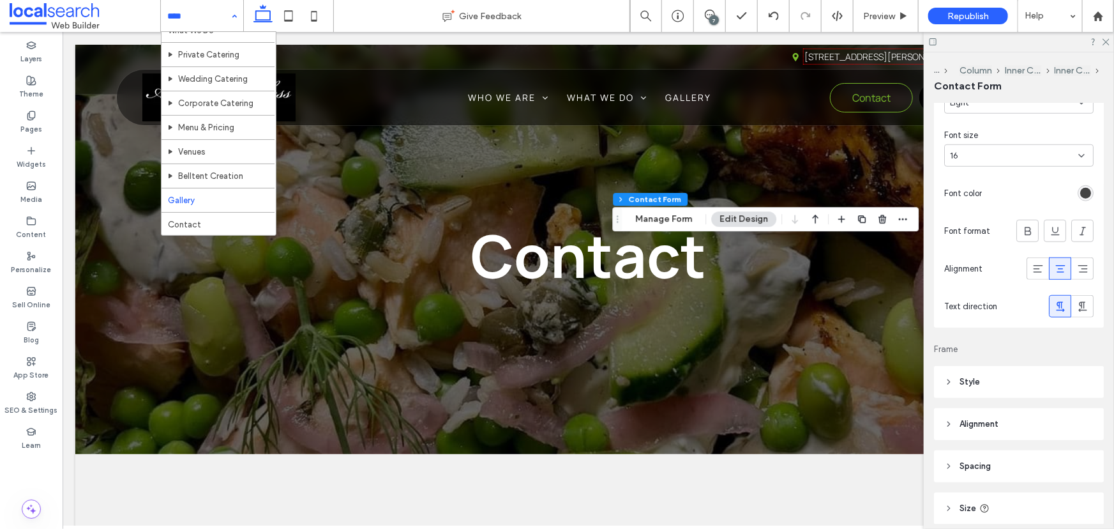
scroll to position [70, 0]
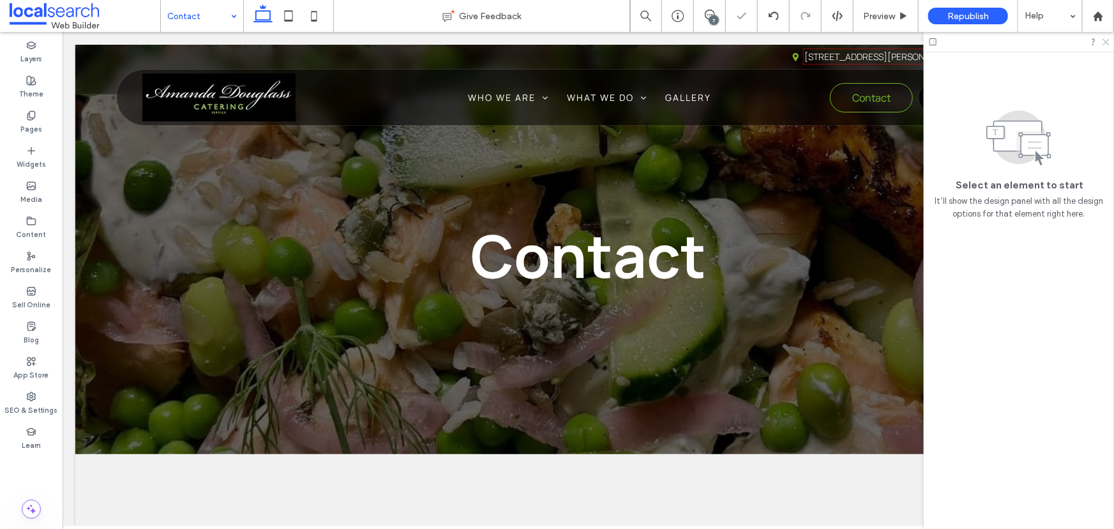
click at [1103, 42] on icon at bounding box center [1105, 41] width 8 height 8
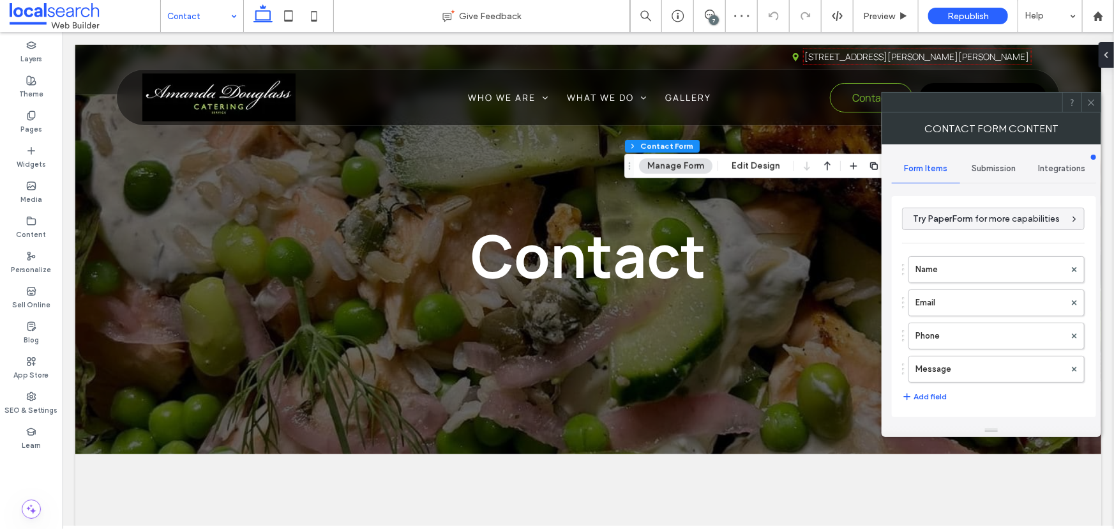
type input "**********"
type input "*"
type input "***"
type input "**"
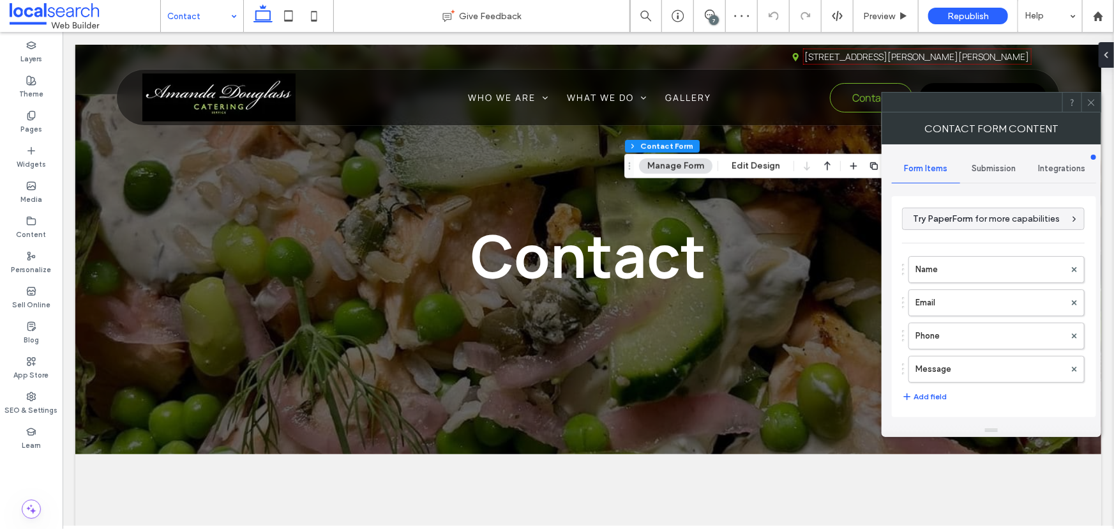
type input "*"
type input "***"
click at [1091, 108] on span at bounding box center [1092, 102] width 10 height 19
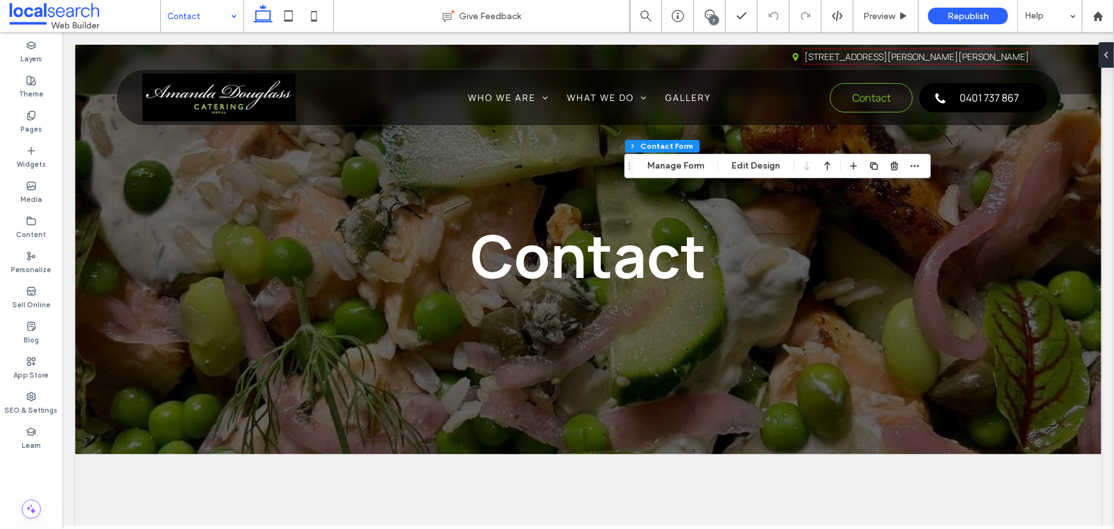
click at [923, 167] on div "Section Column Inner Column Contact Form Manage Form Edit Design" at bounding box center [777, 166] width 306 height 24
click at [910, 167] on icon "button" at bounding box center [915, 166] width 10 height 10
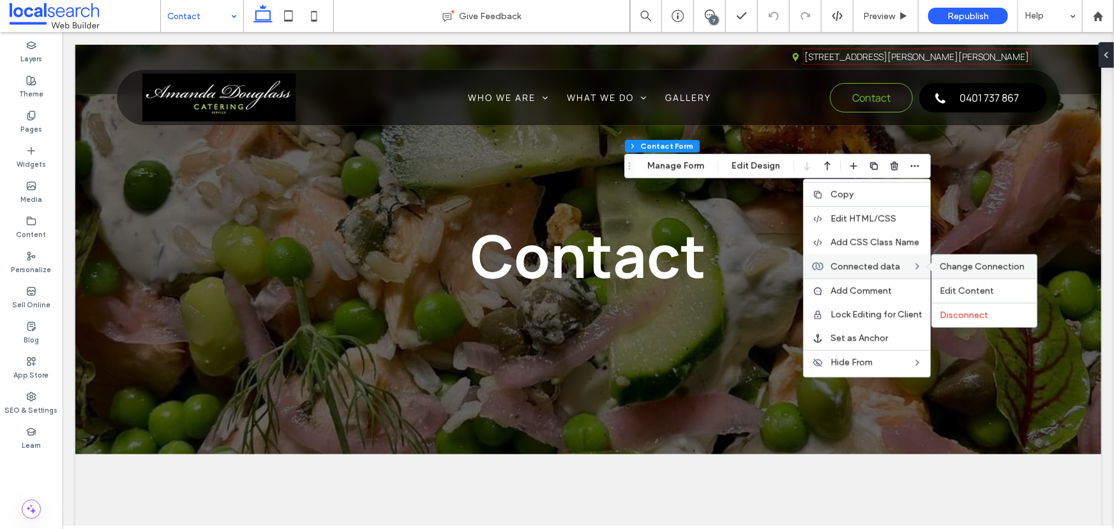
click at [943, 259] on div "Change Connection" at bounding box center [984, 267] width 105 height 24
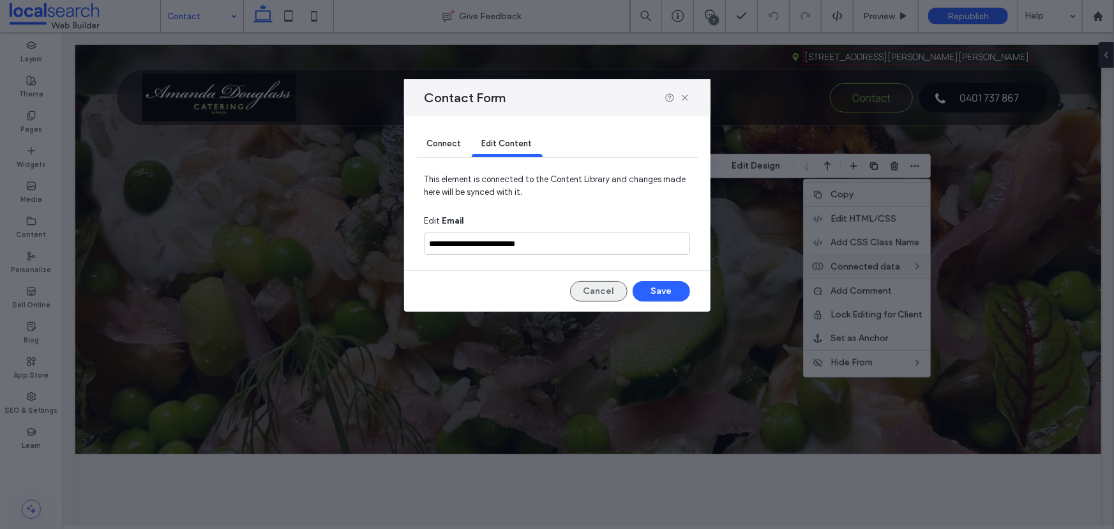
click at [582, 292] on button "Cancel" at bounding box center [598, 291] width 57 height 20
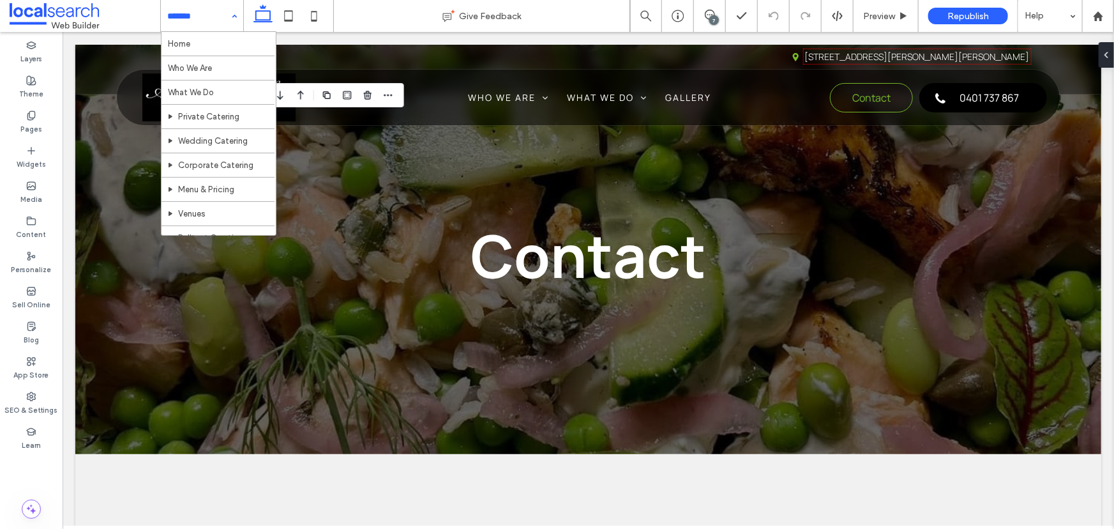
drag, startPoint x: 188, startPoint y: 19, endPoint x: 187, endPoint y: 37, distance: 18.6
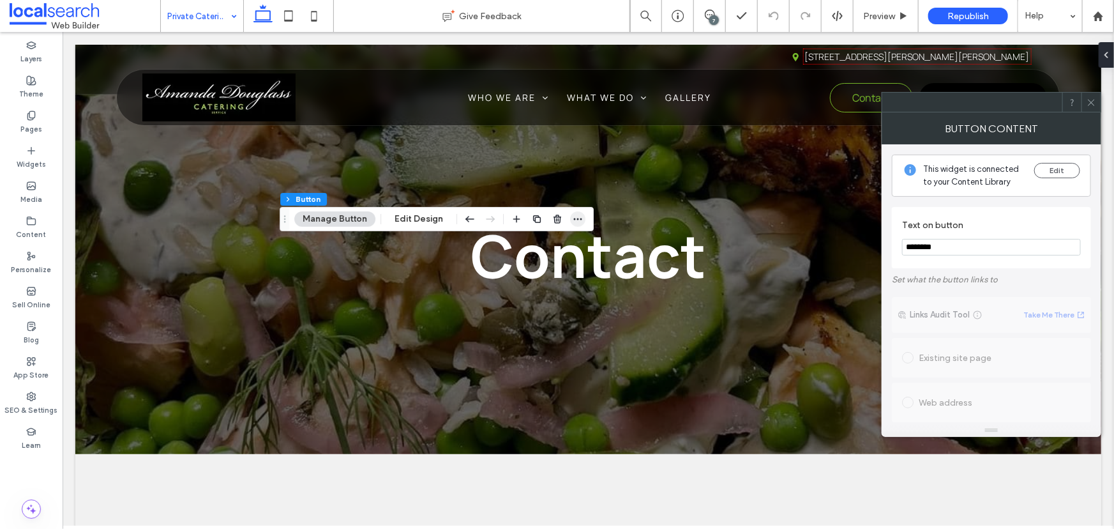
click at [570, 215] on span "button" at bounding box center [577, 218] width 15 height 15
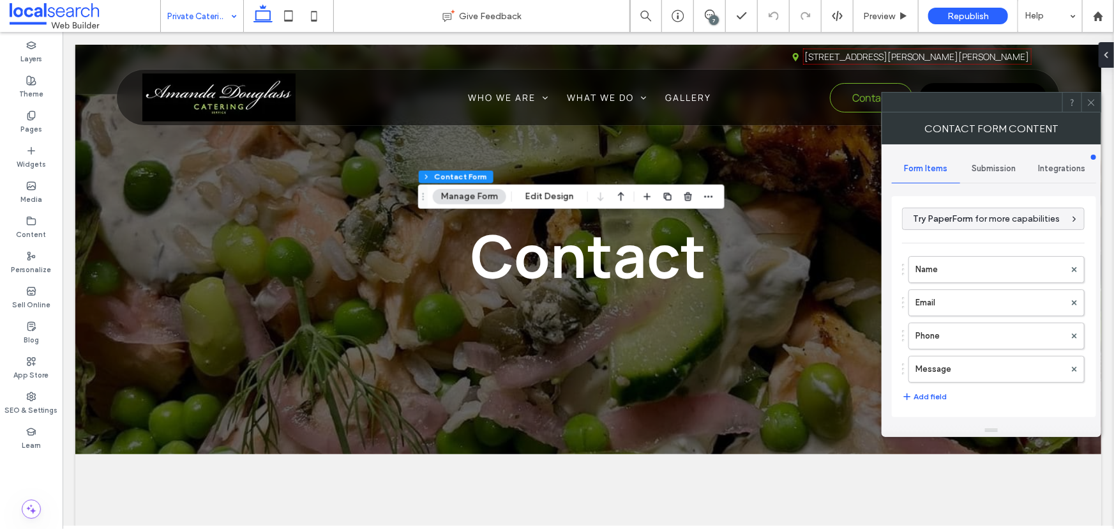
type input "**********"
type input "*"
type input "***"
type input "**"
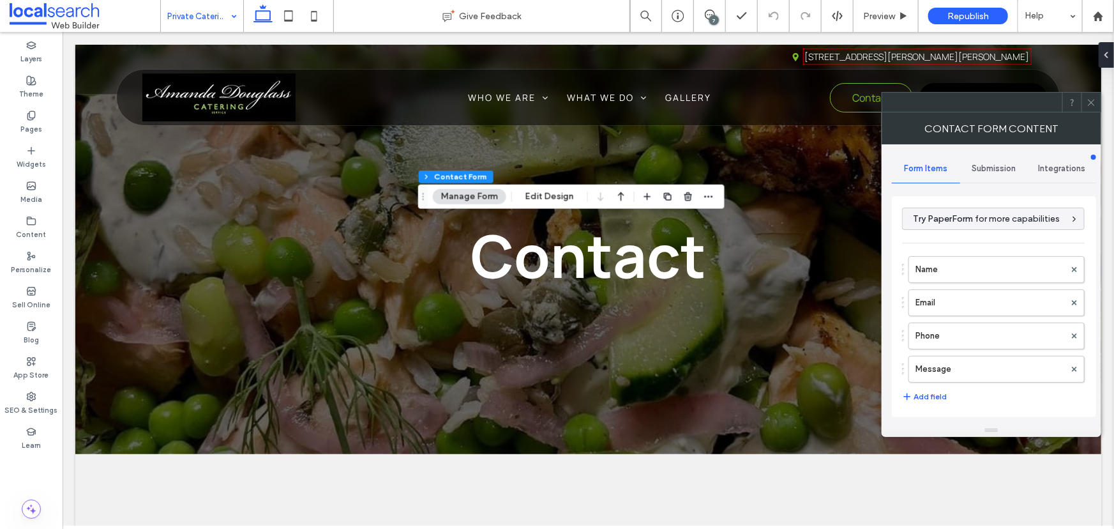
type input "*"
type input "***"
click at [704, 198] on icon "button" at bounding box center [709, 197] width 10 height 10
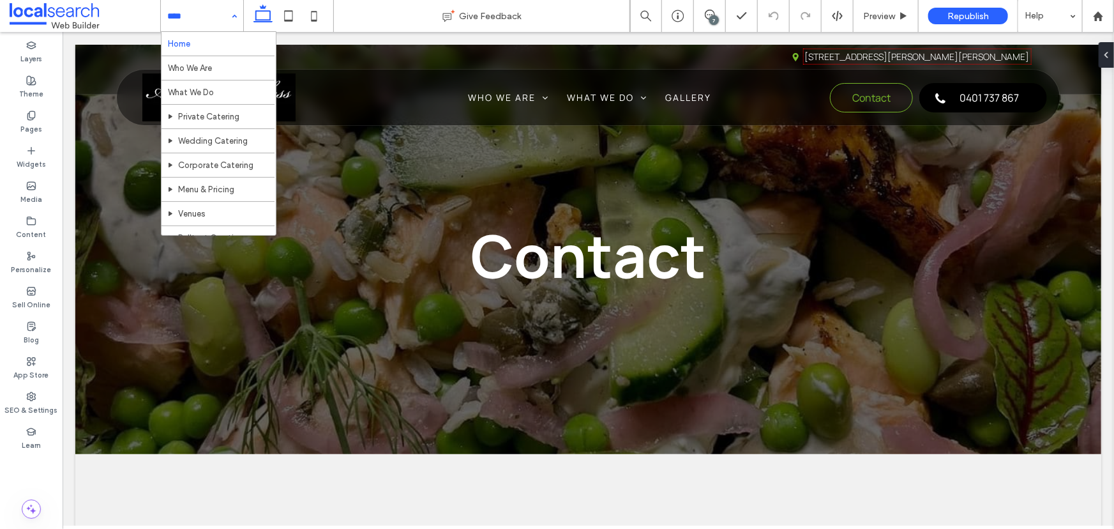
click at [86, 10] on span at bounding box center [85, 16] width 151 height 26
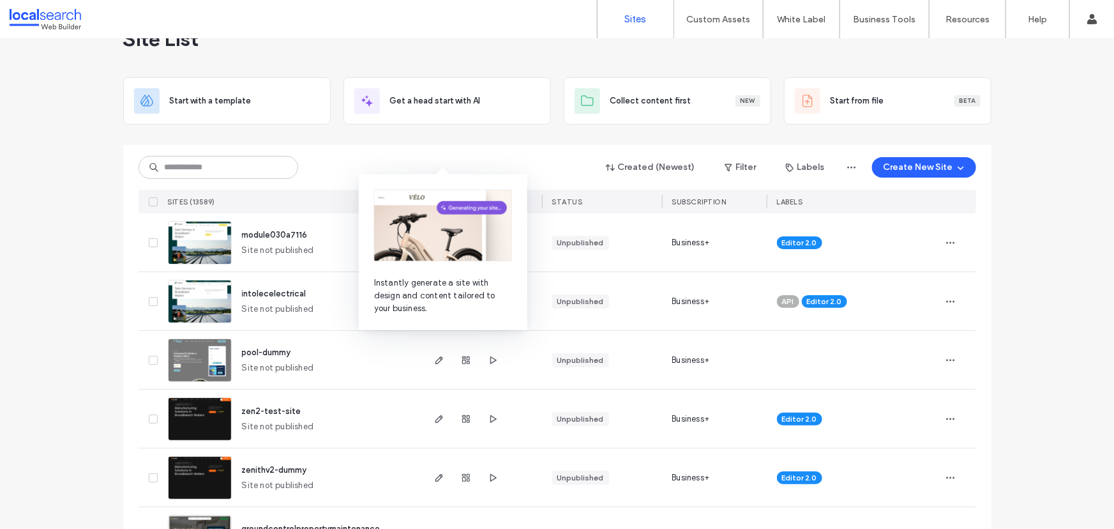
click at [328, 193] on div "Created (Newest) Filter Labels Create New Site SITES (13589) STATUS SUBSCRIPTIO…" at bounding box center [558, 179] width 838 height 68
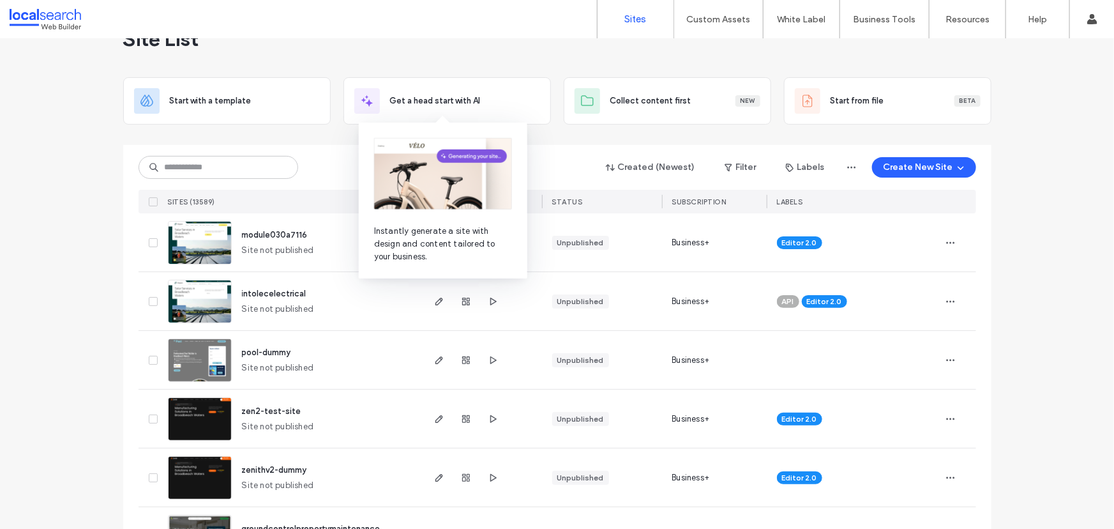
scroll to position [57, 0]
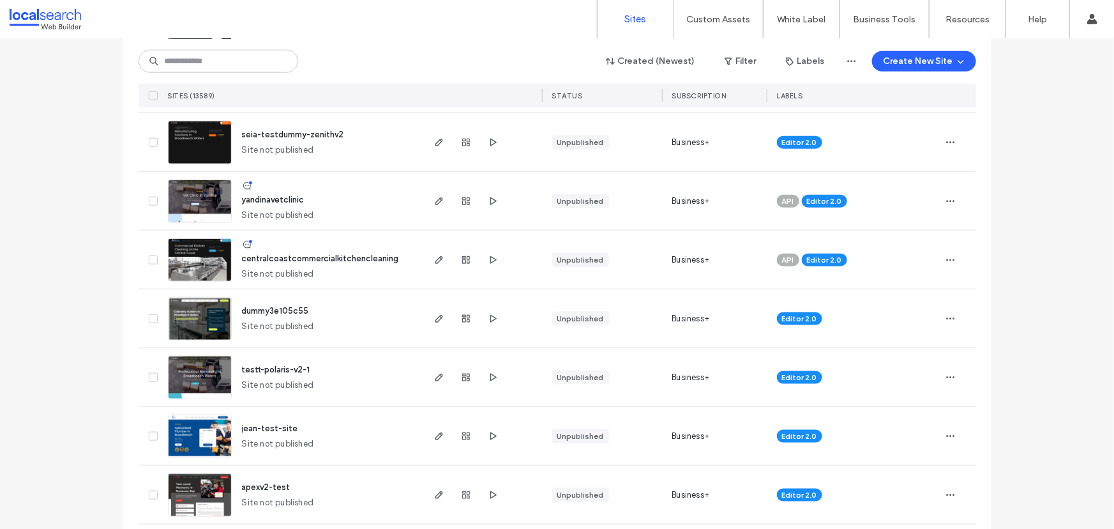
scroll to position [3541, 0]
